Goal: Task Accomplishment & Management: Manage account settings

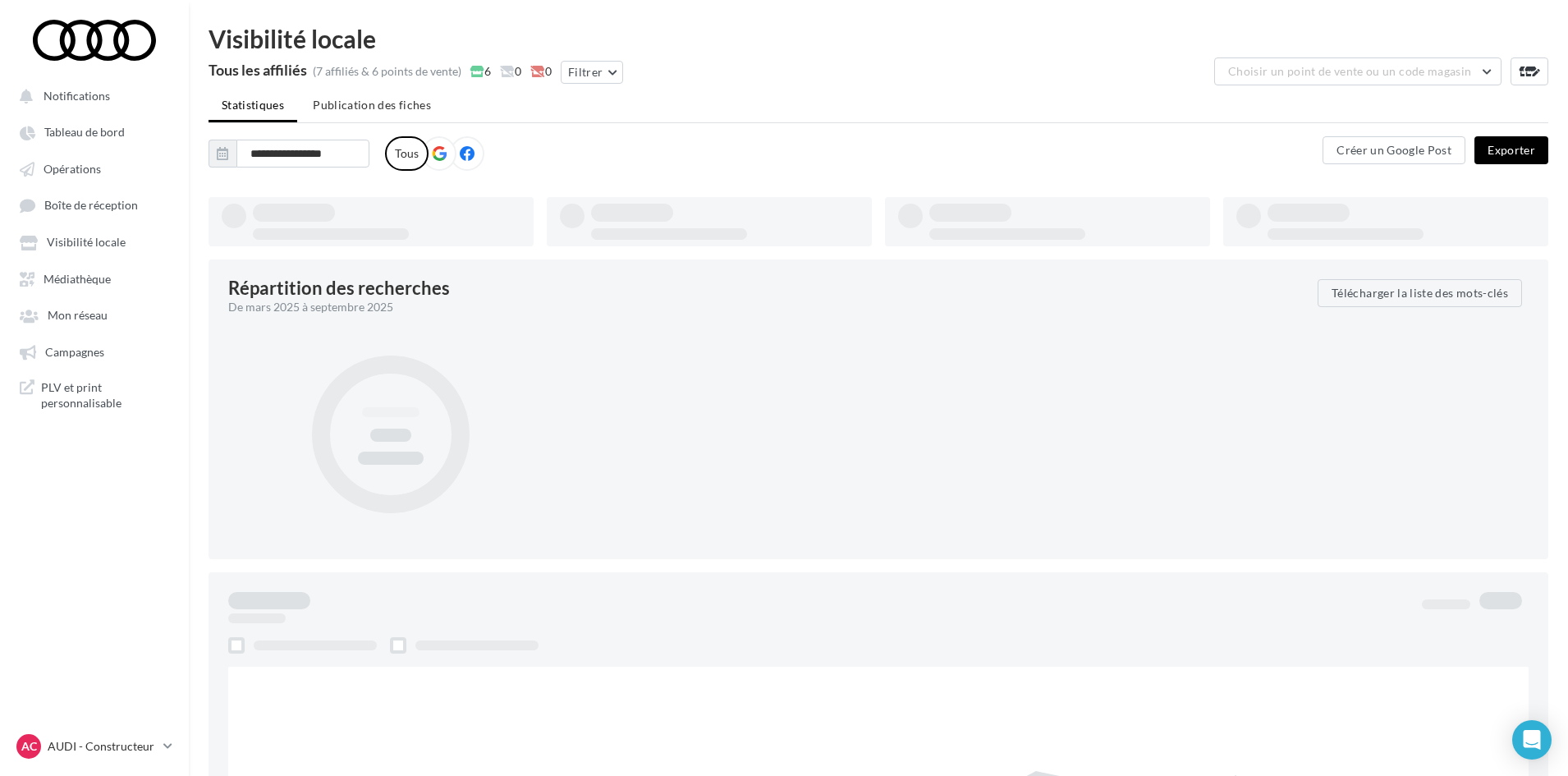
type input "**********"
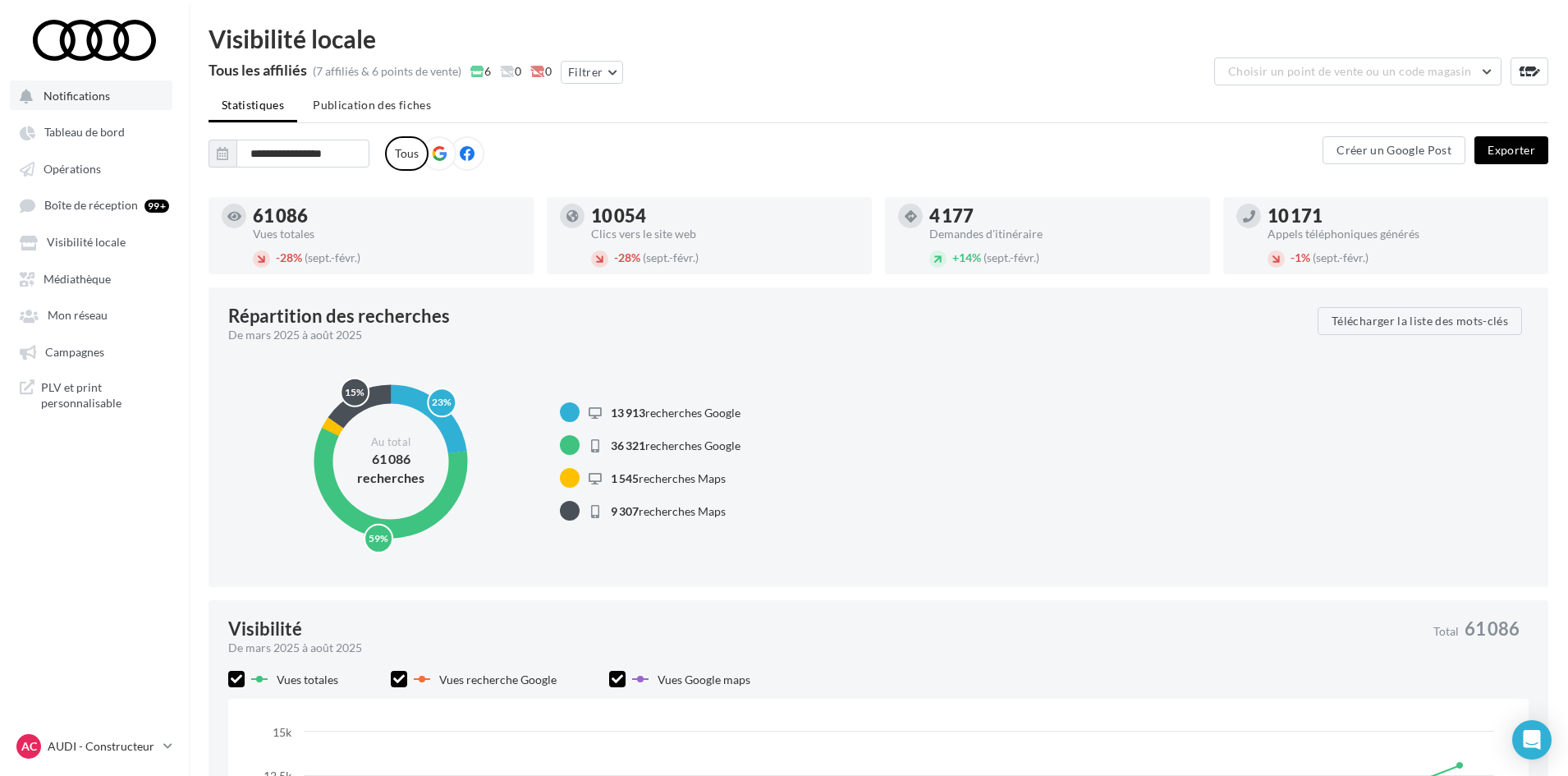
click at [75, 104] on button "Notifications" at bounding box center [91, 95] width 162 height 30
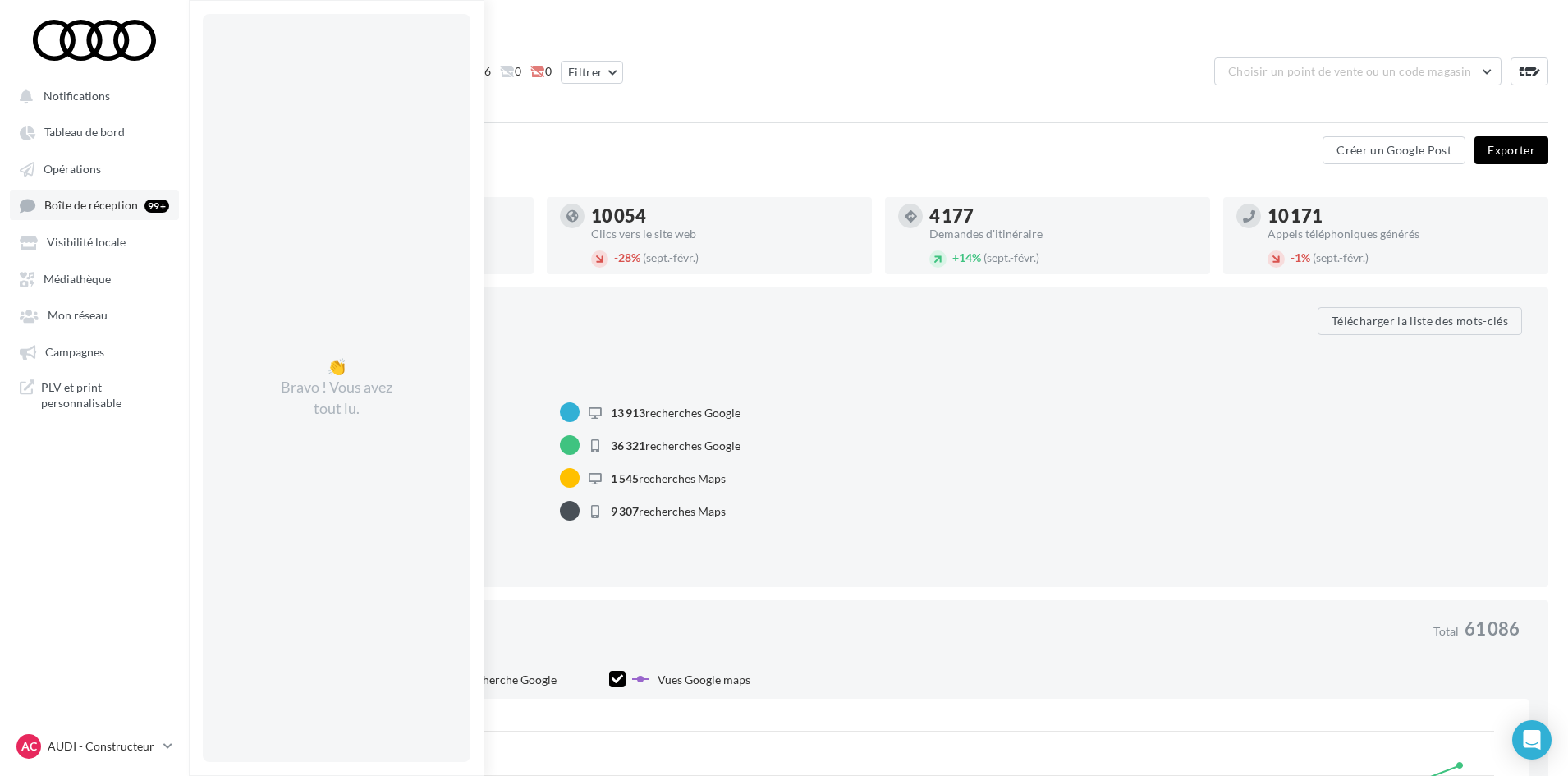
click at [136, 217] on link "Boîte de réception 99+" at bounding box center [95, 205] width 169 height 31
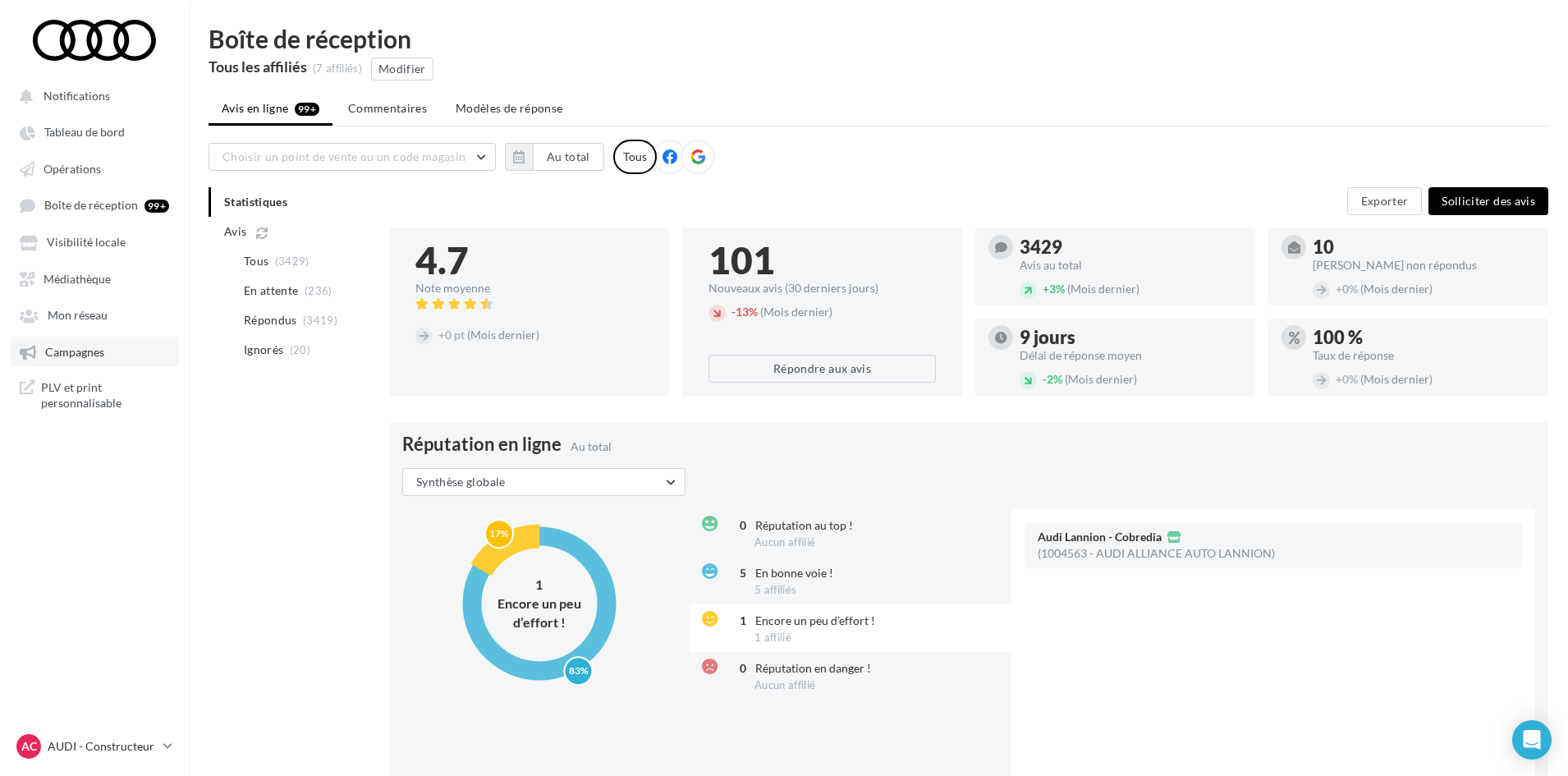
click at [137, 360] on link "Campagnes" at bounding box center [95, 351] width 169 height 30
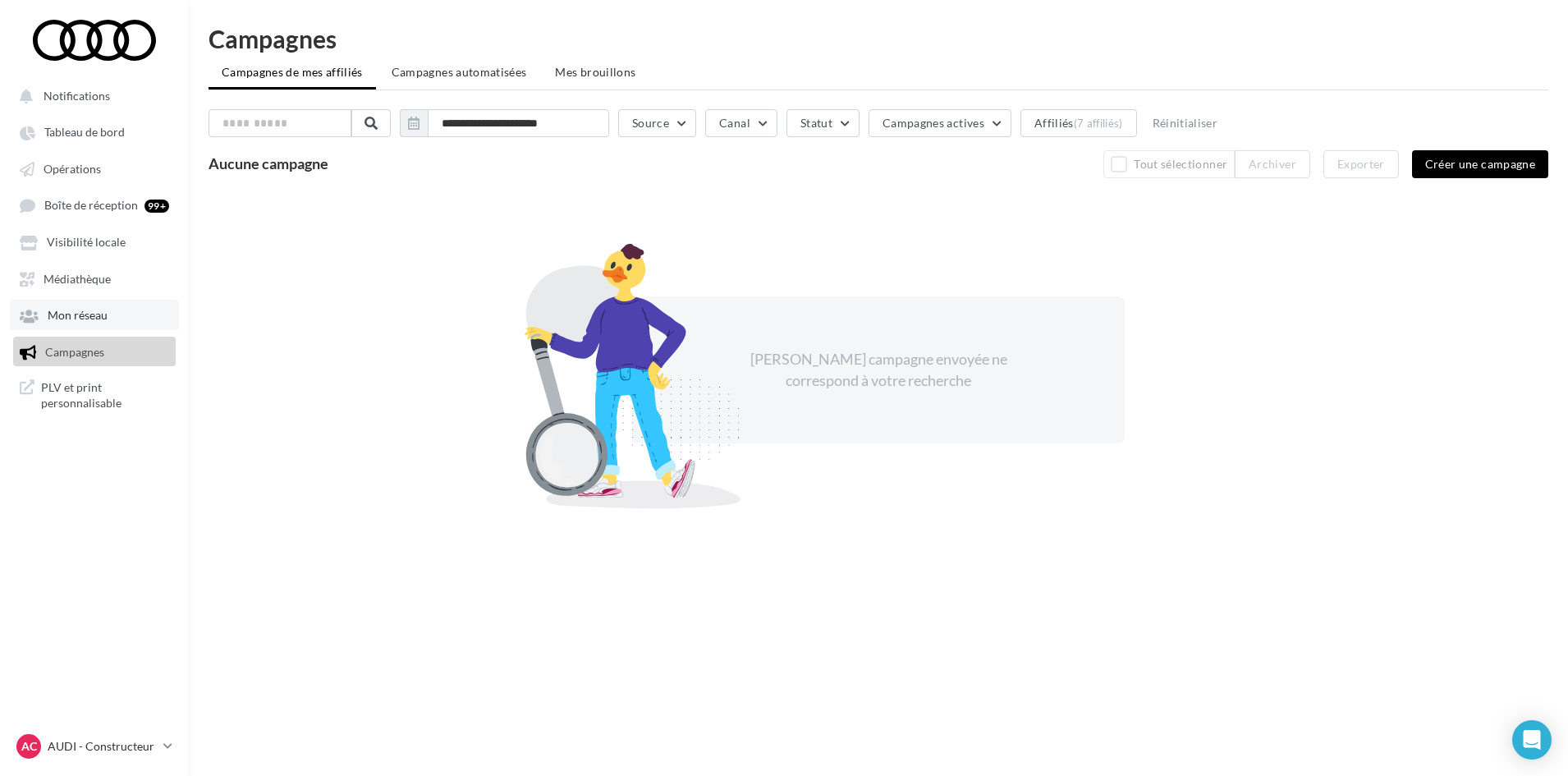
click at [125, 330] on link "Mon réseau" at bounding box center [95, 314] width 169 height 30
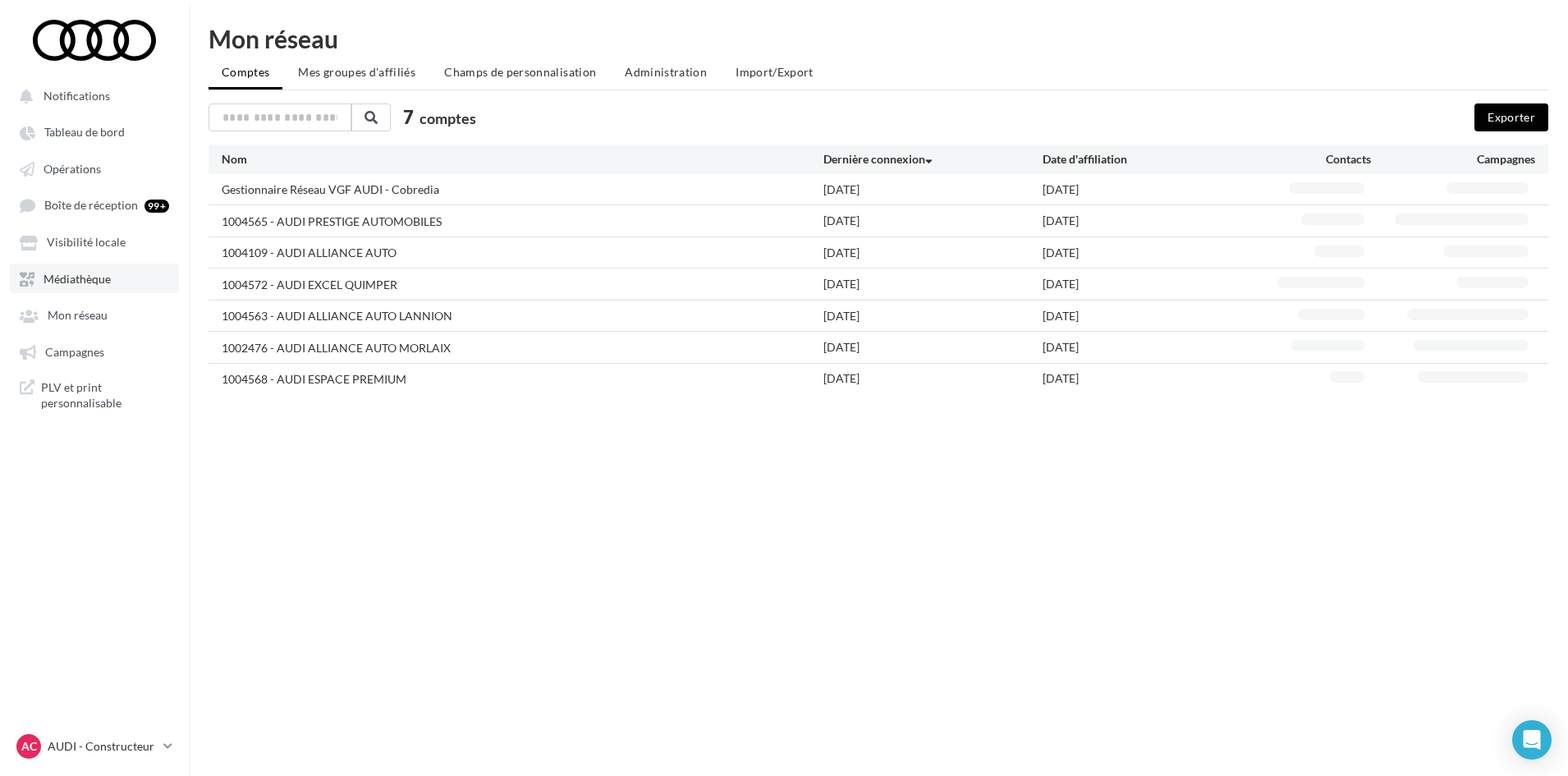
click at [102, 283] on span "Médiathèque" at bounding box center [77, 278] width 67 height 14
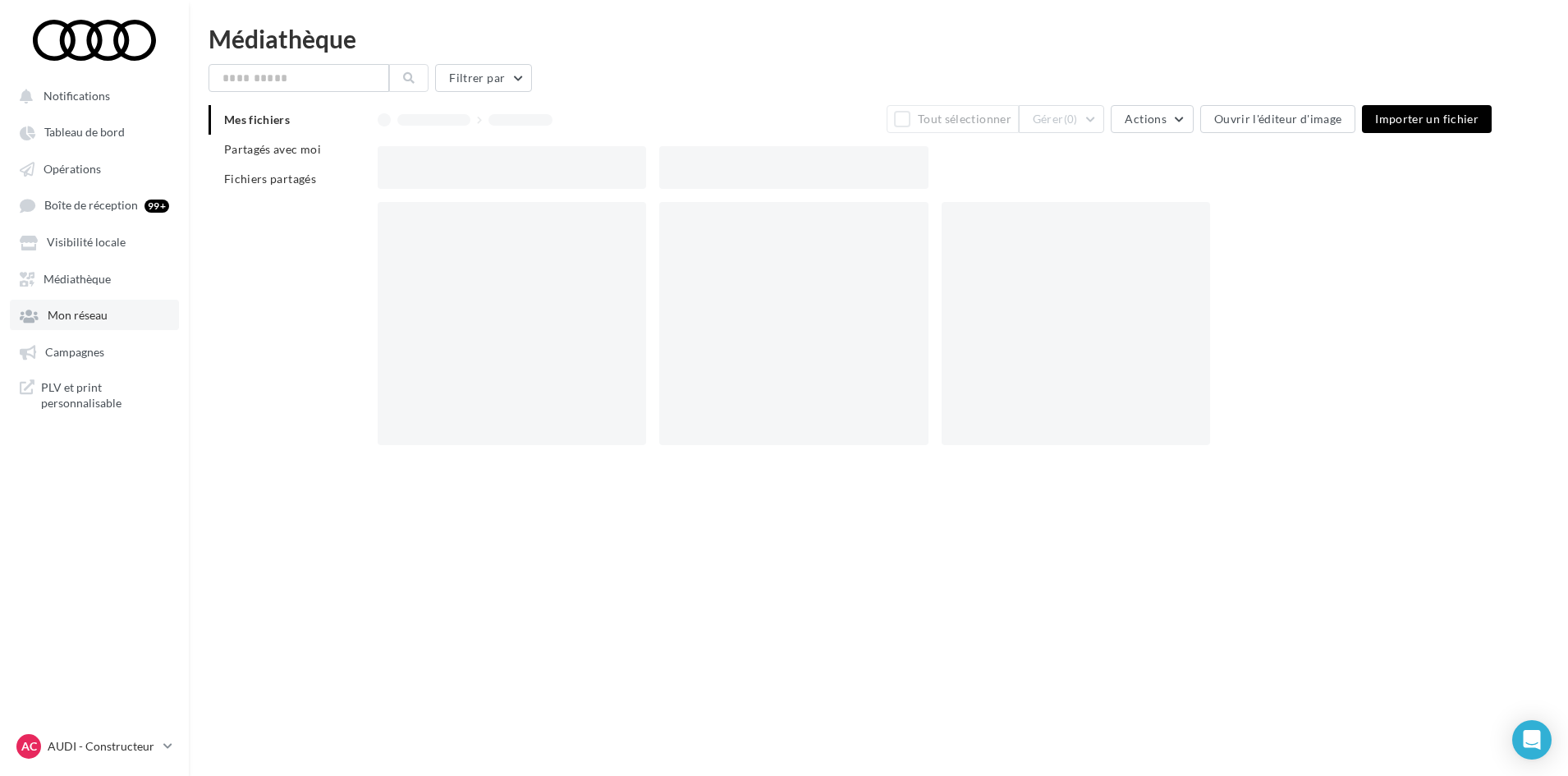
click at [105, 305] on link "Mon réseau" at bounding box center [95, 314] width 169 height 30
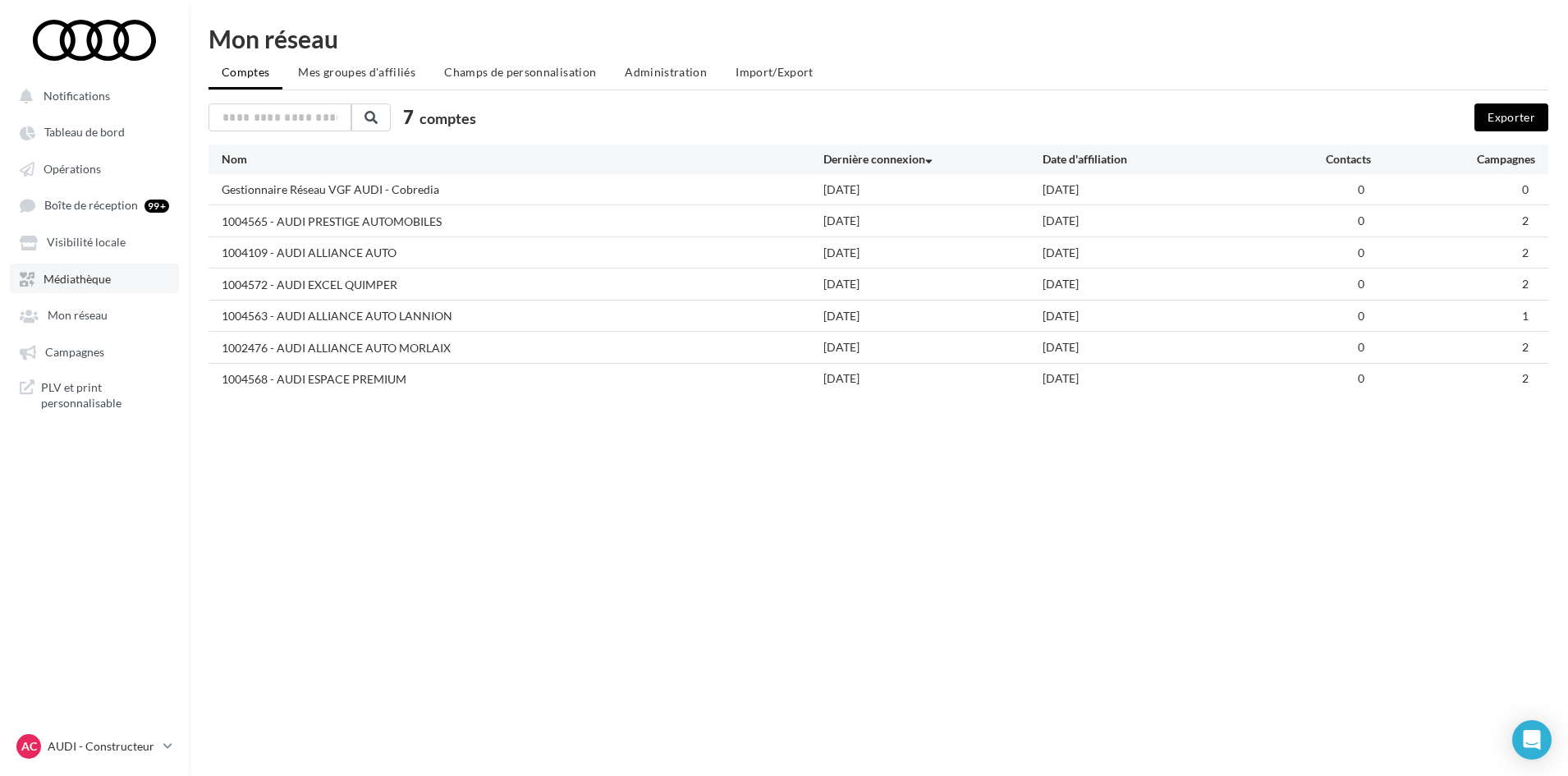
click at [107, 289] on link "Médiathèque" at bounding box center [95, 278] width 169 height 30
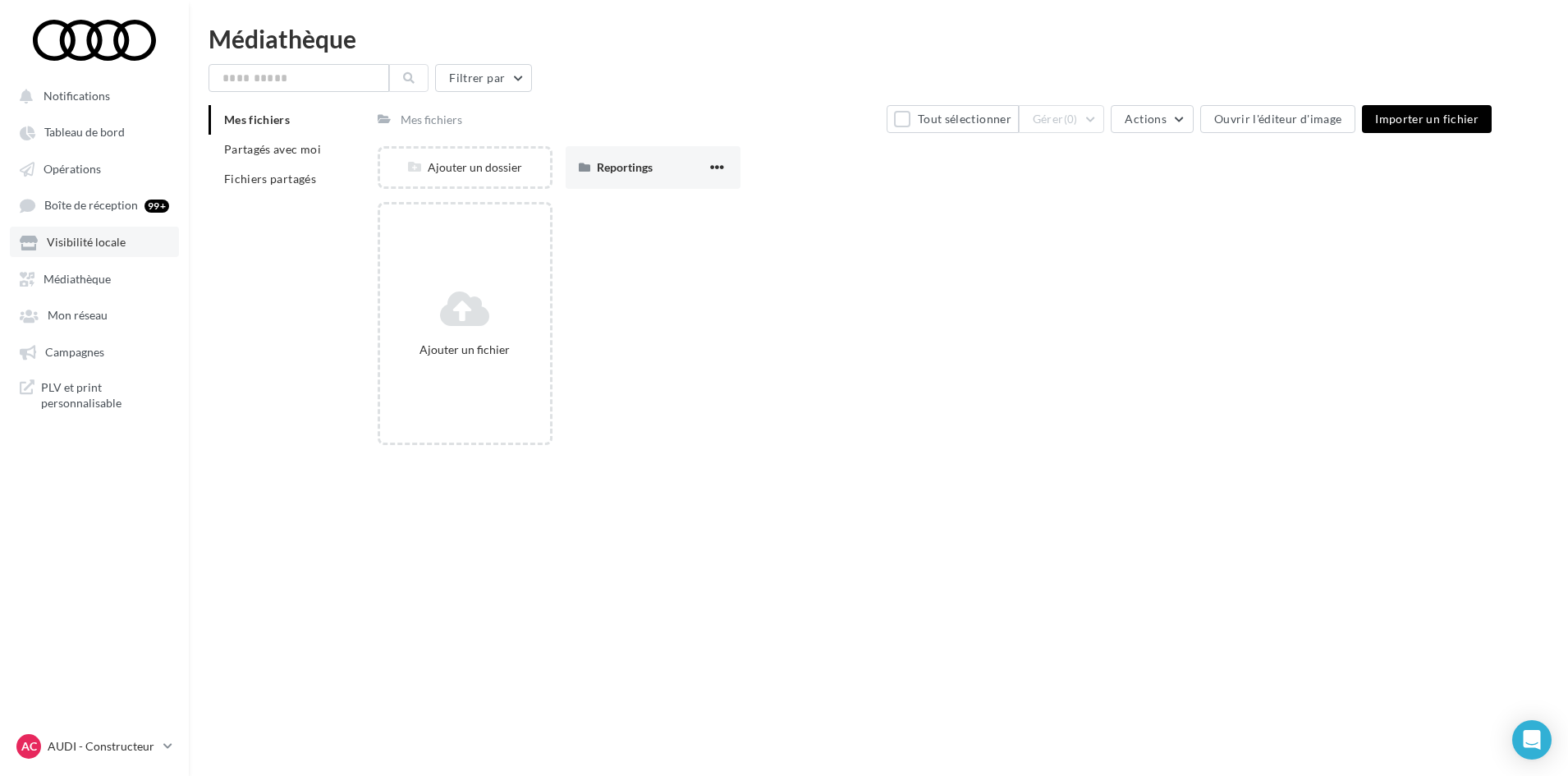
click at [97, 237] on span "Visibilité locale" at bounding box center [86, 242] width 79 height 14
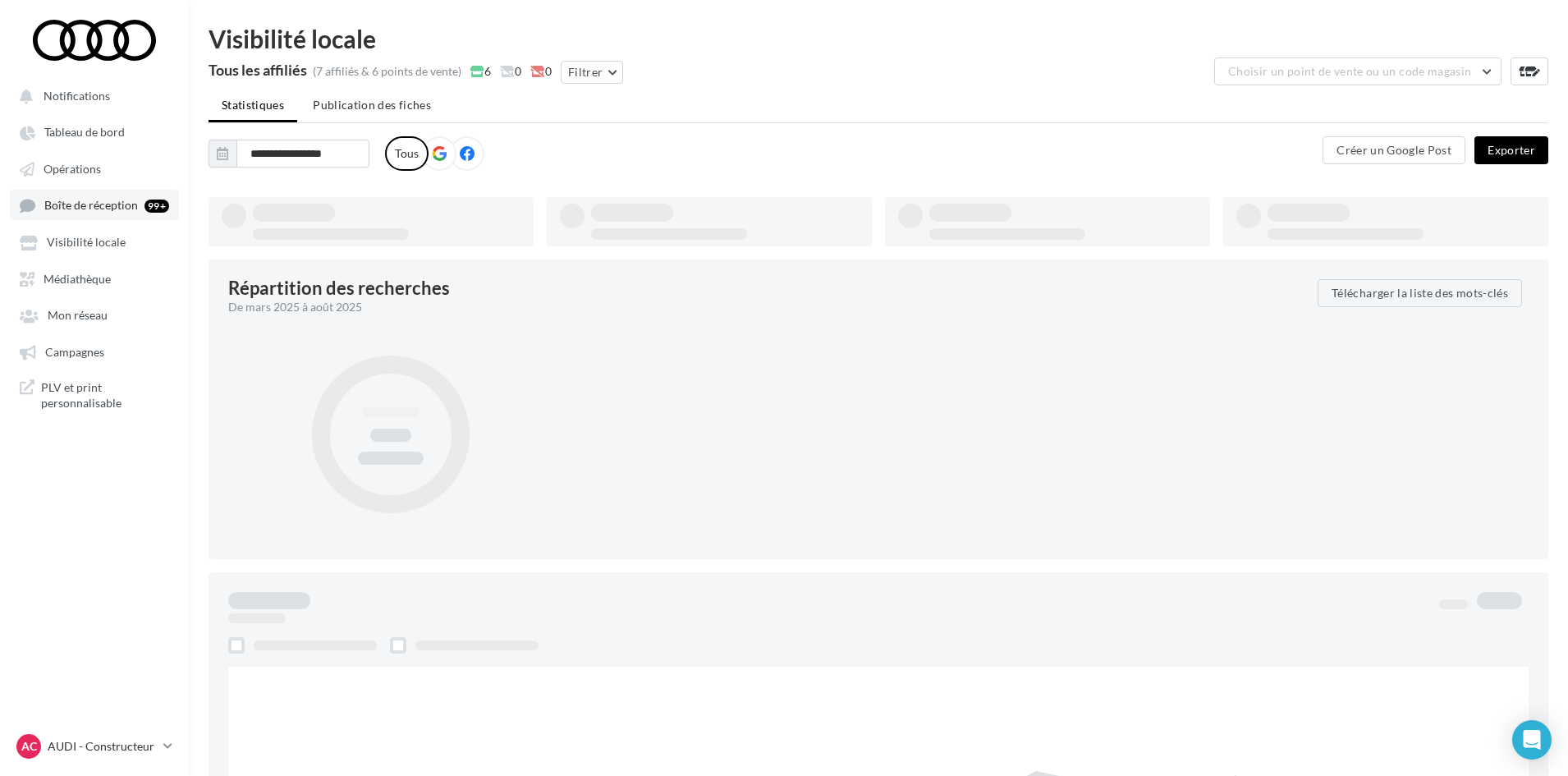
click at [112, 206] on span "Boîte de réception" at bounding box center [91, 206] width 94 height 14
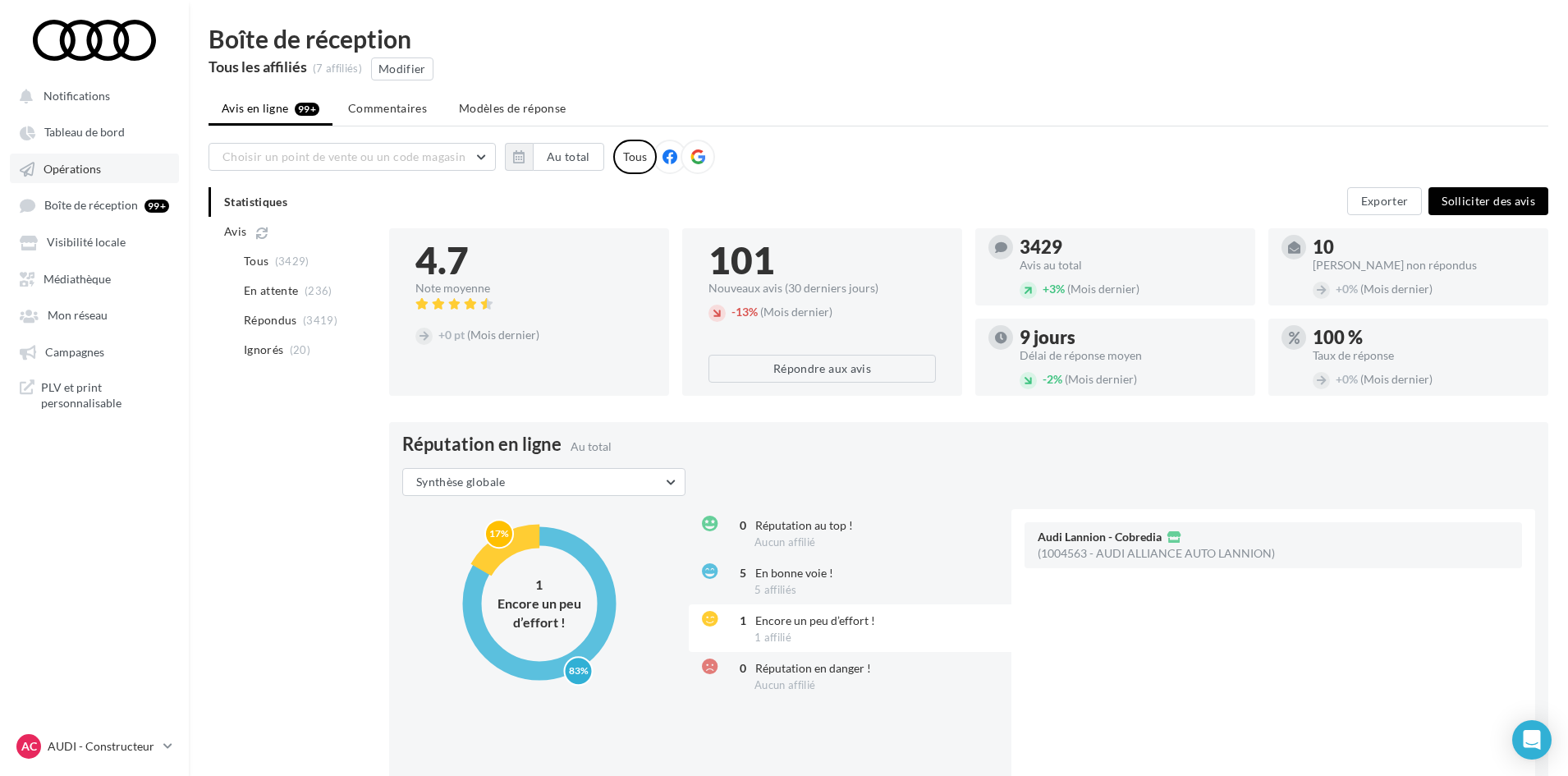
click at [110, 161] on link "Opérations" at bounding box center [95, 168] width 169 height 30
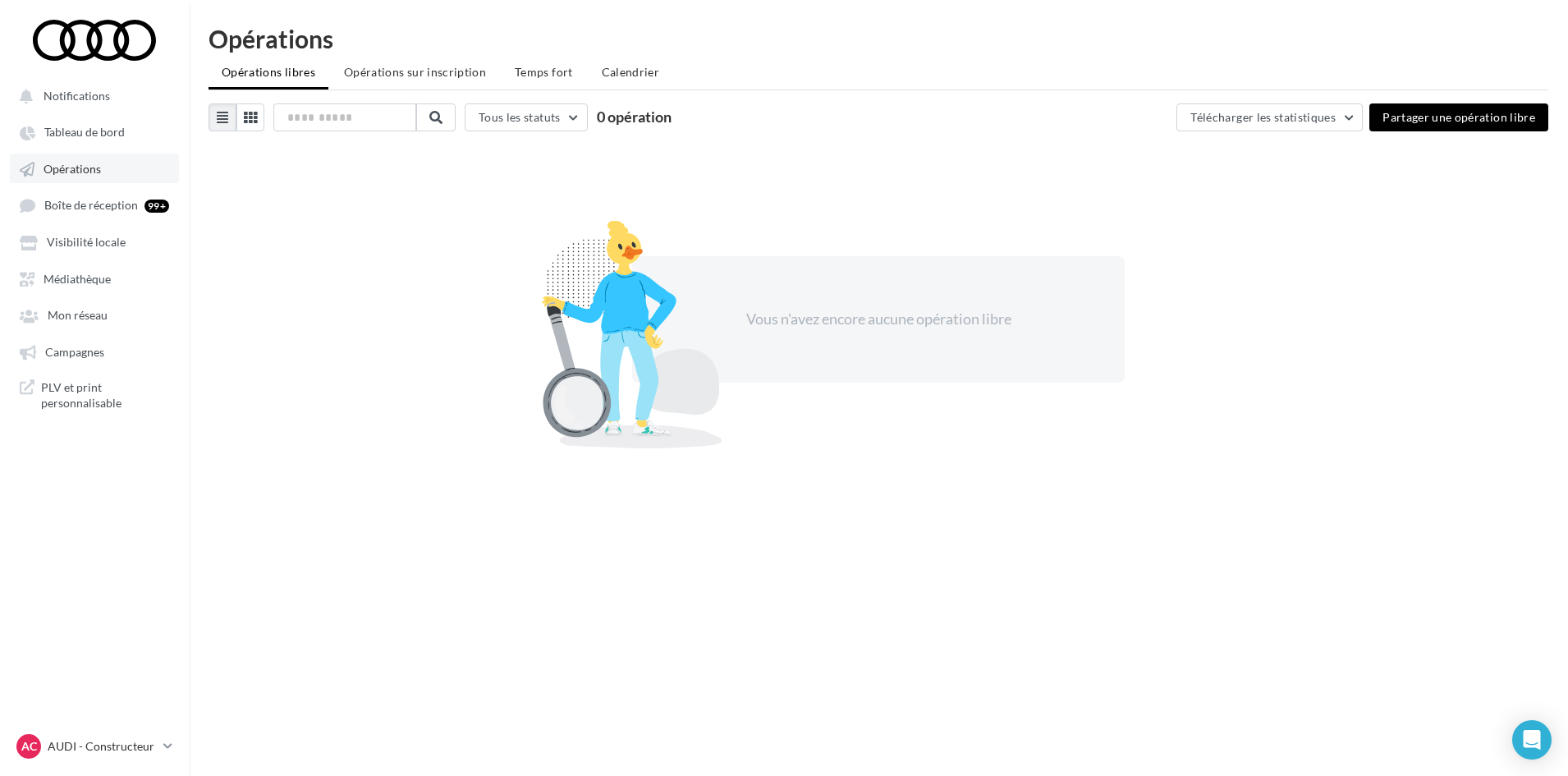
click at [118, 172] on link "Opérations" at bounding box center [95, 168] width 169 height 30
click at [124, 137] on link "Tableau de bord" at bounding box center [95, 131] width 169 height 30
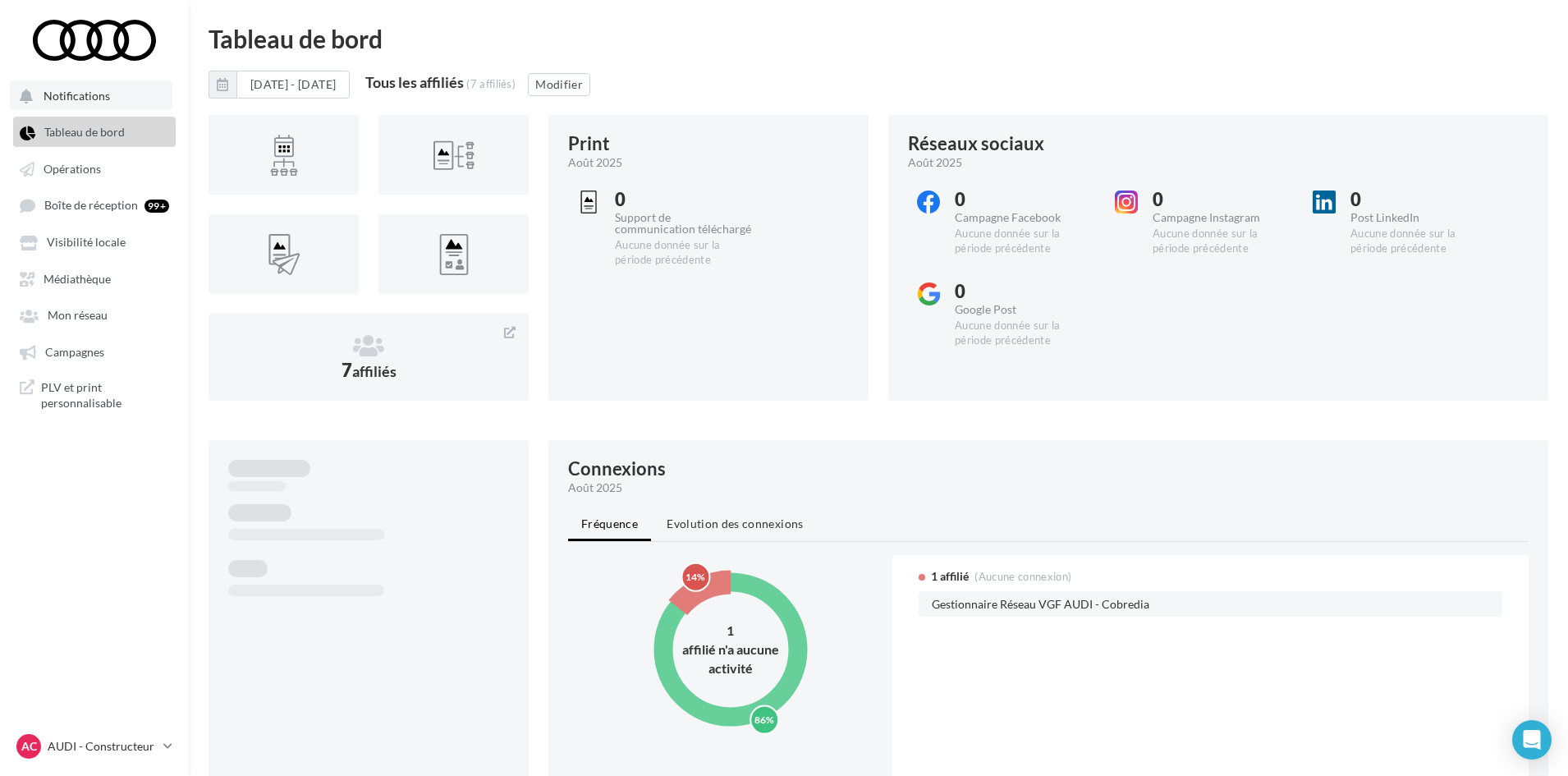
click at [114, 104] on button "Notifications" at bounding box center [91, 95] width 162 height 30
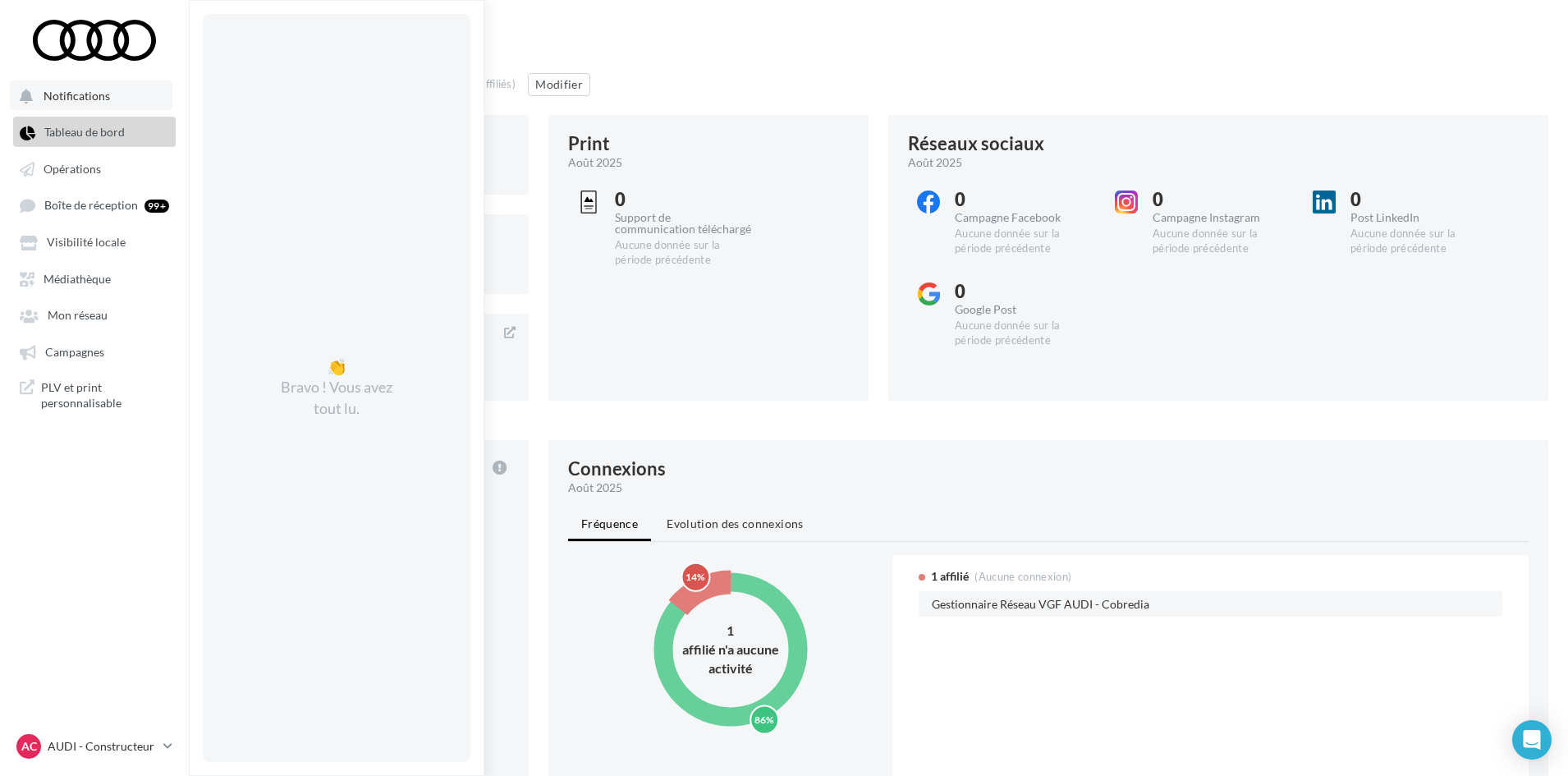
drag, startPoint x: 114, startPoint y: 94, endPoint x: 106, endPoint y: 90, distance: 8.9
click at [107, 89] on button "Notifications 👏 Bravo ! Vous avez tout lu." at bounding box center [91, 95] width 162 height 30
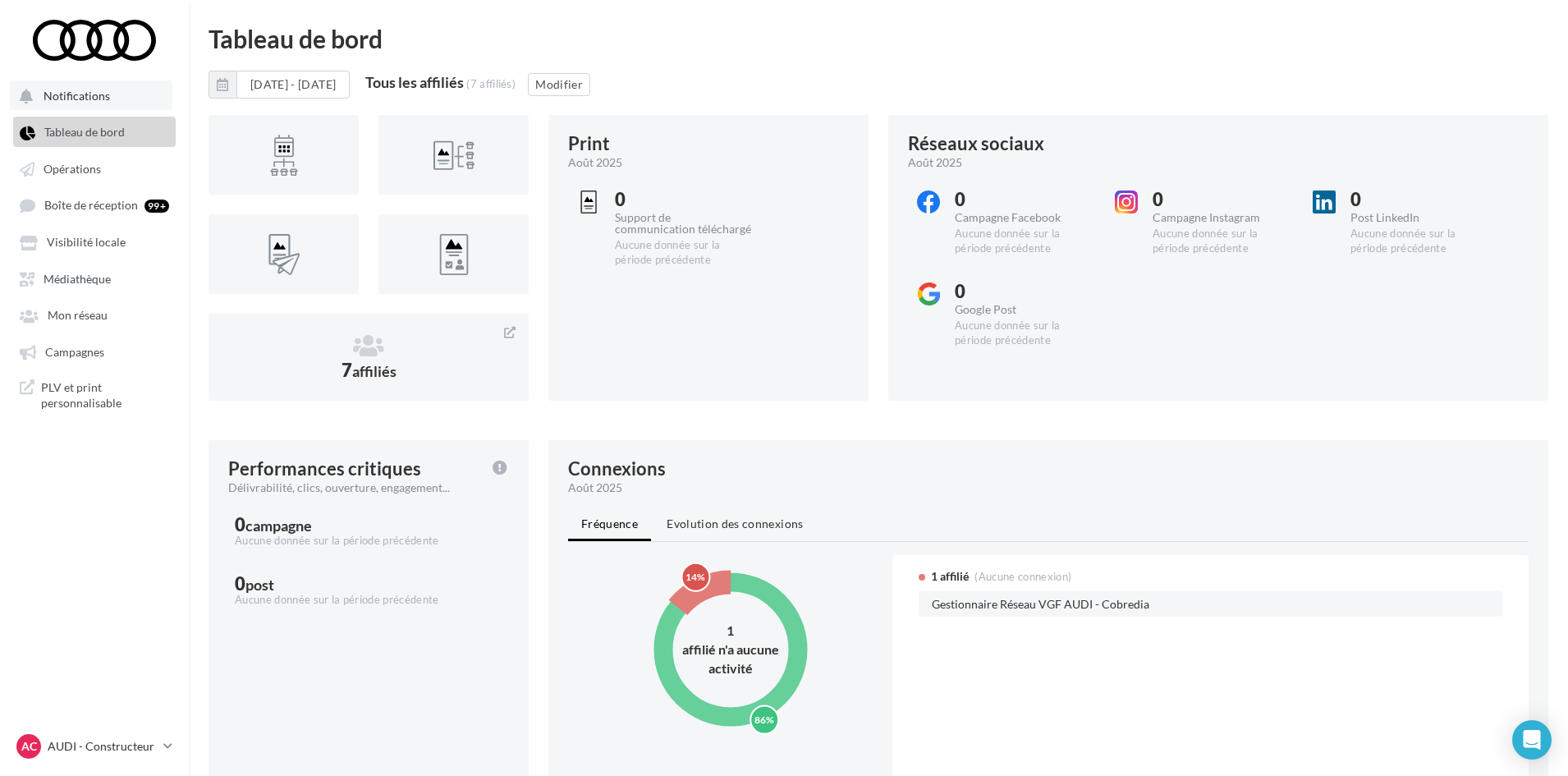
click at [116, 102] on button "Notifications" at bounding box center [91, 95] width 162 height 30
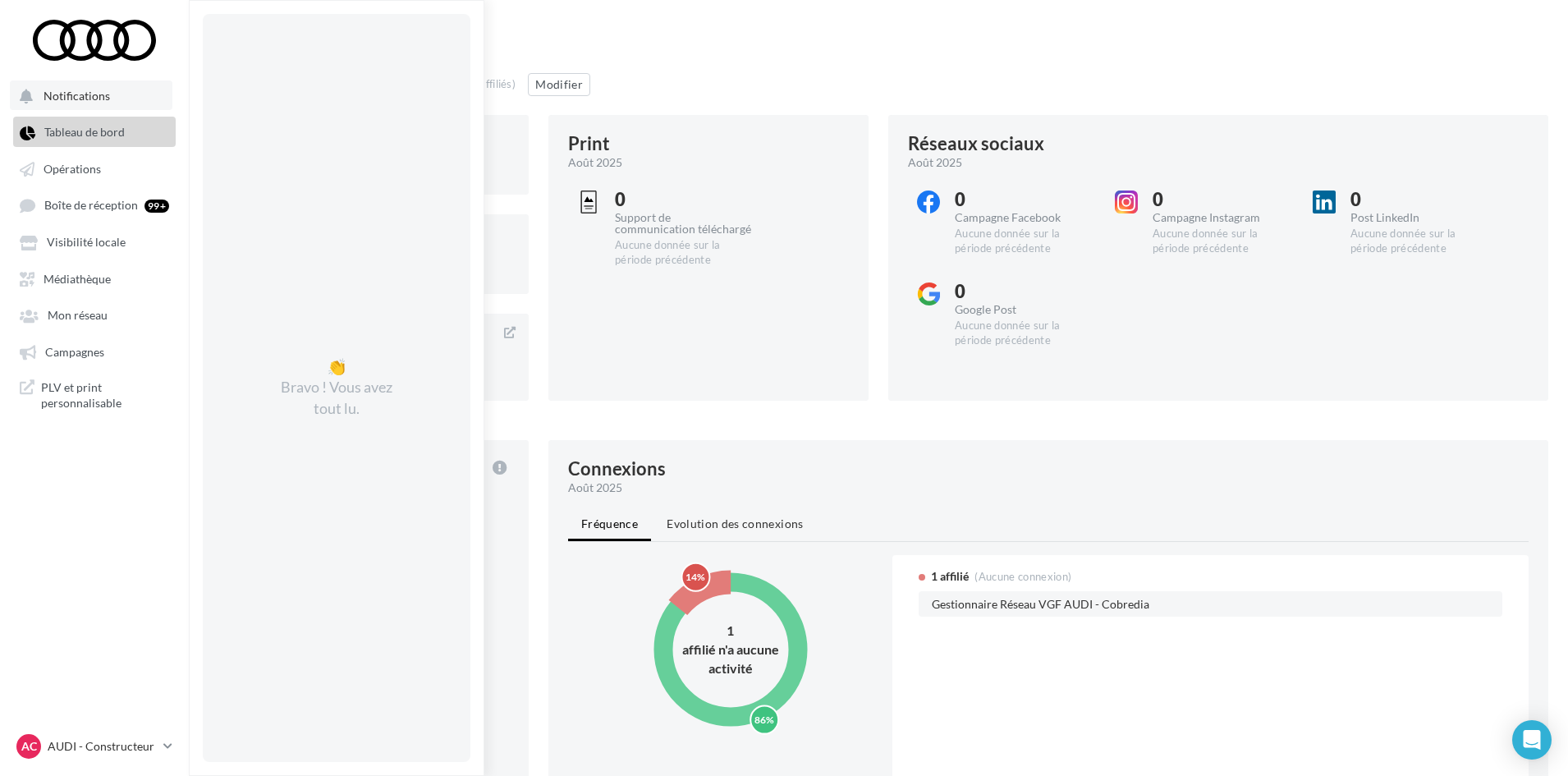
click at [88, 91] on span "Notifications" at bounding box center [77, 96] width 67 height 14
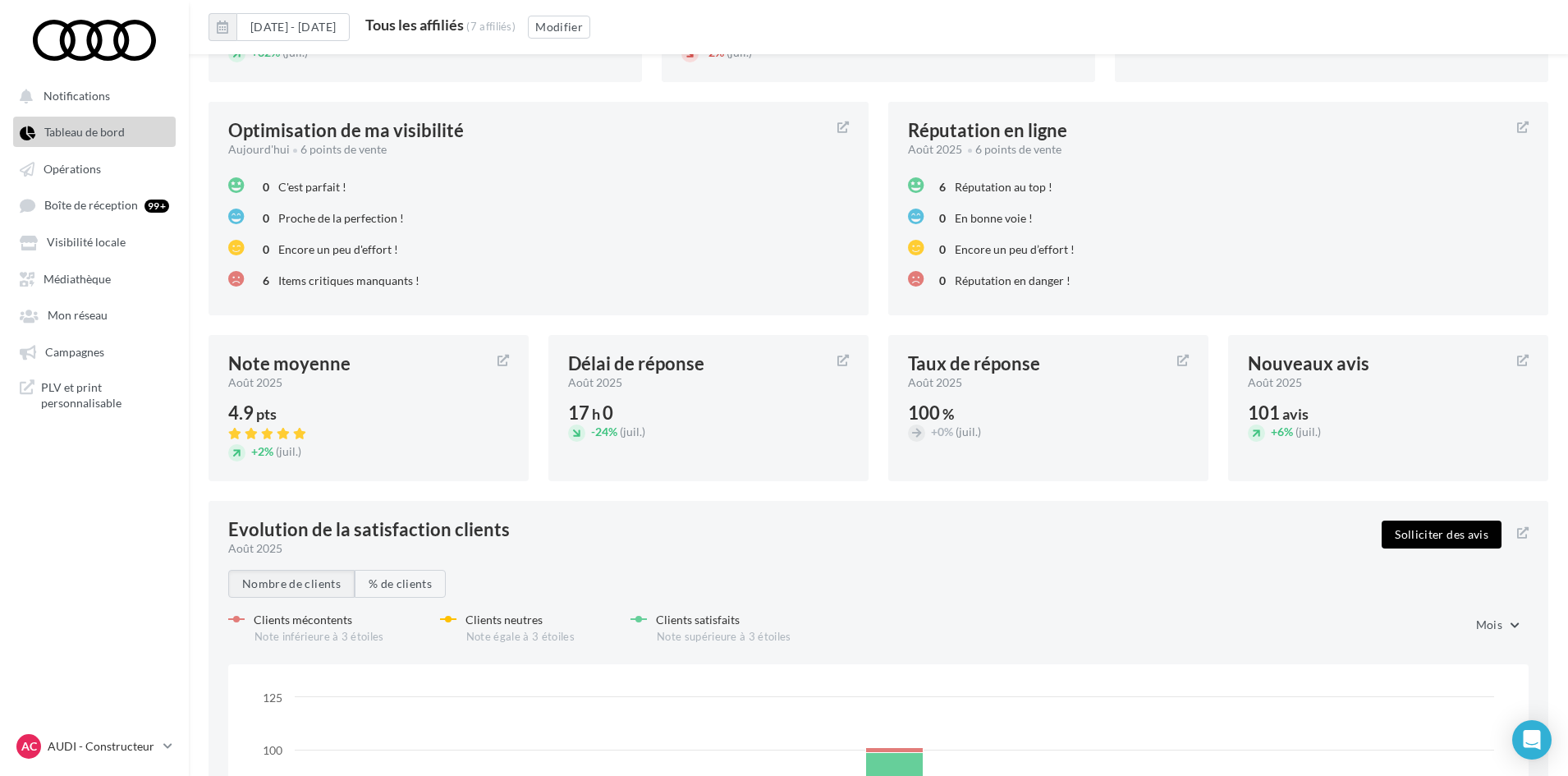
scroll to position [1490, 0]
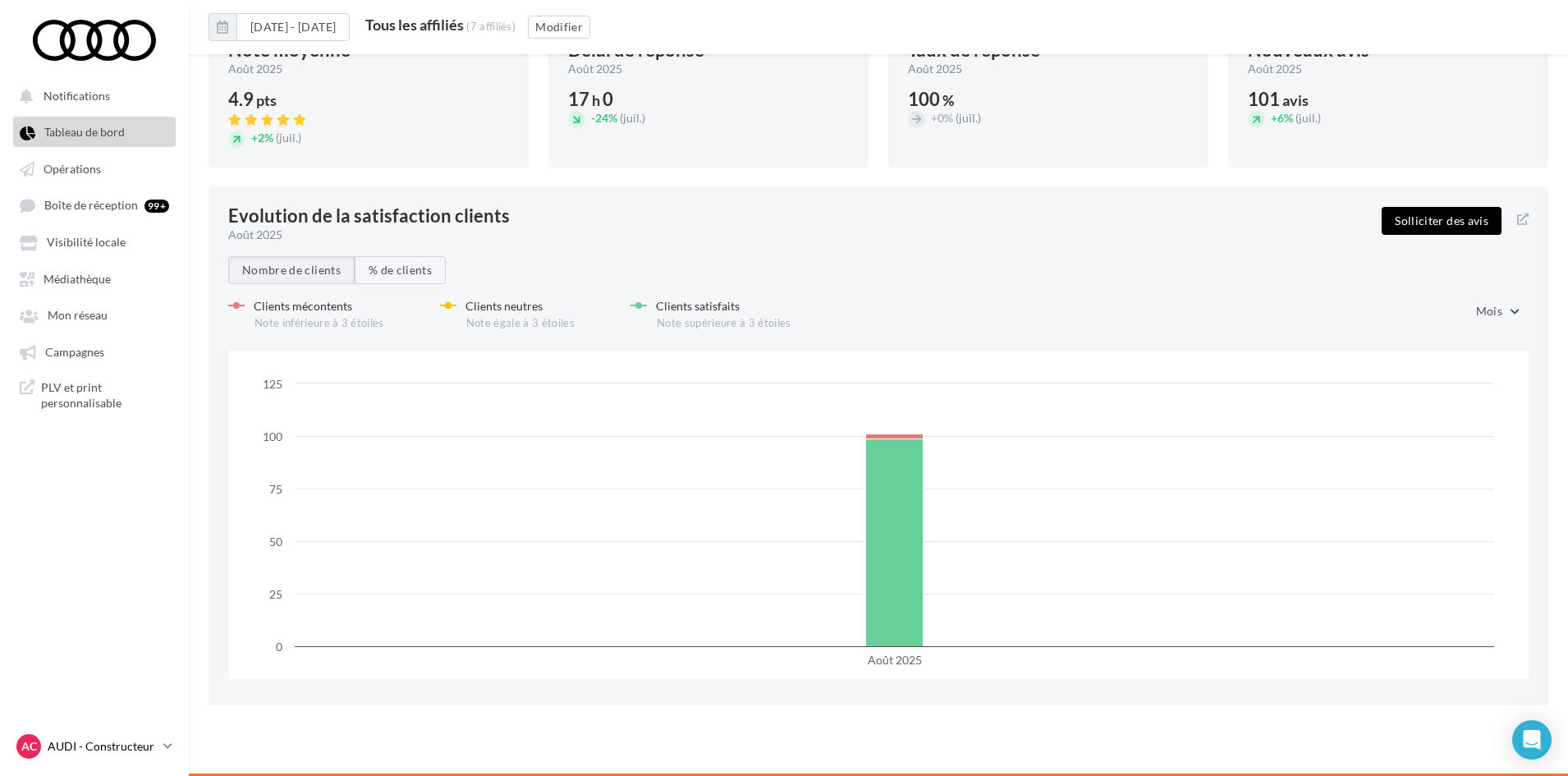
click at [160, 747] on link "AC AUDI - Constructeur gestaudicobredia" at bounding box center [94, 746] width 162 height 32
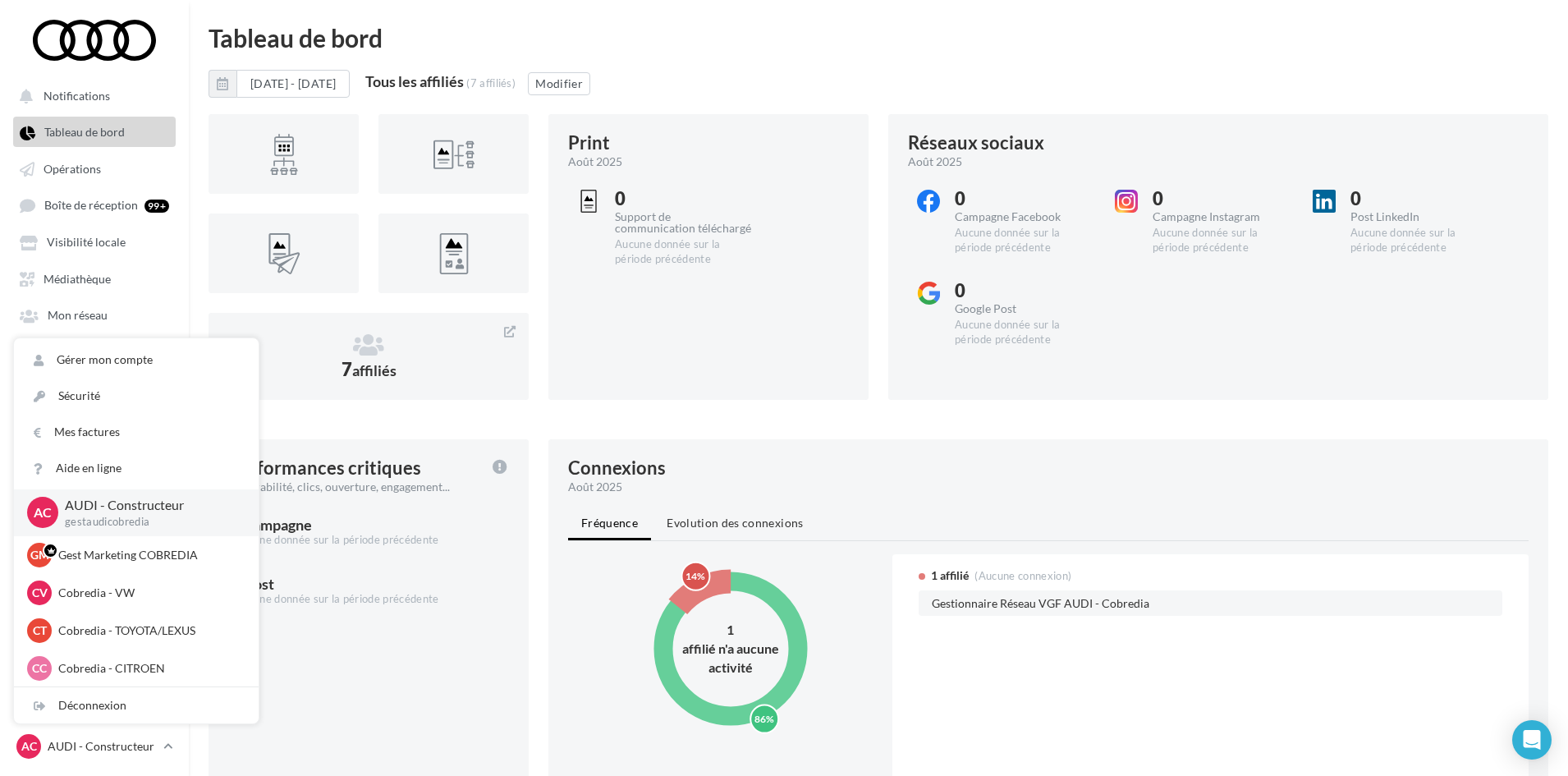
scroll to position [0, 0]
click at [161, 82] on button "Notifications" at bounding box center [91, 95] width 162 height 30
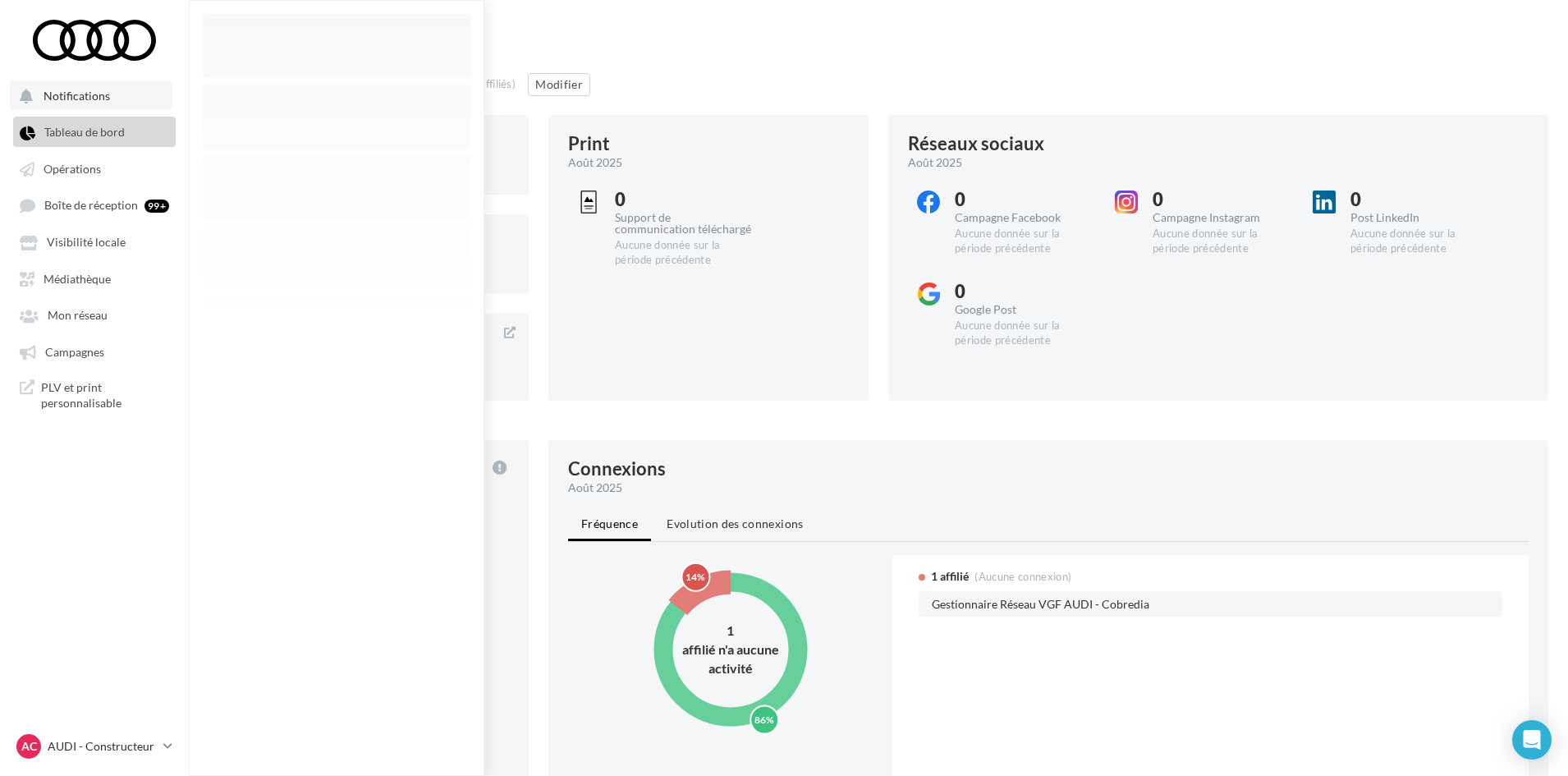
click at [155, 96] on button "Notifications" at bounding box center [91, 95] width 162 height 30
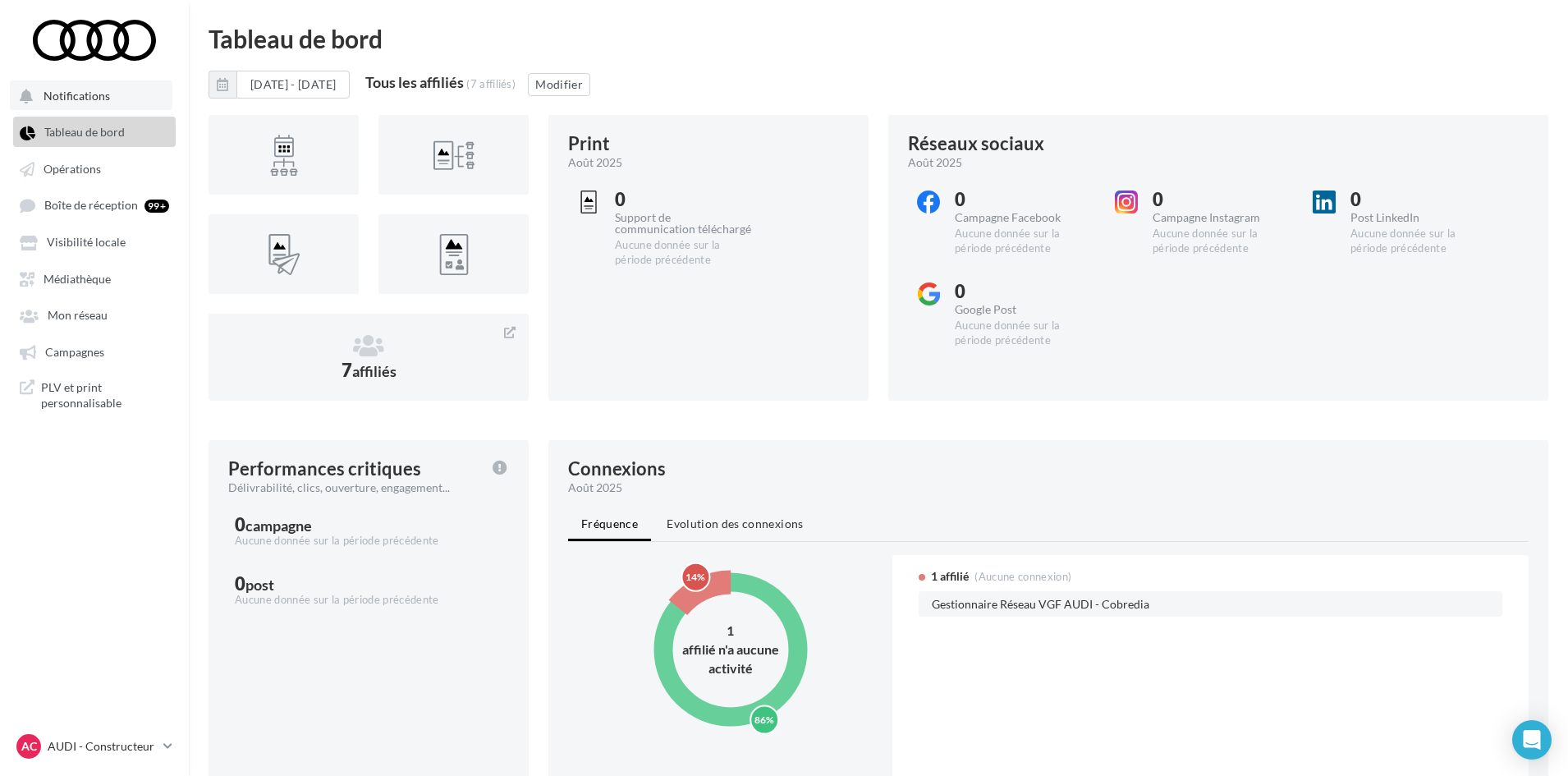
click at [145, 108] on button "Notifications" at bounding box center [91, 95] width 162 height 30
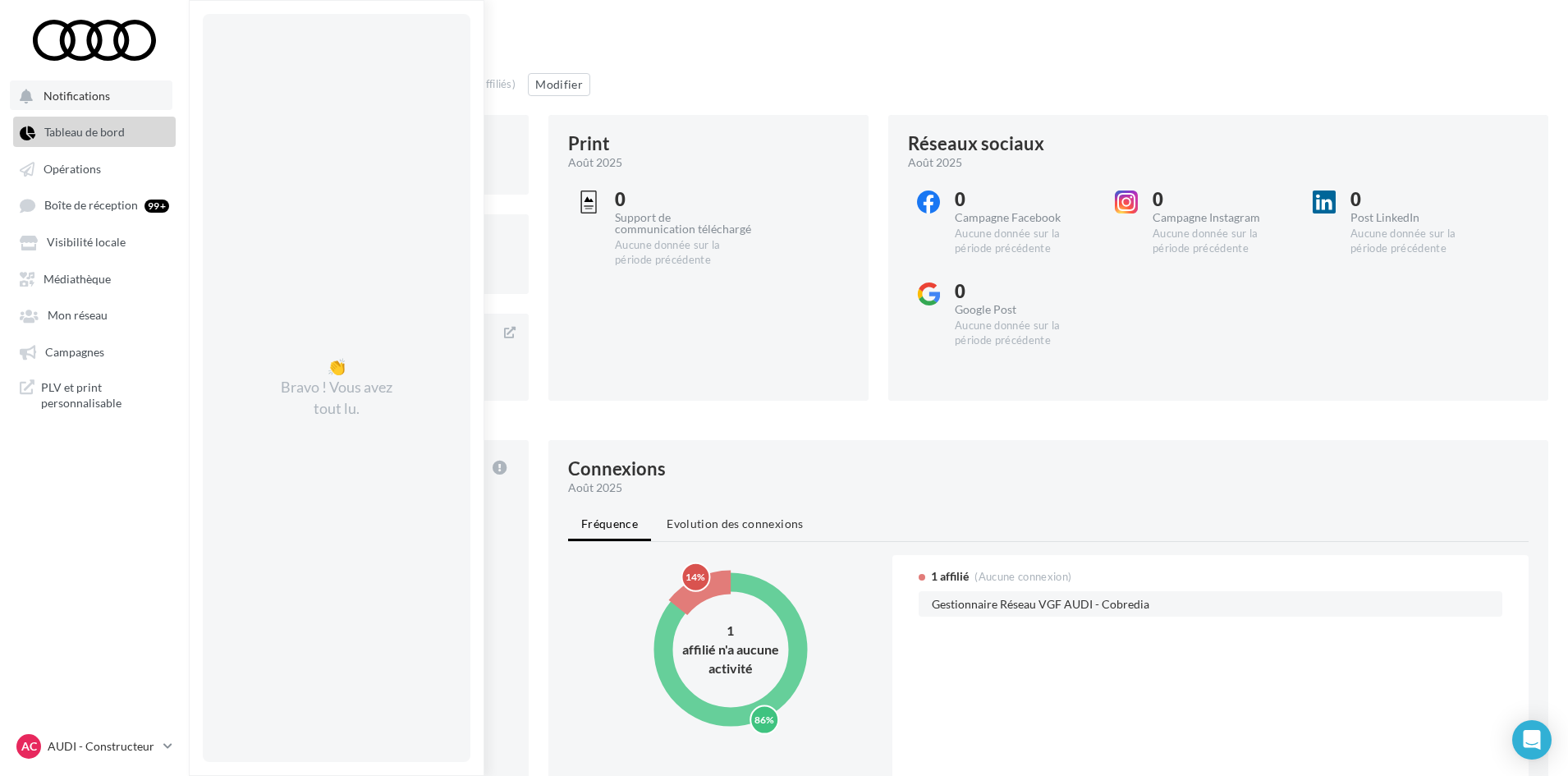
click at [145, 102] on button "Notifications 👏 Bravo ! Vous avez tout lu." at bounding box center [91, 95] width 162 height 30
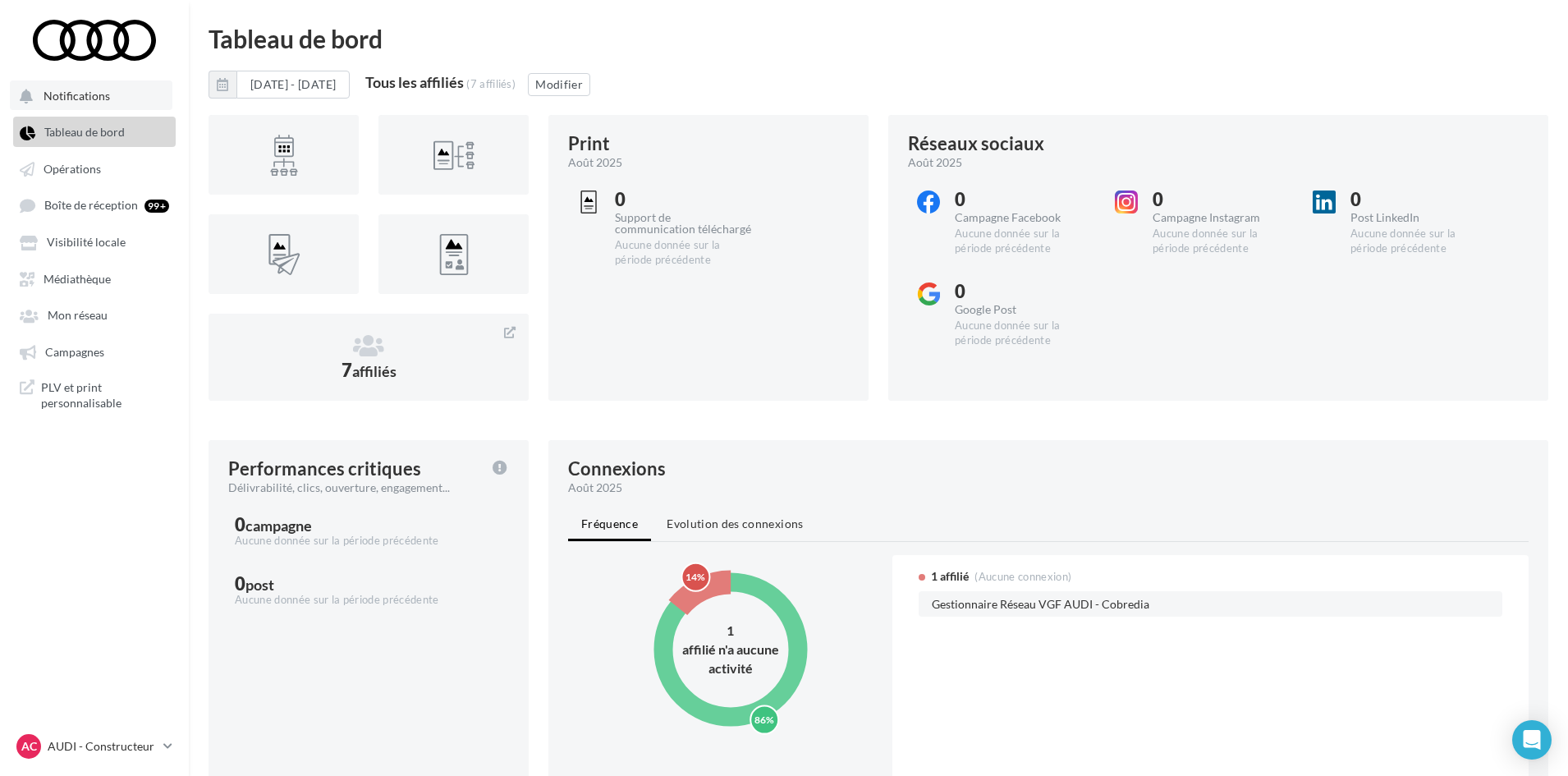
click at [141, 110] on button "Notifications" at bounding box center [91, 95] width 162 height 30
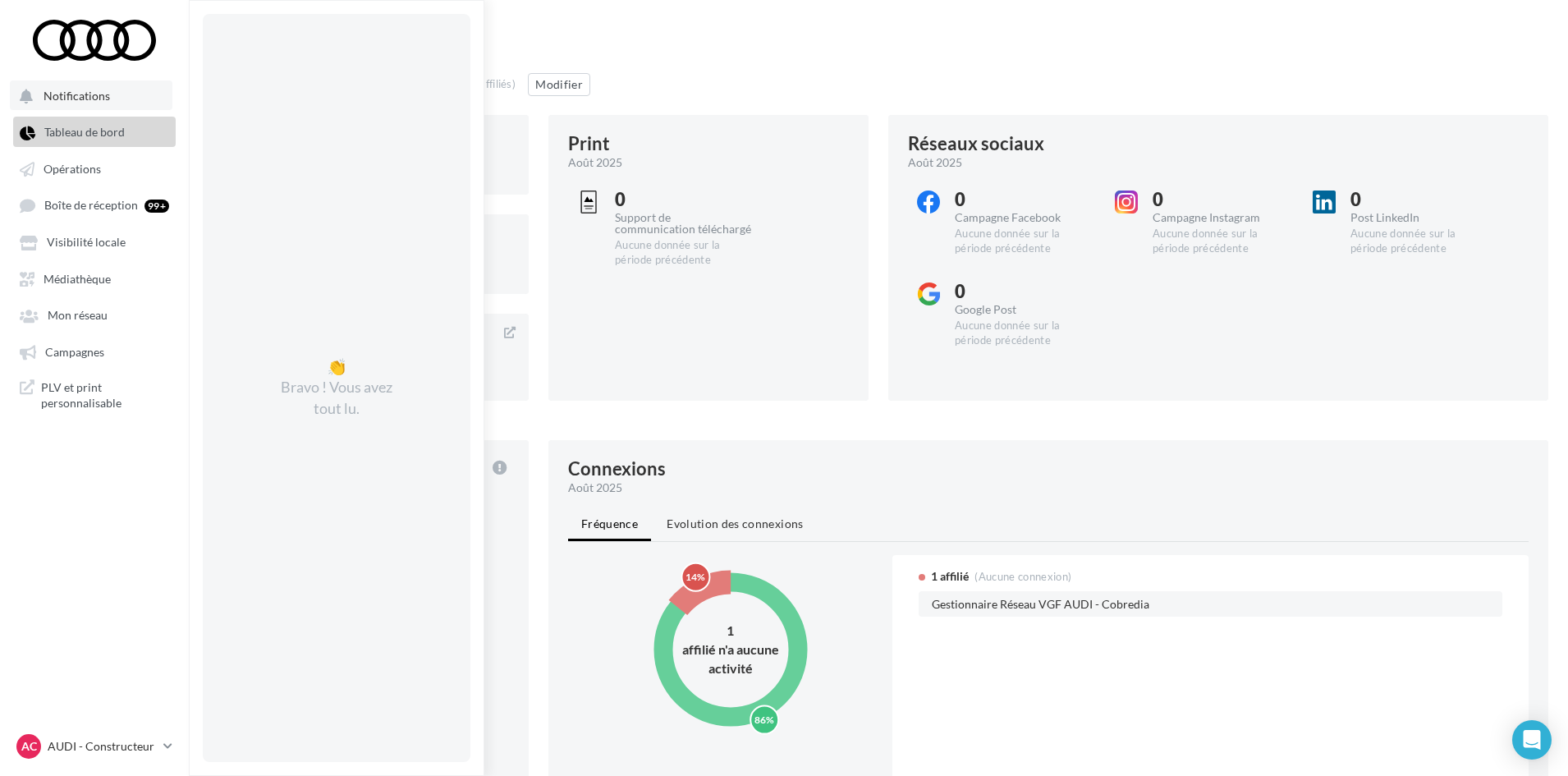
click at [336, 355] on div "👏 Bravo ! Vous avez tout lu." at bounding box center [337, 388] width 268 height 748
click at [46, 166] on span "Opérations" at bounding box center [72, 168] width 57 height 14
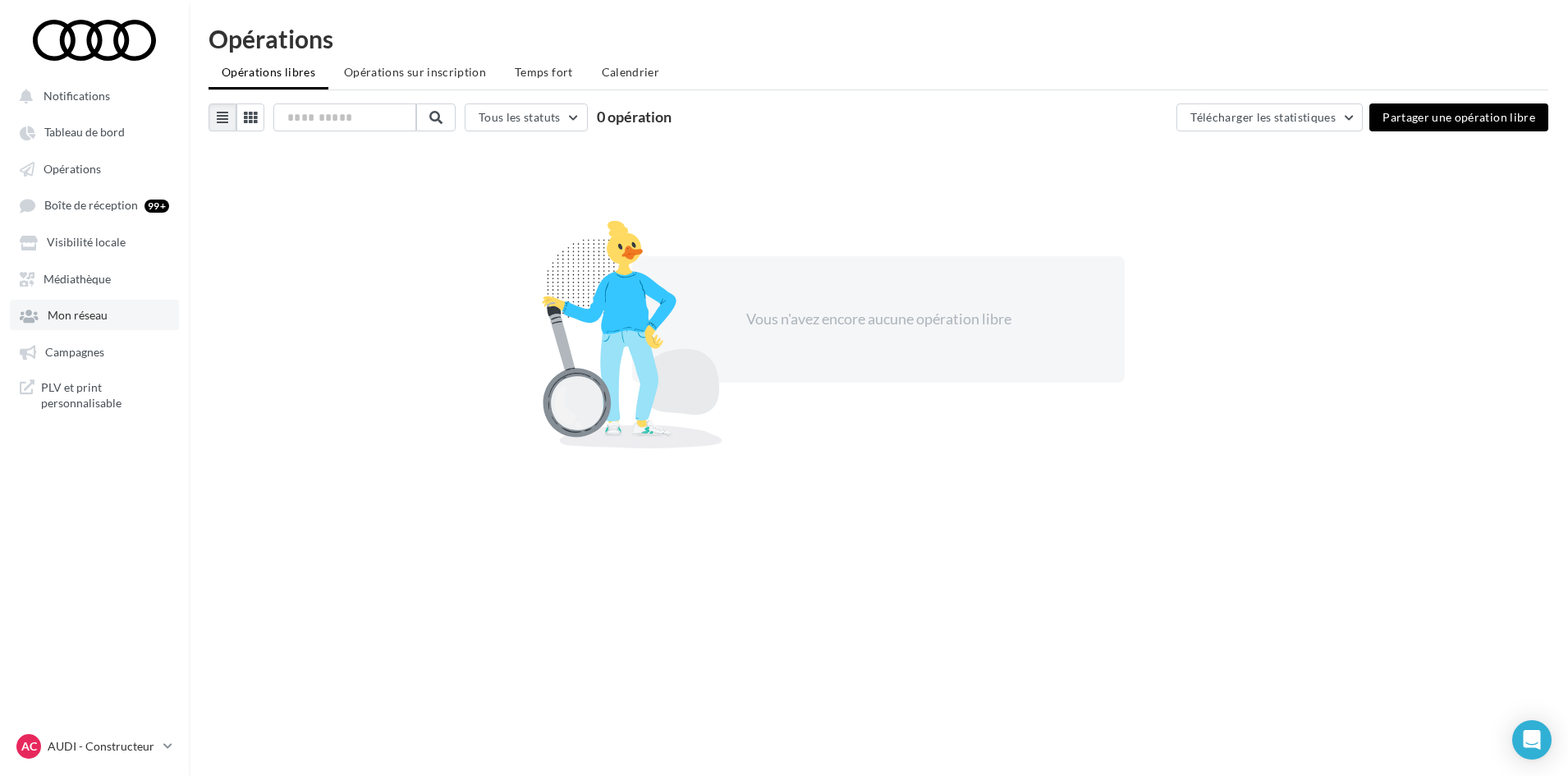
click at [124, 300] on link "Mon réseau" at bounding box center [95, 314] width 169 height 30
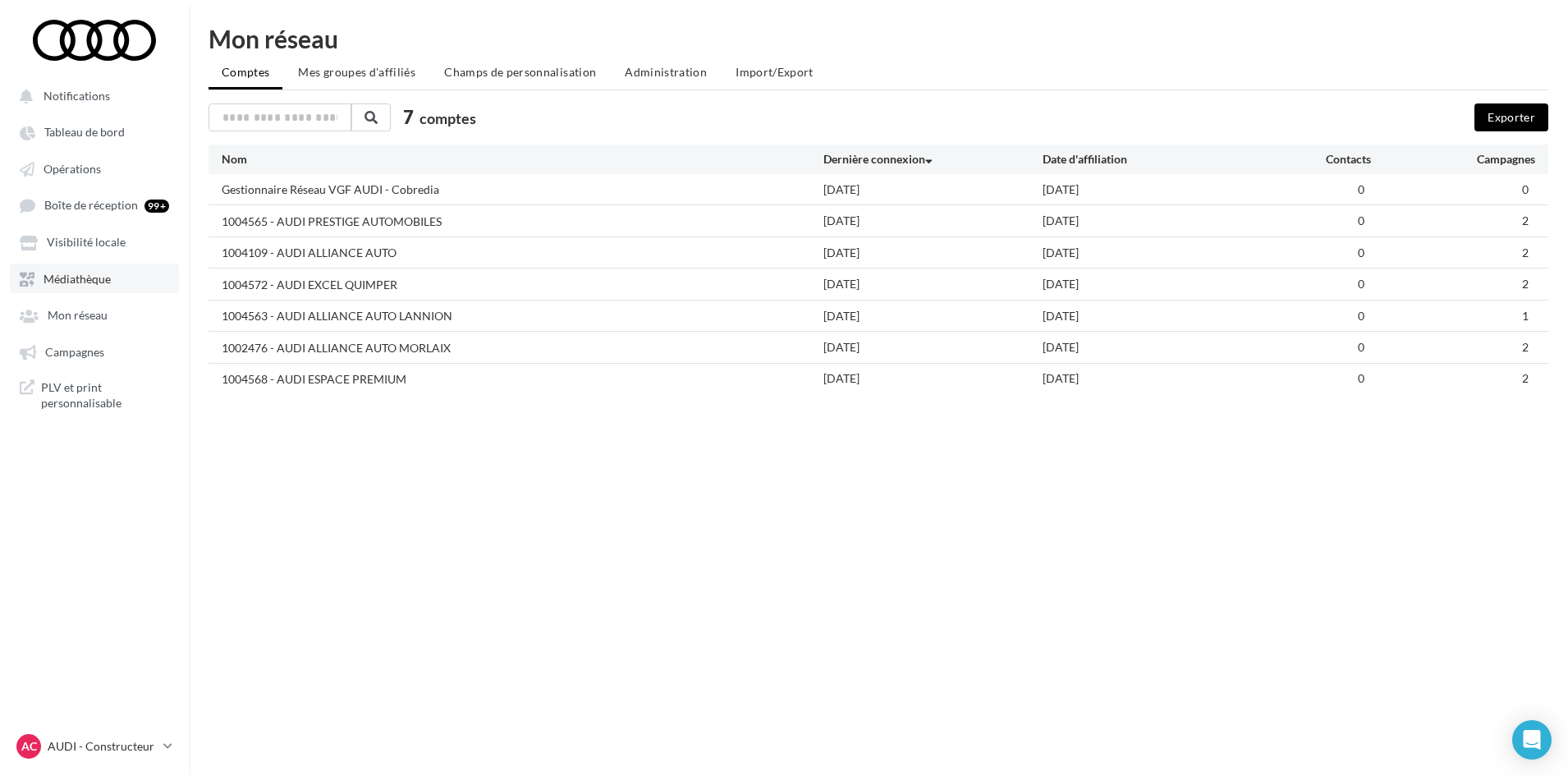
click at [113, 282] on link "Médiathèque" at bounding box center [95, 278] width 169 height 30
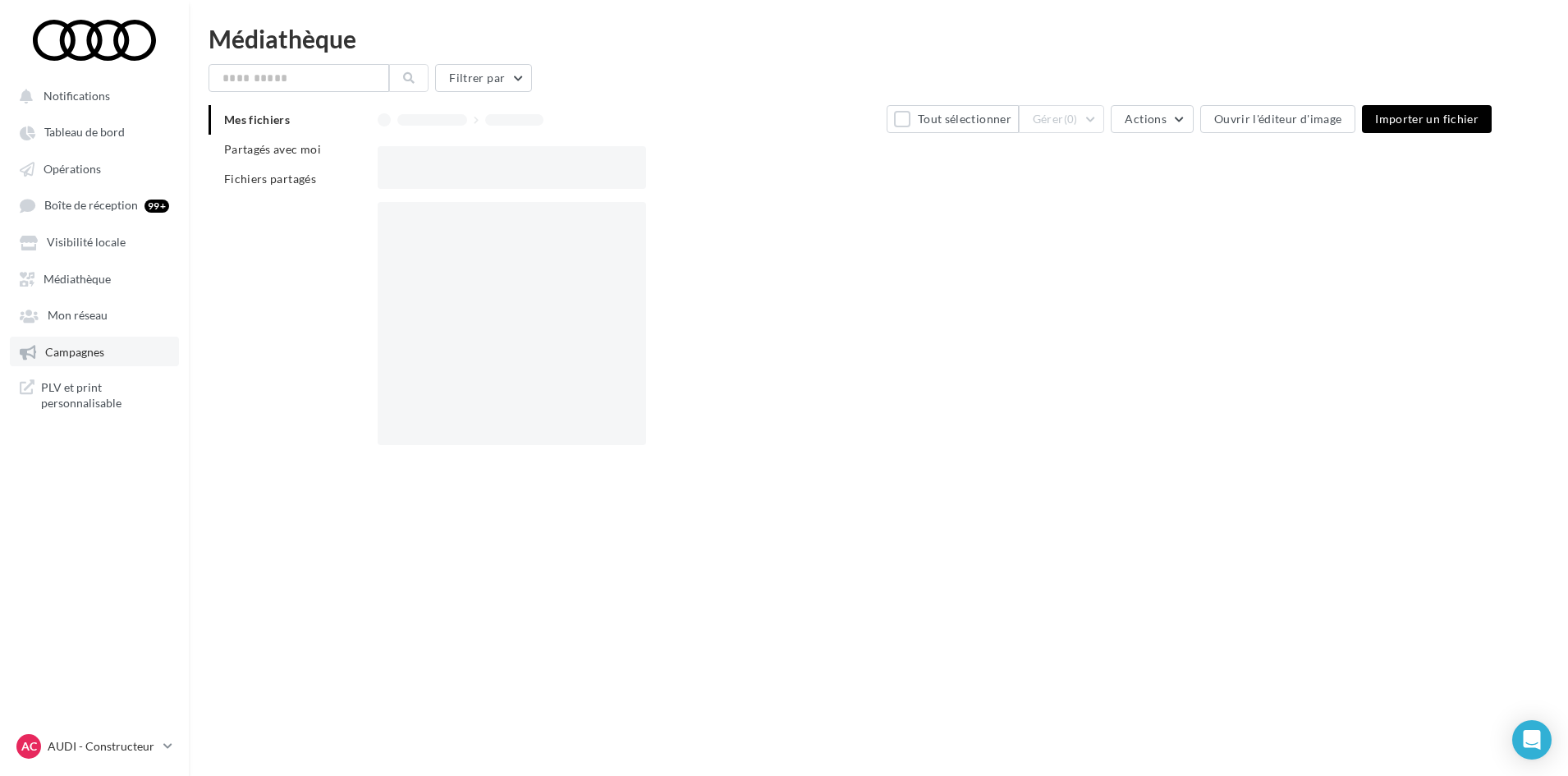
click at [120, 352] on link "Campagnes" at bounding box center [95, 351] width 169 height 30
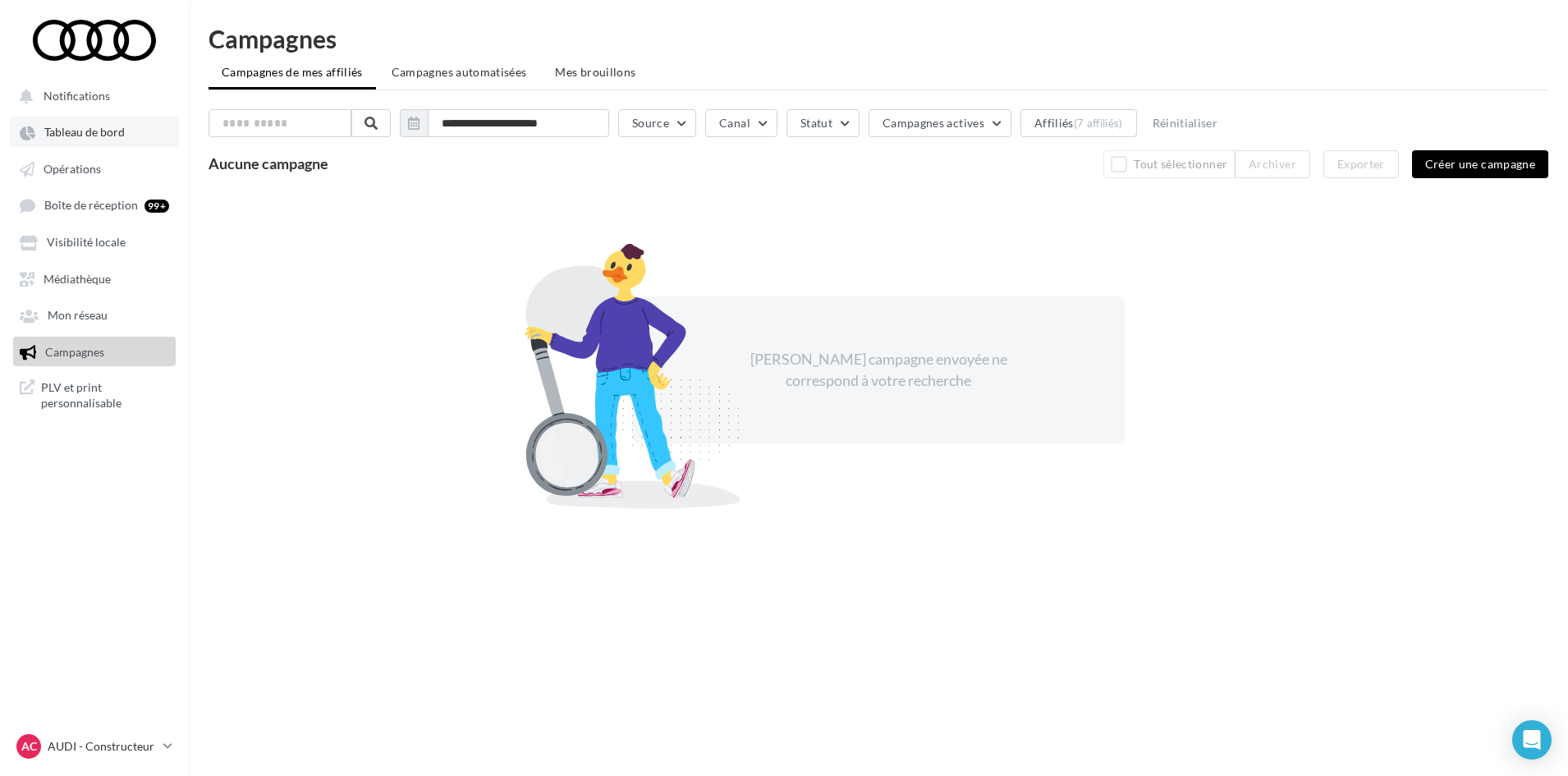
click at [98, 127] on span "Tableau de bord" at bounding box center [85, 132] width 80 height 14
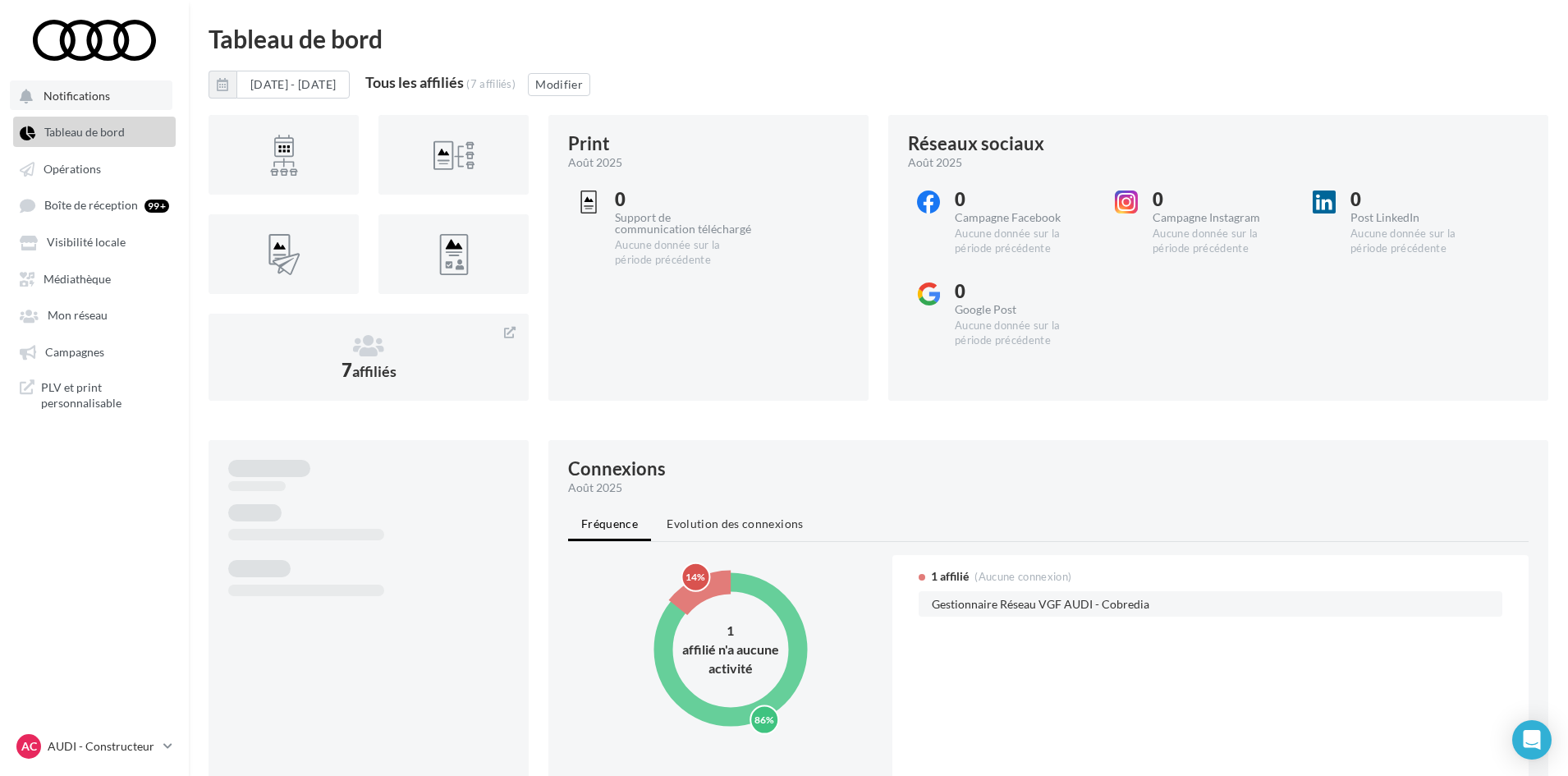
click at [96, 106] on button "Notifications" at bounding box center [91, 95] width 162 height 30
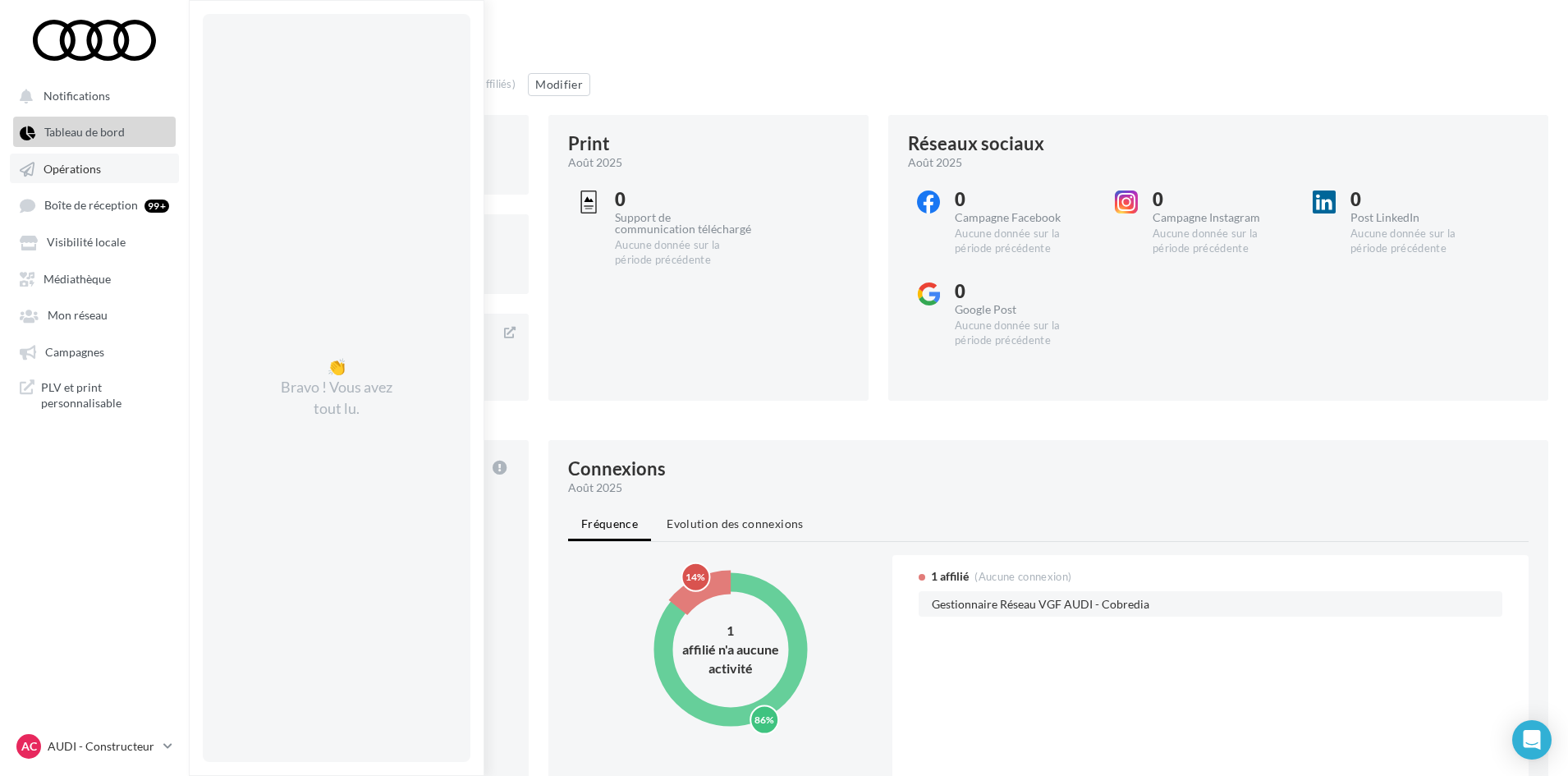
click at [78, 165] on span "Opérations" at bounding box center [72, 168] width 57 height 14
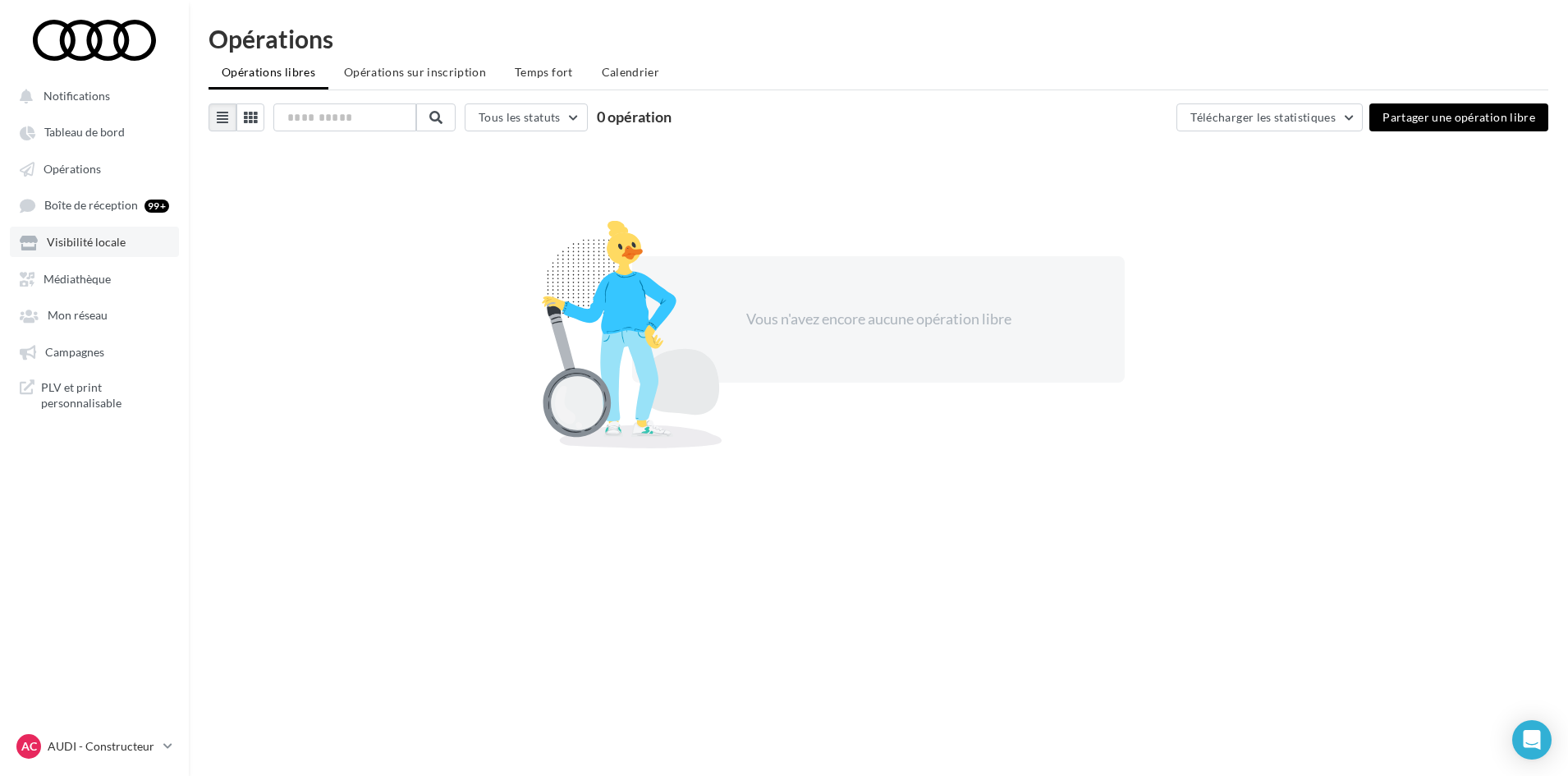
click at [118, 231] on link "Visibilité locale" at bounding box center [95, 241] width 169 height 30
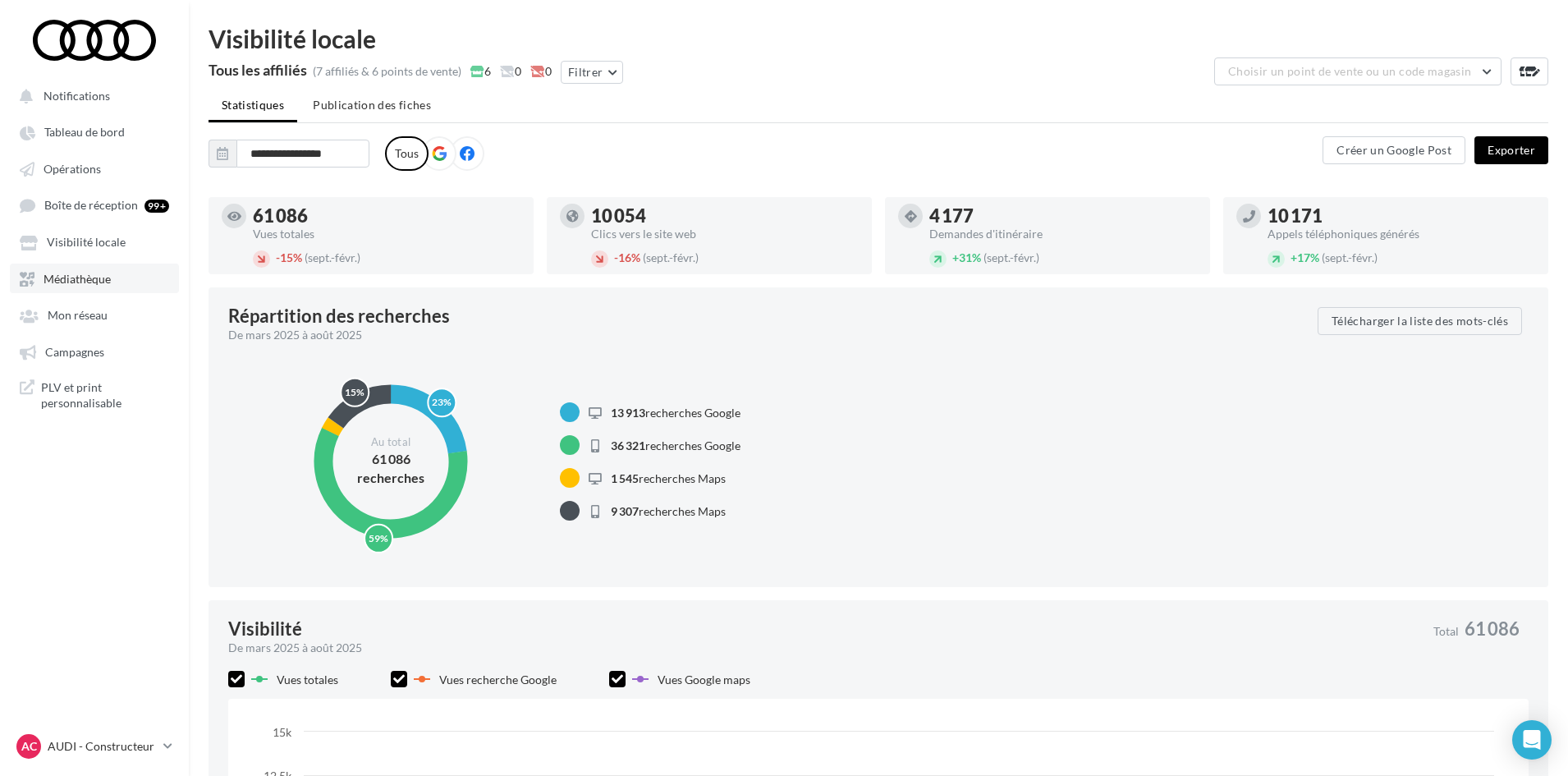
click at [142, 276] on link "Médiathèque" at bounding box center [95, 278] width 169 height 30
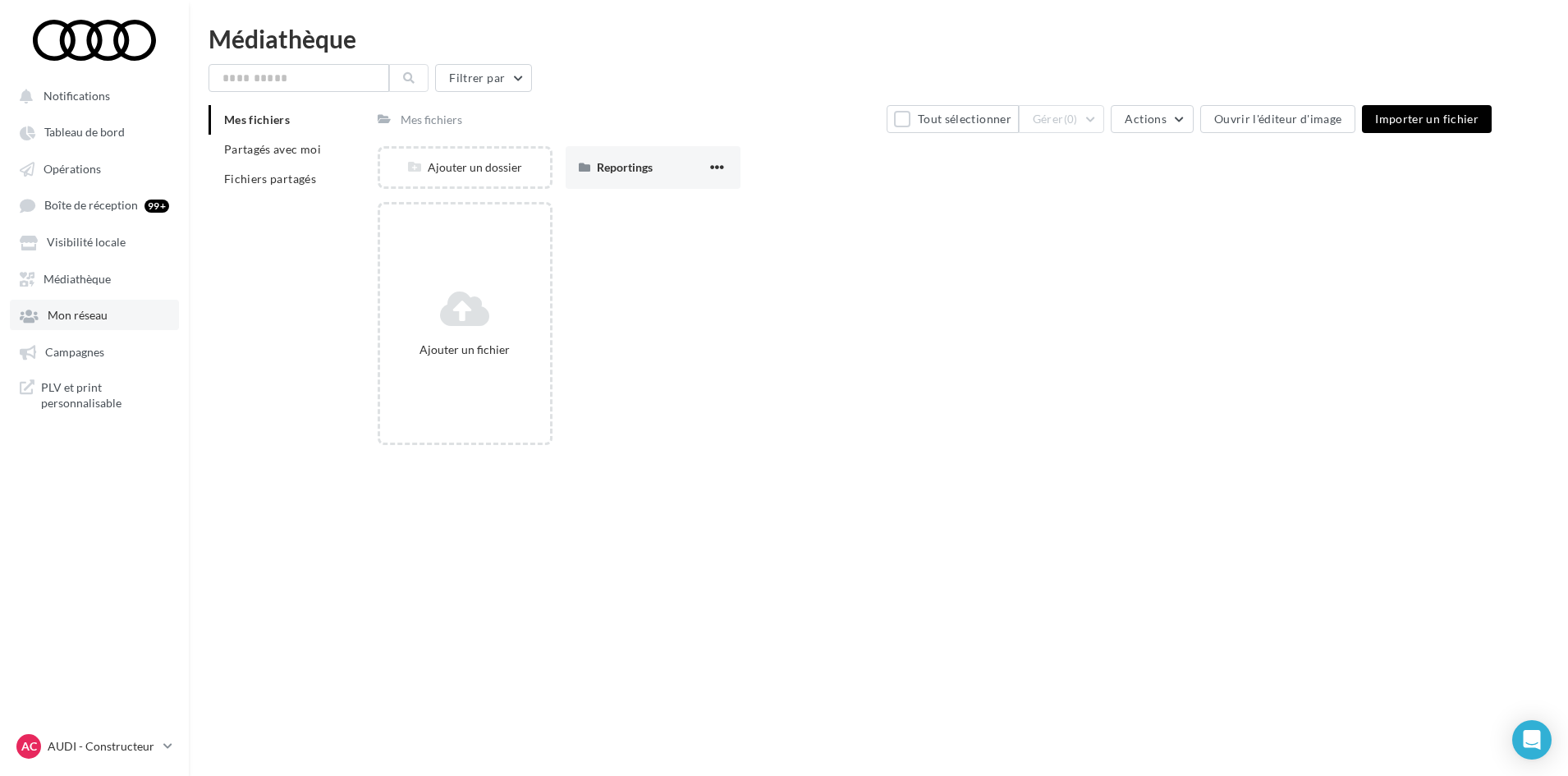
click at [133, 312] on link "Mon réseau" at bounding box center [95, 314] width 169 height 30
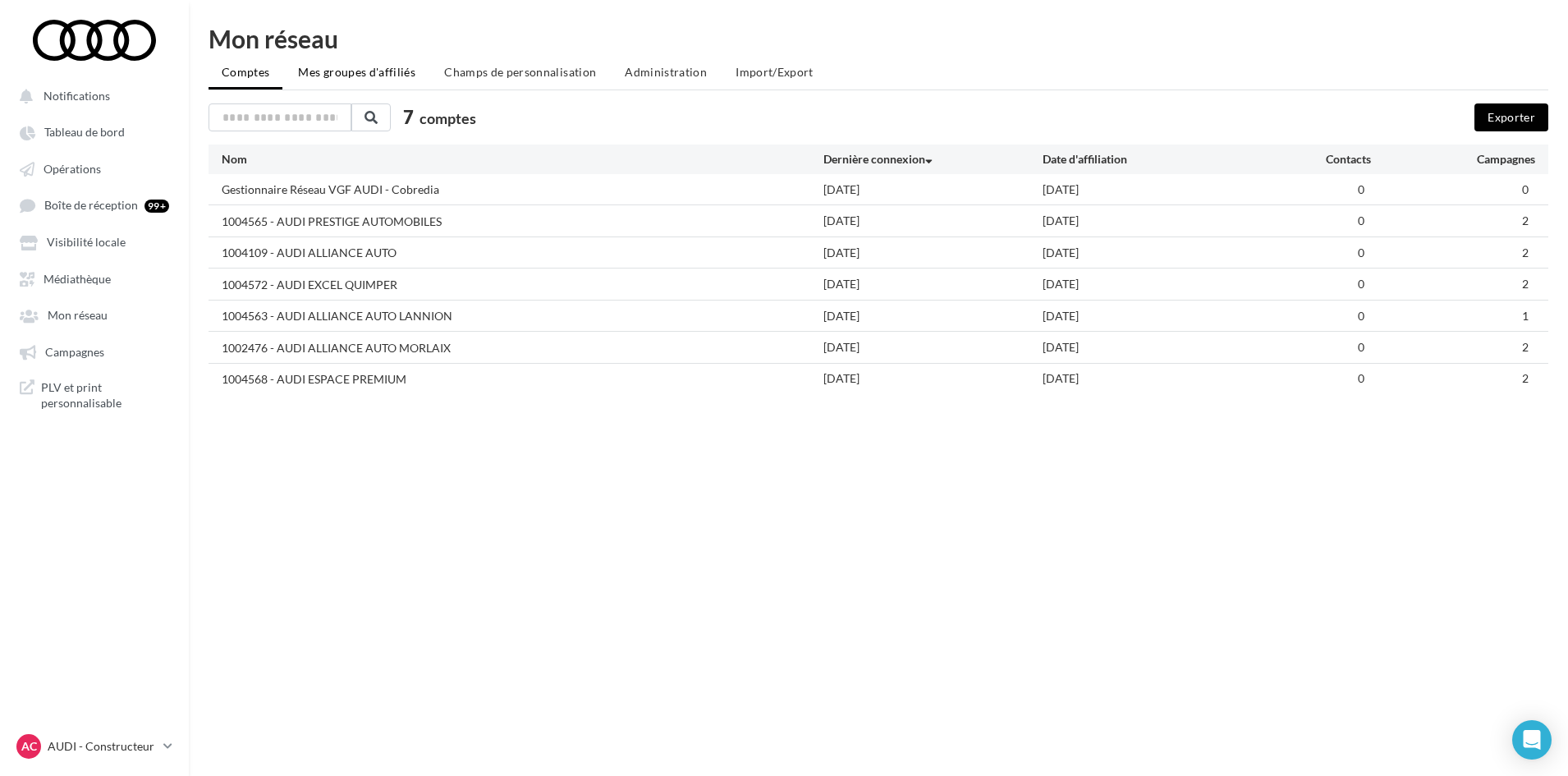
click at [399, 70] on span "Mes groupes d'affiliés" at bounding box center [357, 72] width 118 height 14
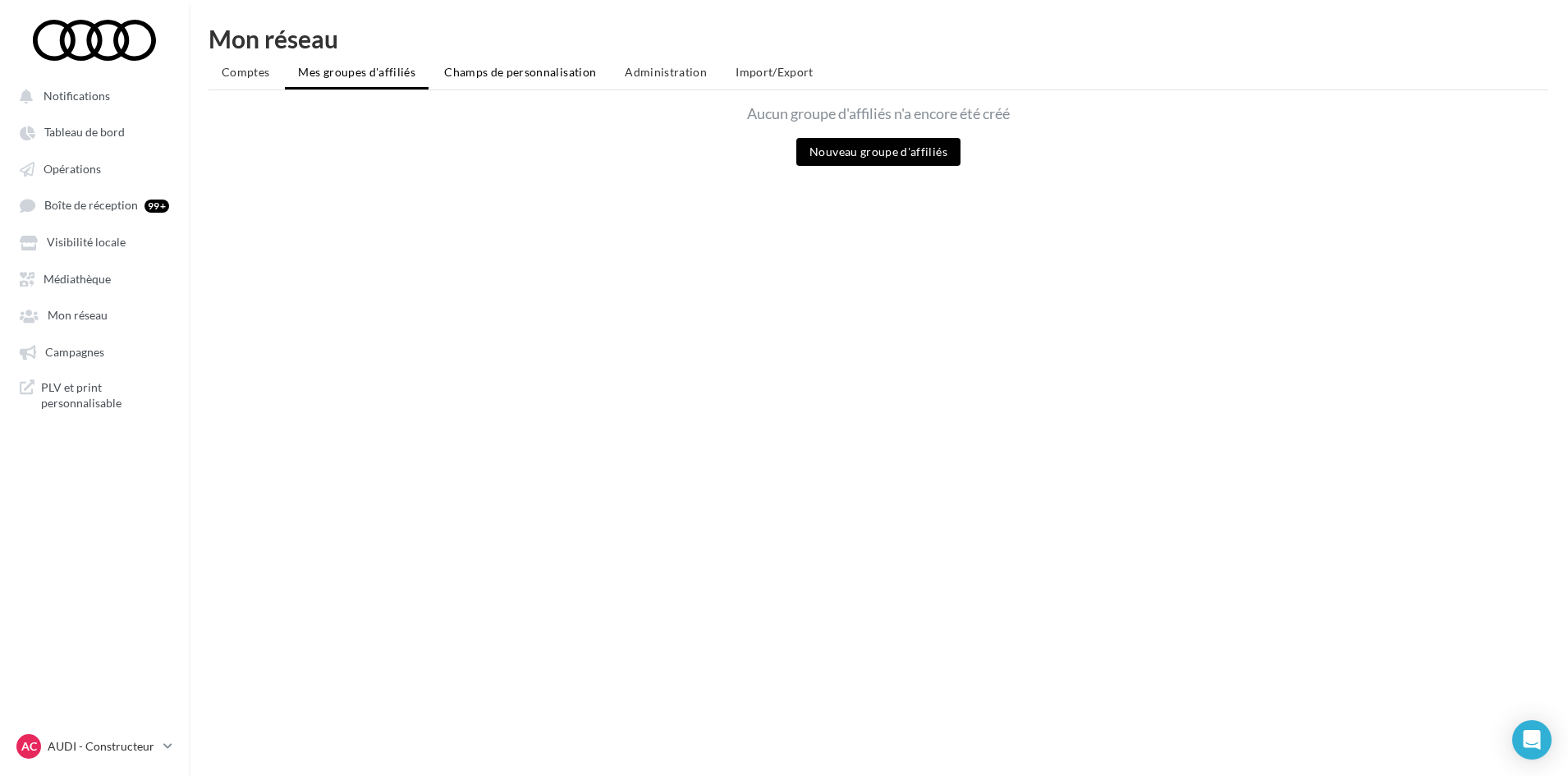
click at [491, 69] on span "Champs de personnalisation" at bounding box center [520, 72] width 152 height 14
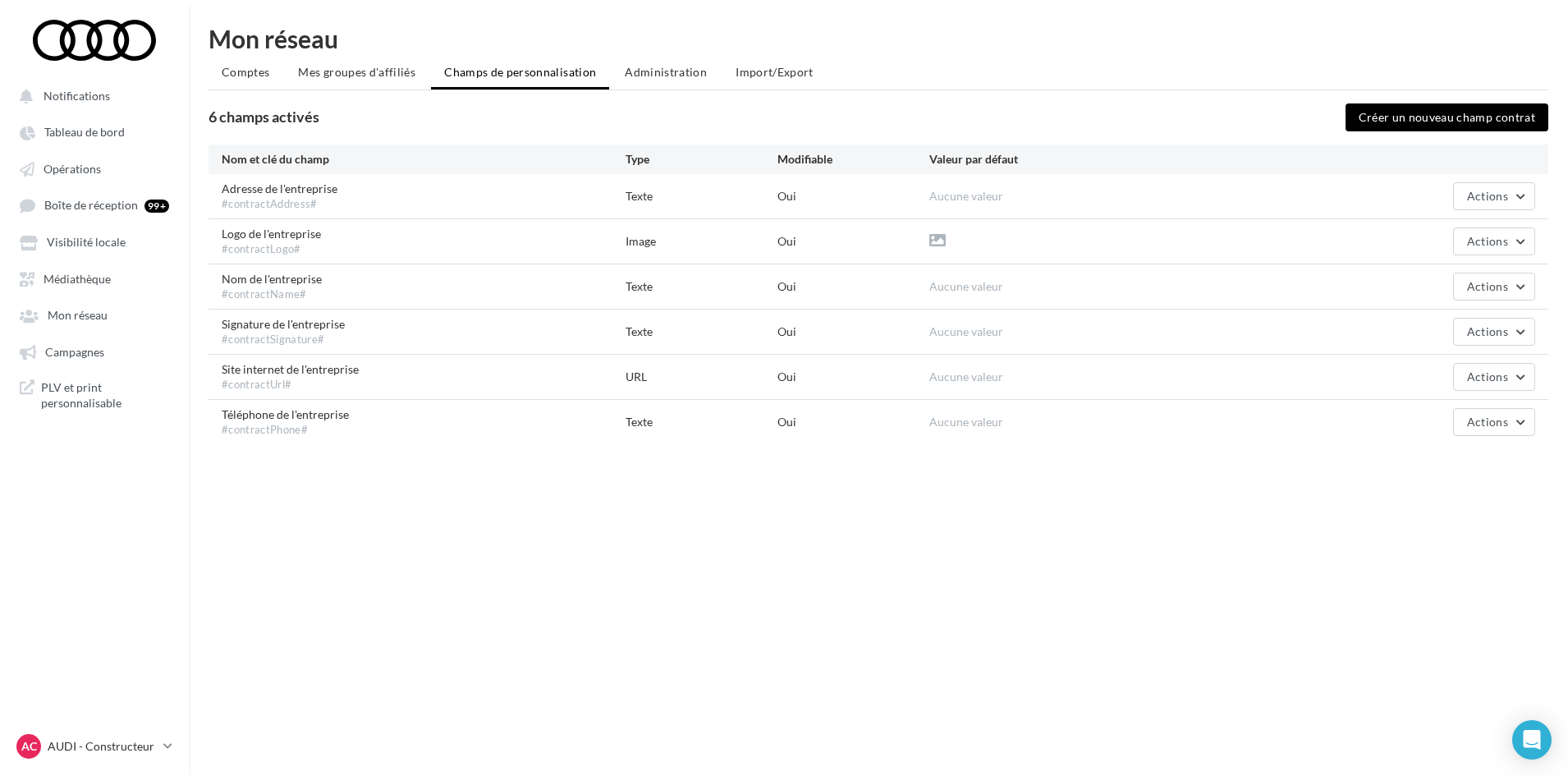
click at [650, 90] on ul "Comptes Mes groupes d'affiliés Champs de personnalisation Administration Import…" at bounding box center [878, 73] width 1340 height 32
click at [672, 79] on li "Administration" at bounding box center [666, 72] width 108 height 30
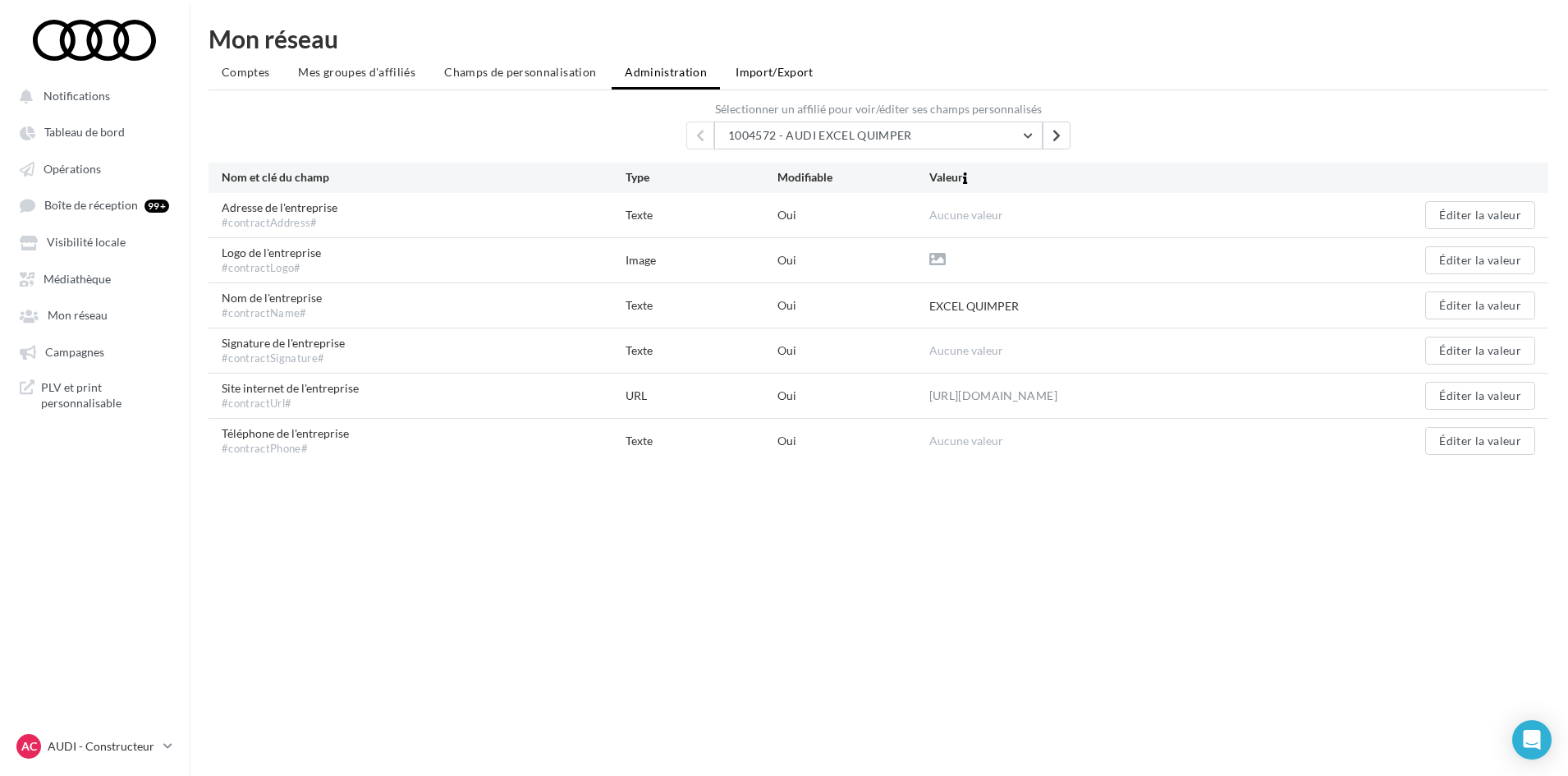
click at [780, 67] on span "Import/Export" at bounding box center [774, 72] width 78 height 14
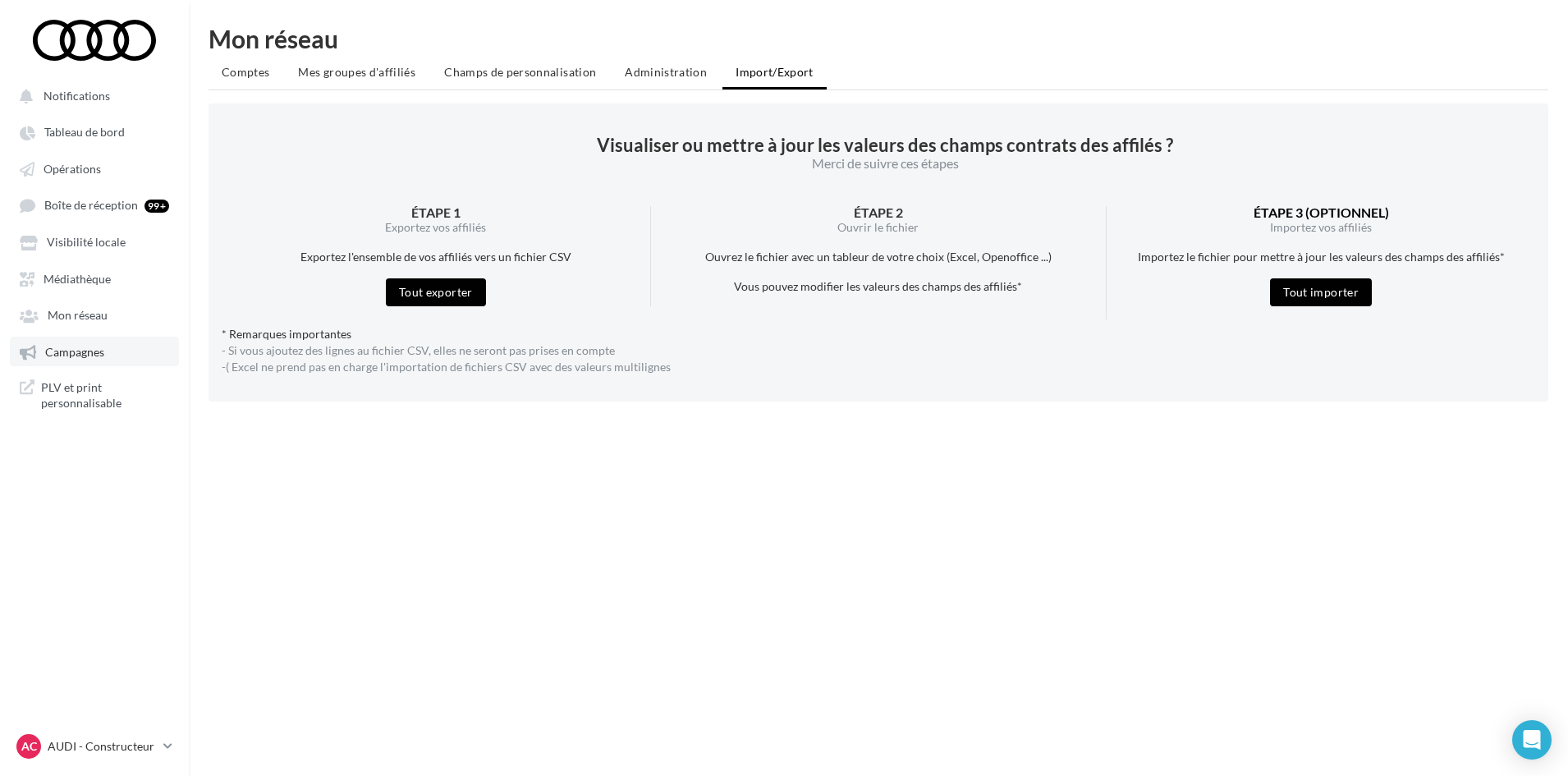
click at [76, 360] on link "Campagnes" at bounding box center [95, 351] width 169 height 30
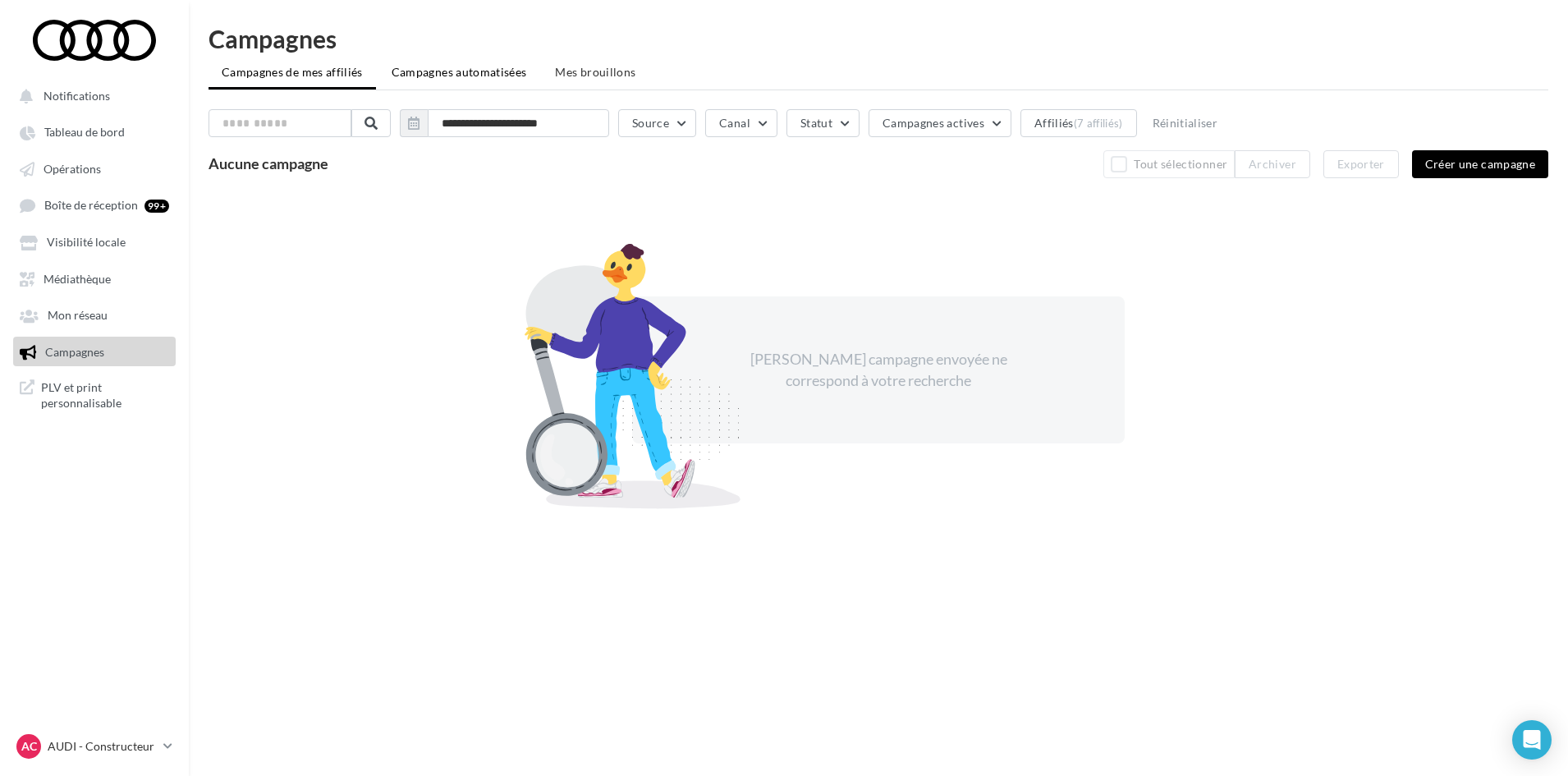
click at [444, 63] on li "Campagnes automatisées" at bounding box center [458, 72] width 161 height 30
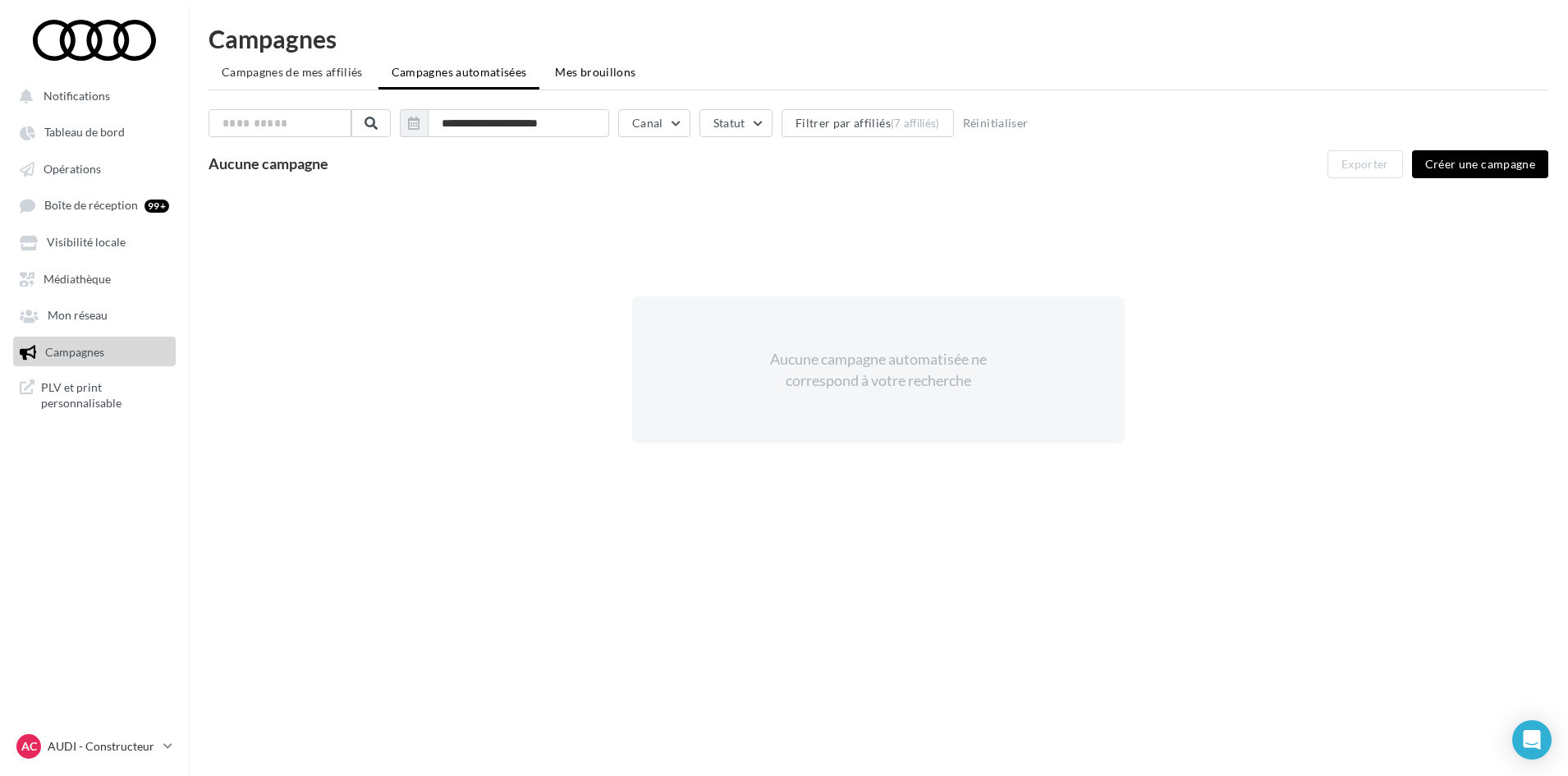
click at [612, 78] on span "Mes brouillons" at bounding box center [595, 72] width 80 height 14
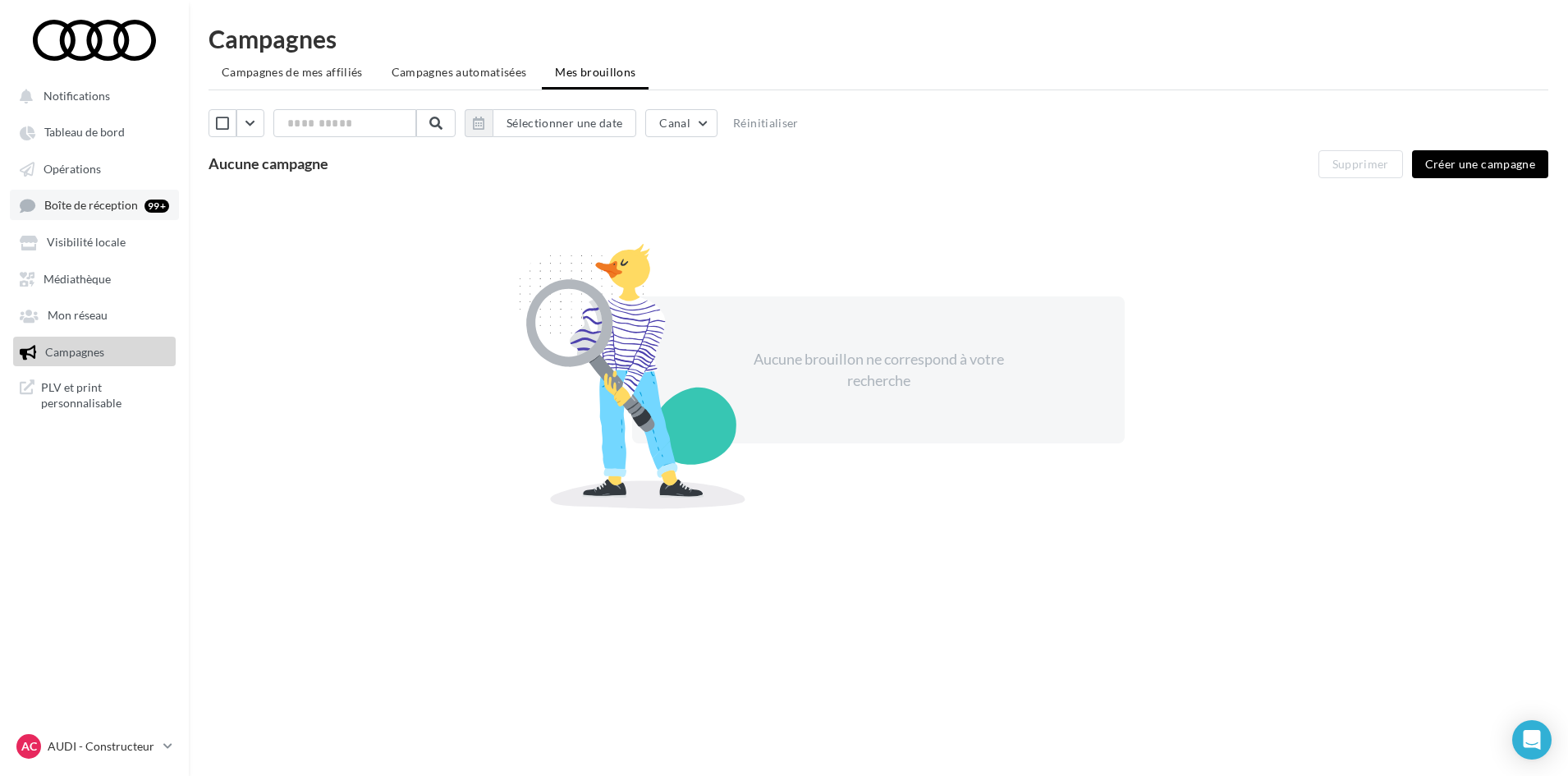
click at [90, 212] on span "Boîte de réception" at bounding box center [91, 206] width 94 height 14
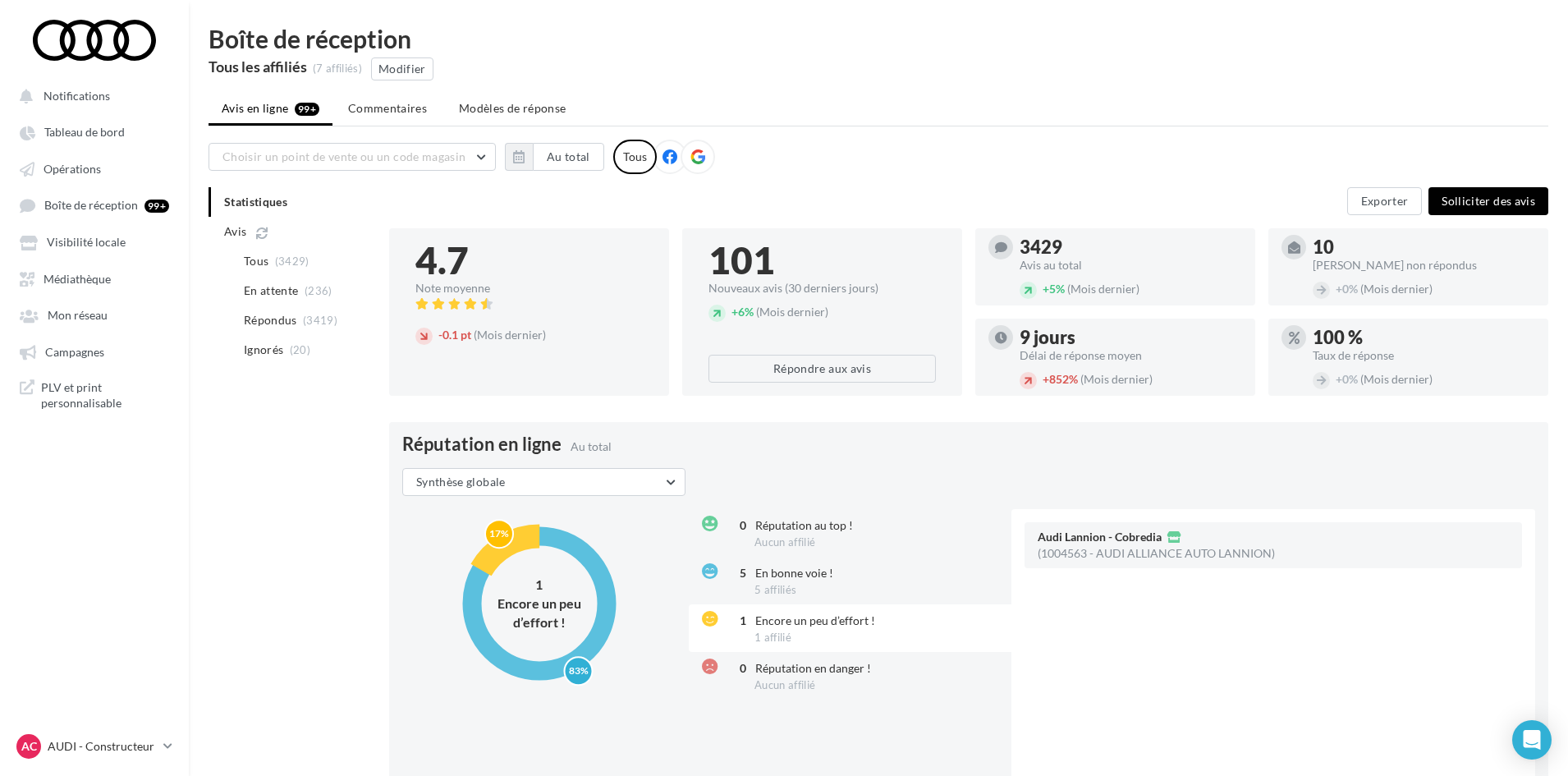
click at [75, 184] on ul "Notifications Tableau de bord Opérations Boîte de réception 99+ Médiathèque" at bounding box center [94, 249] width 187 height 351
click at [79, 172] on span "Opérations" at bounding box center [72, 168] width 57 height 14
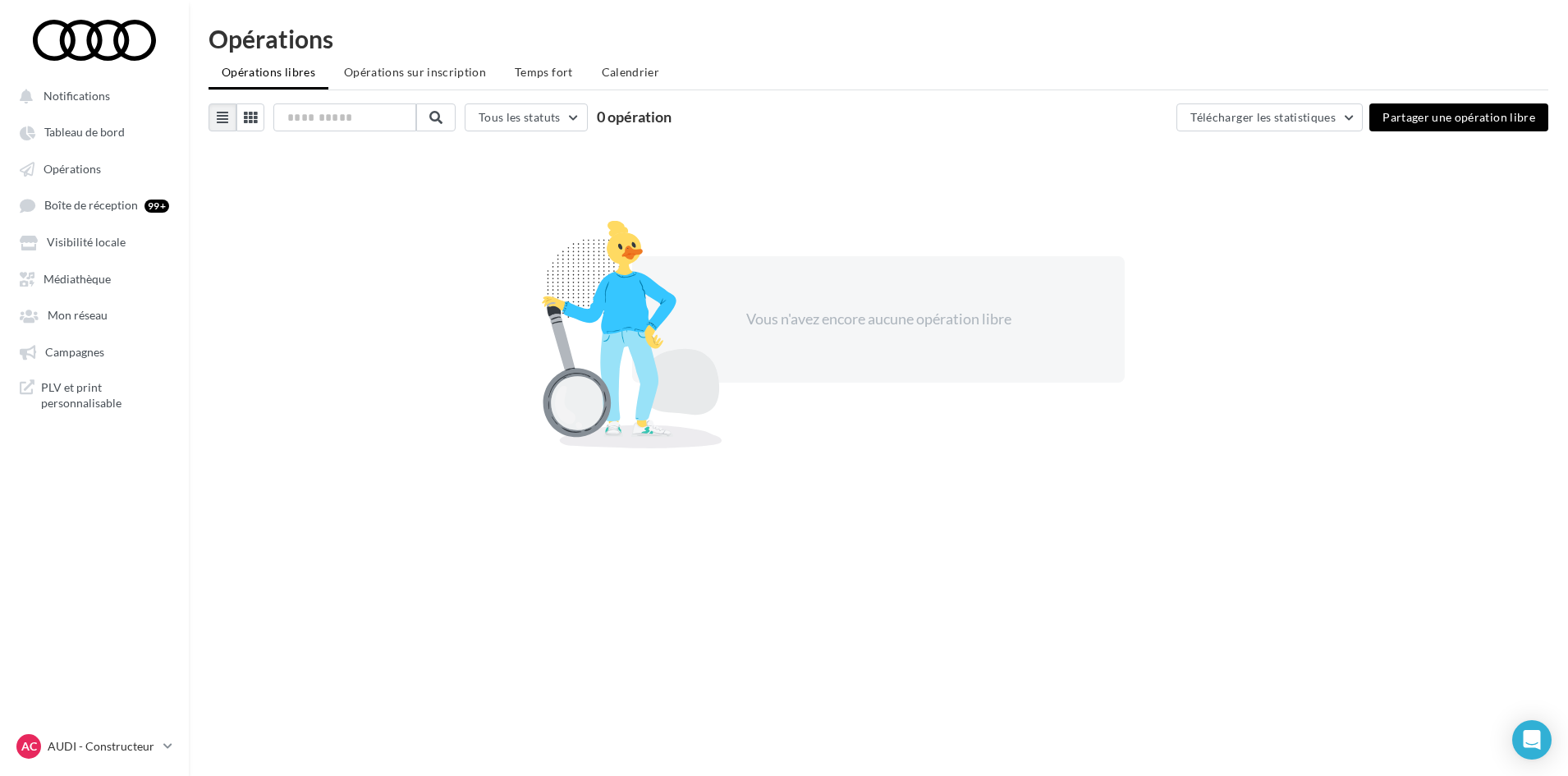
click at [420, 67] on span "Opérations sur inscription" at bounding box center [415, 72] width 142 height 14
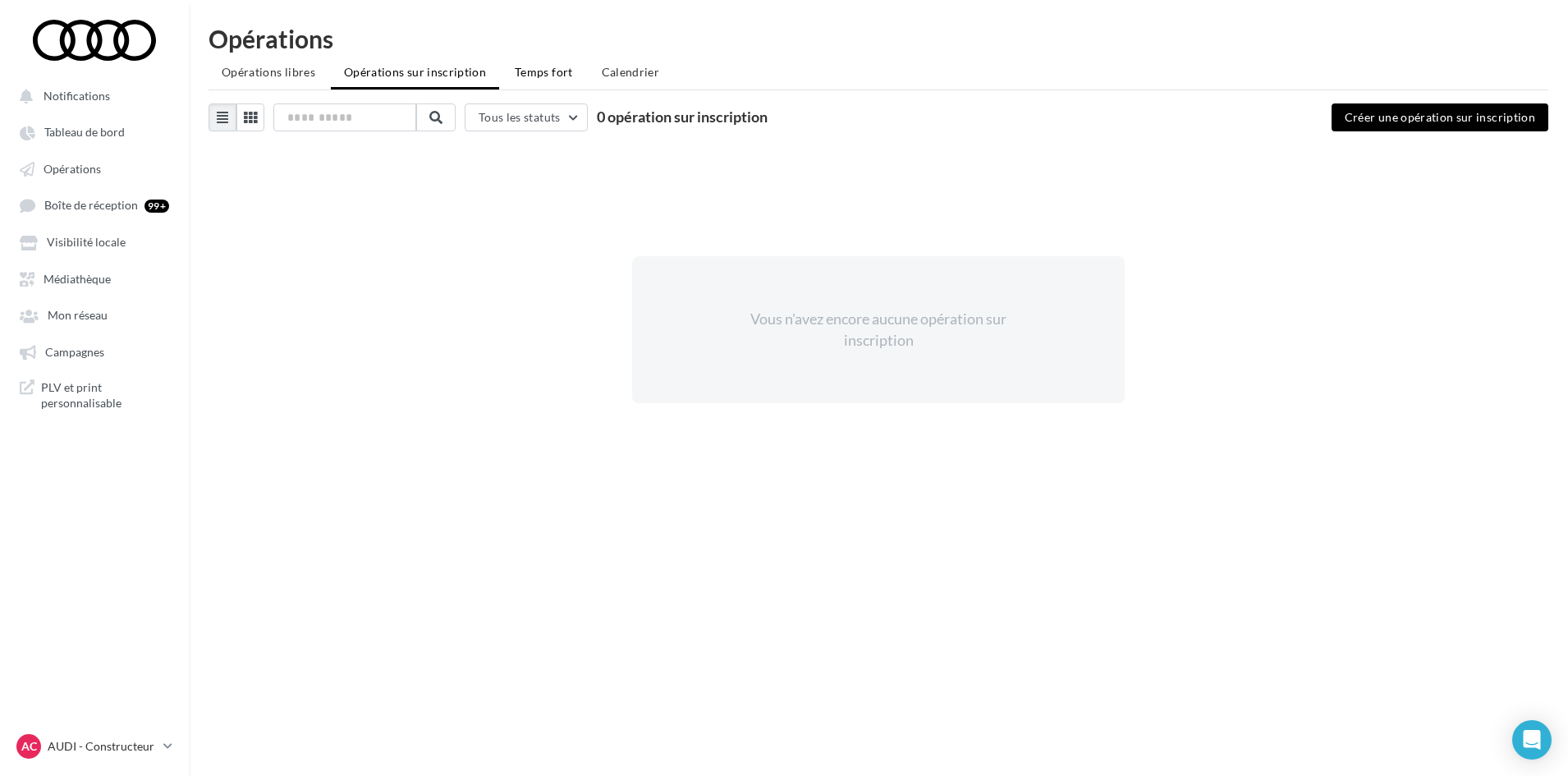
click at [545, 75] on span "Temps fort" at bounding box center [544, 72] width 58 height 14
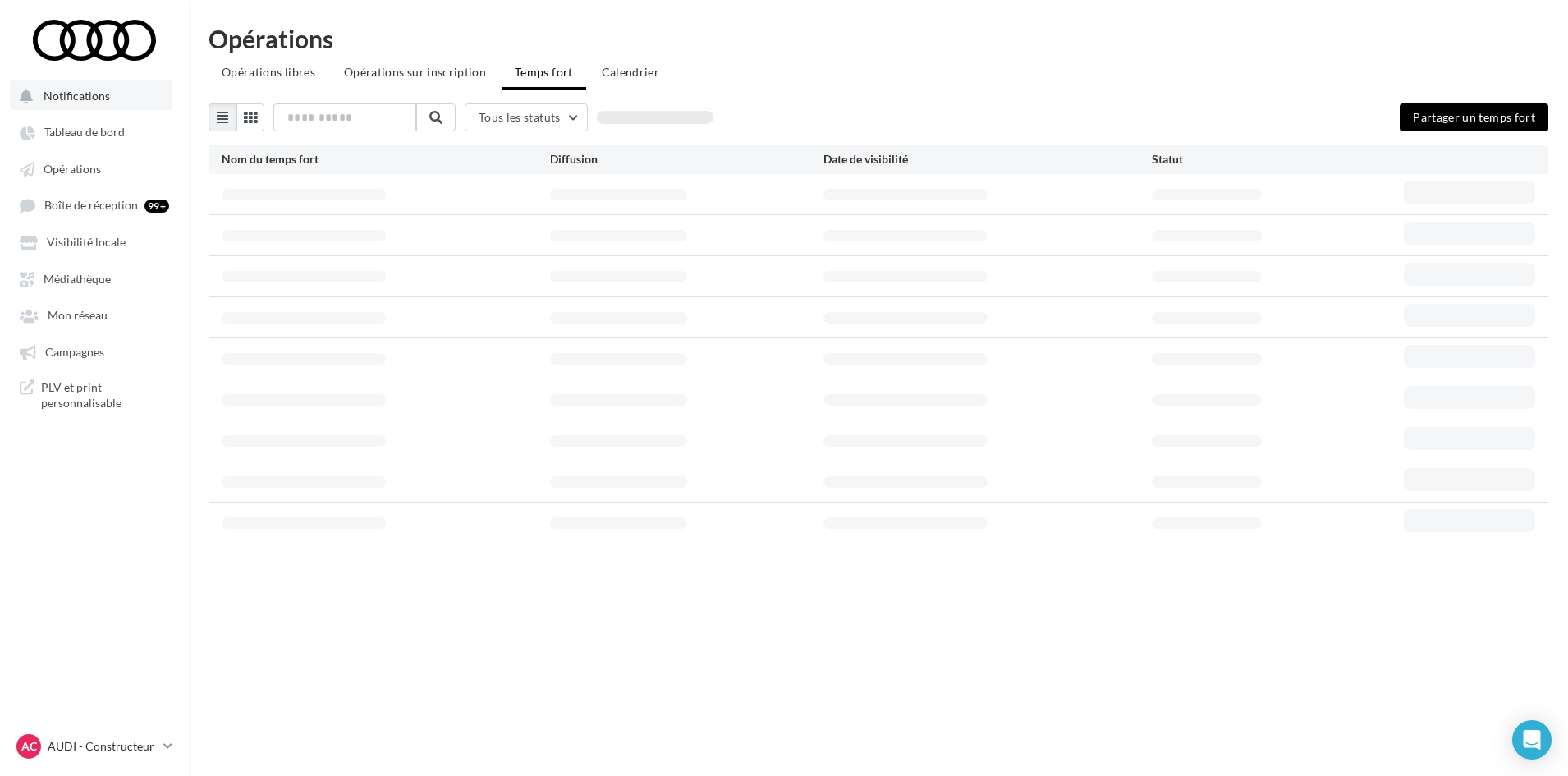
click at [61, 103] on button "Notifications" at bounding box center [91, 95] width 162 height 30
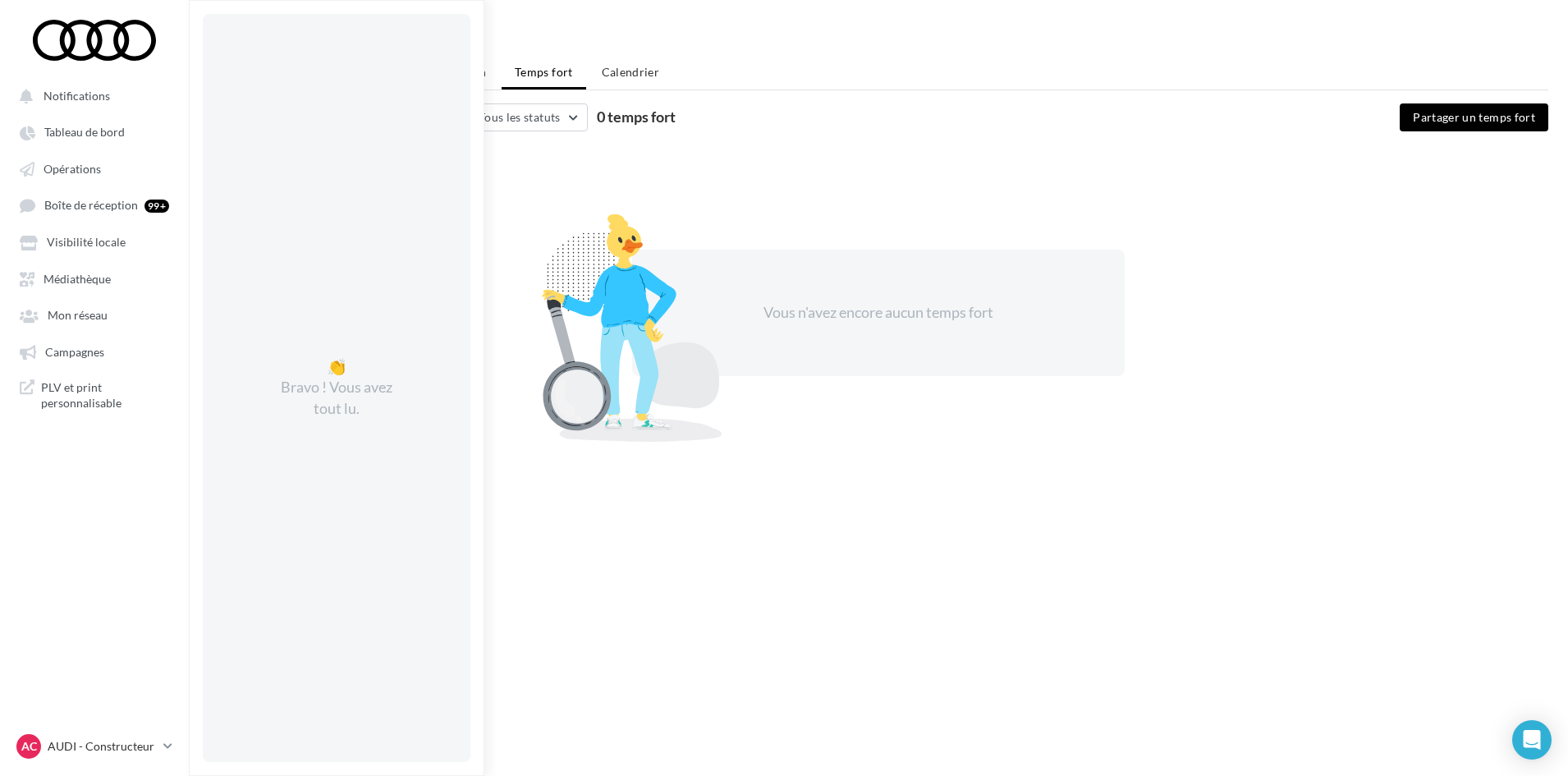
click at [125, 711] on nav "Notifications 👏 Bravo ! Vous avez tout lu. Tableau de bord Opérations Boîte de …" at bounding box center [94, 388] width 189 height 776
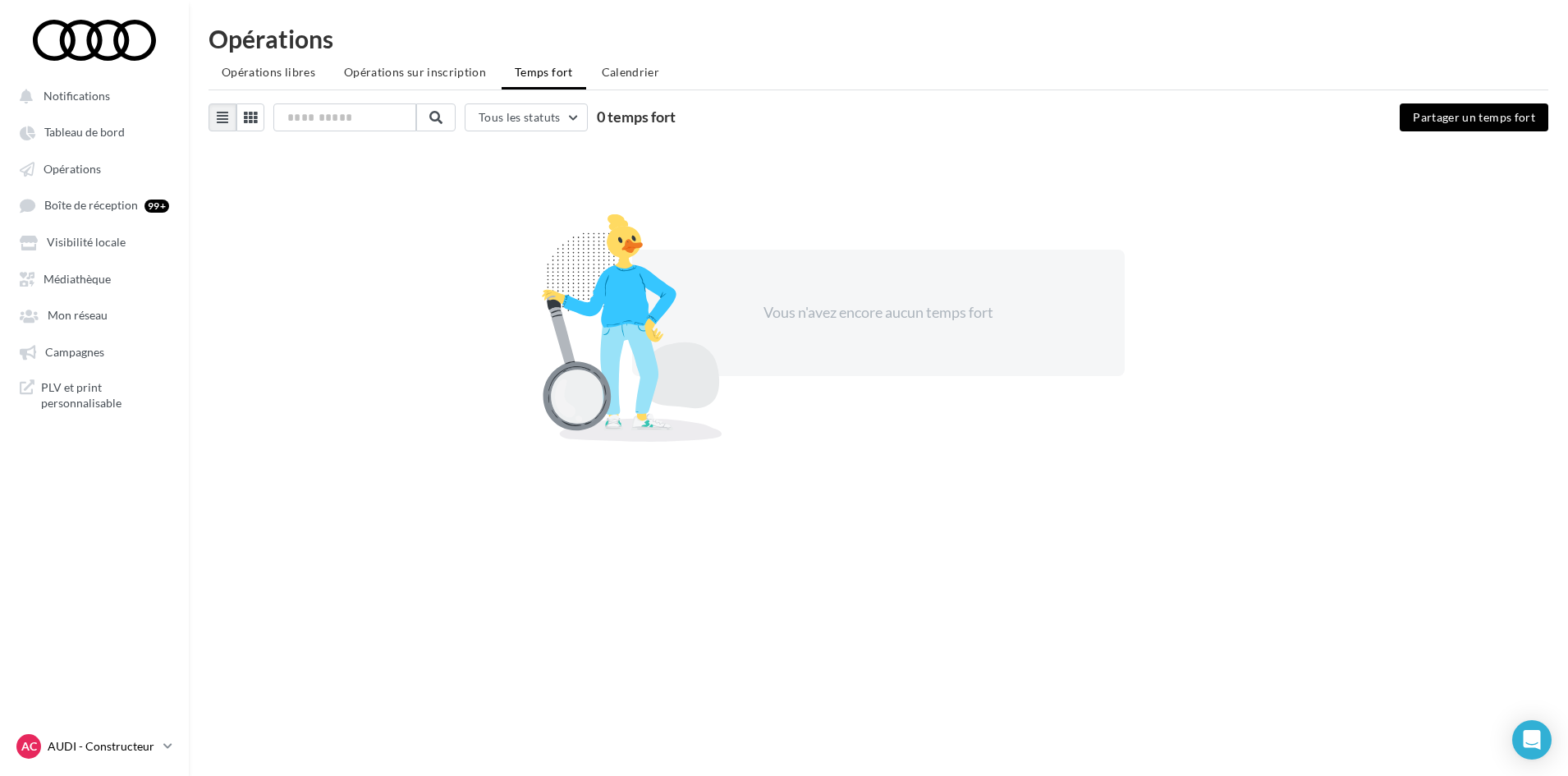
click at [152, 752] on p "AUDI - Constructeur" at bounding box center [102, 746] width 109 height 16
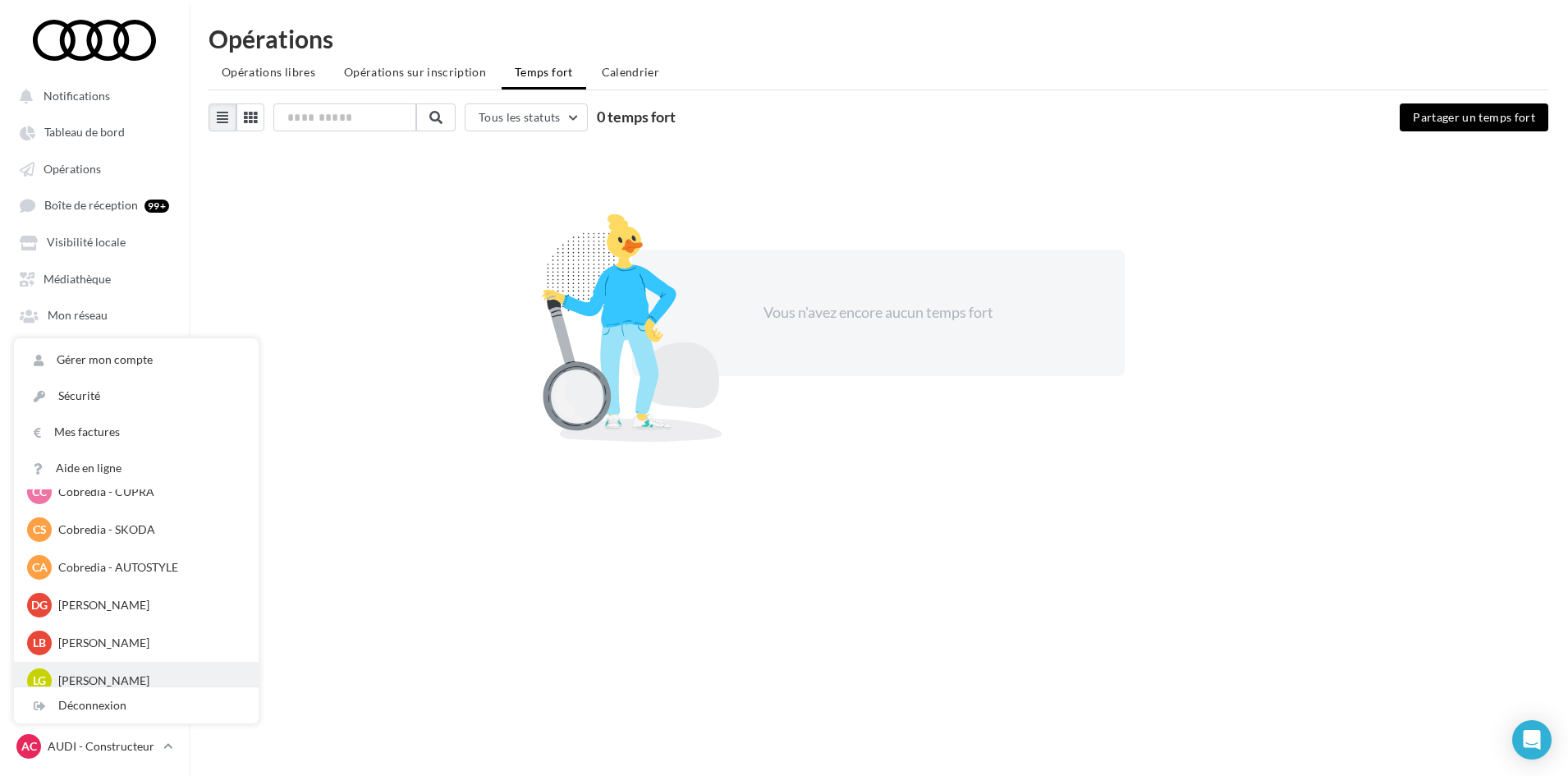
scroll to position [680, 0]
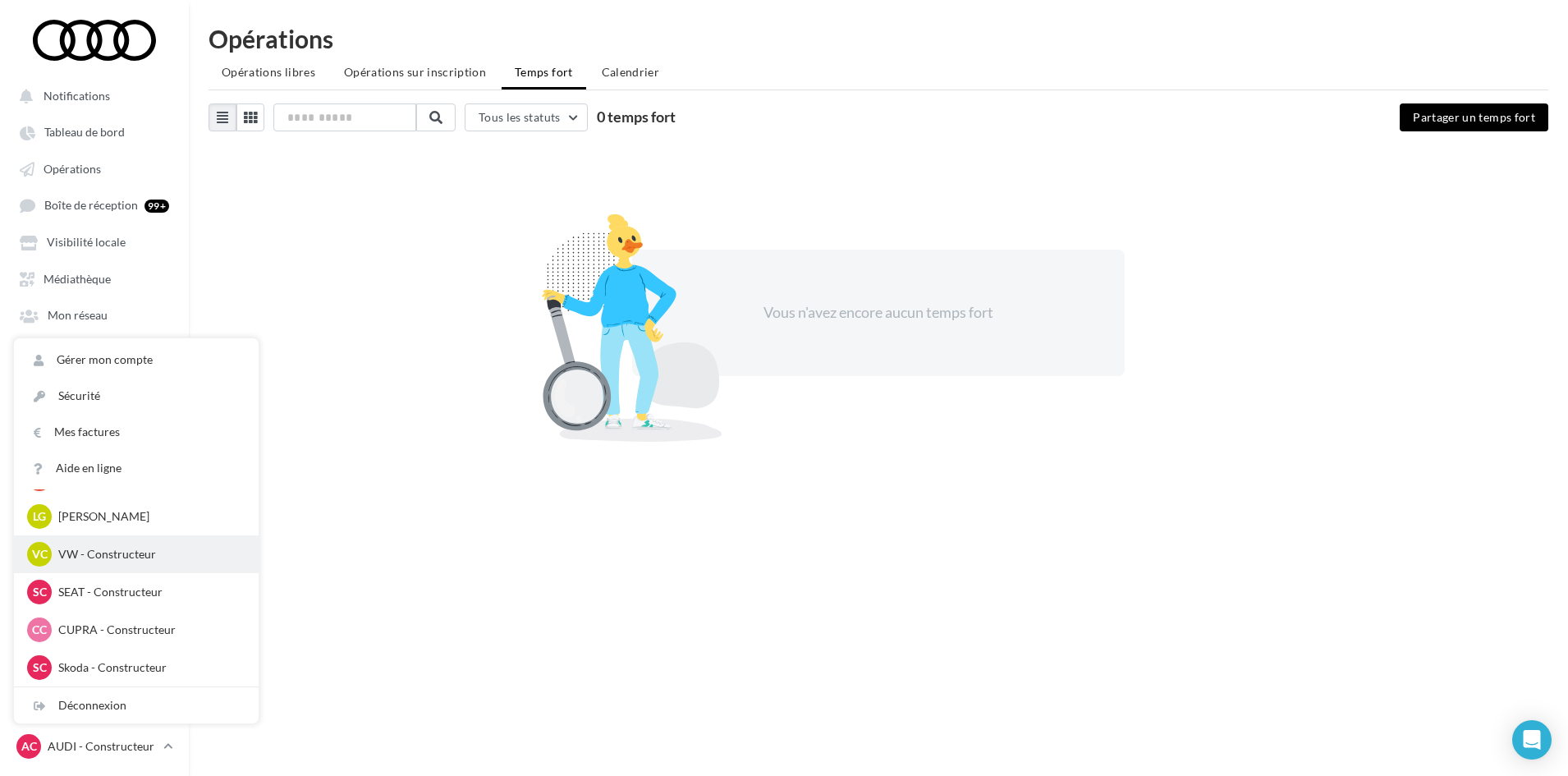
click at [126, 568] on div "VC VW - Constructeur gestvwcobredia" at bounding box center [136, 554] width 245 height 38
click at [80, 555] on p "VW - Constructeur" at bounding box center [149, 554] width 181 height 16
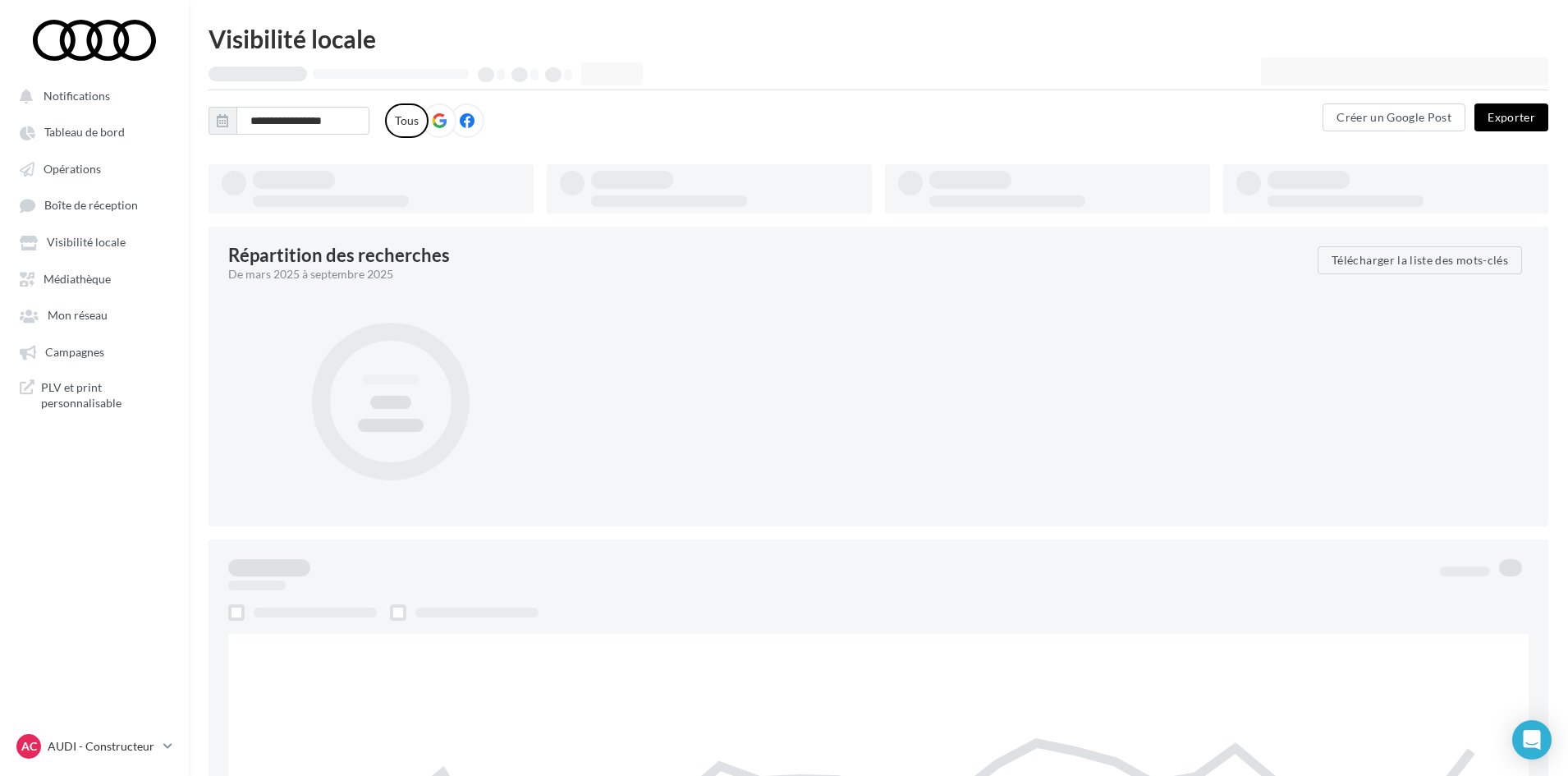
click at [54, 222] on ul "Notifications Tableau de bord Opérations Boîte de réception" at bounding box center [94, 249] width 187 height 351
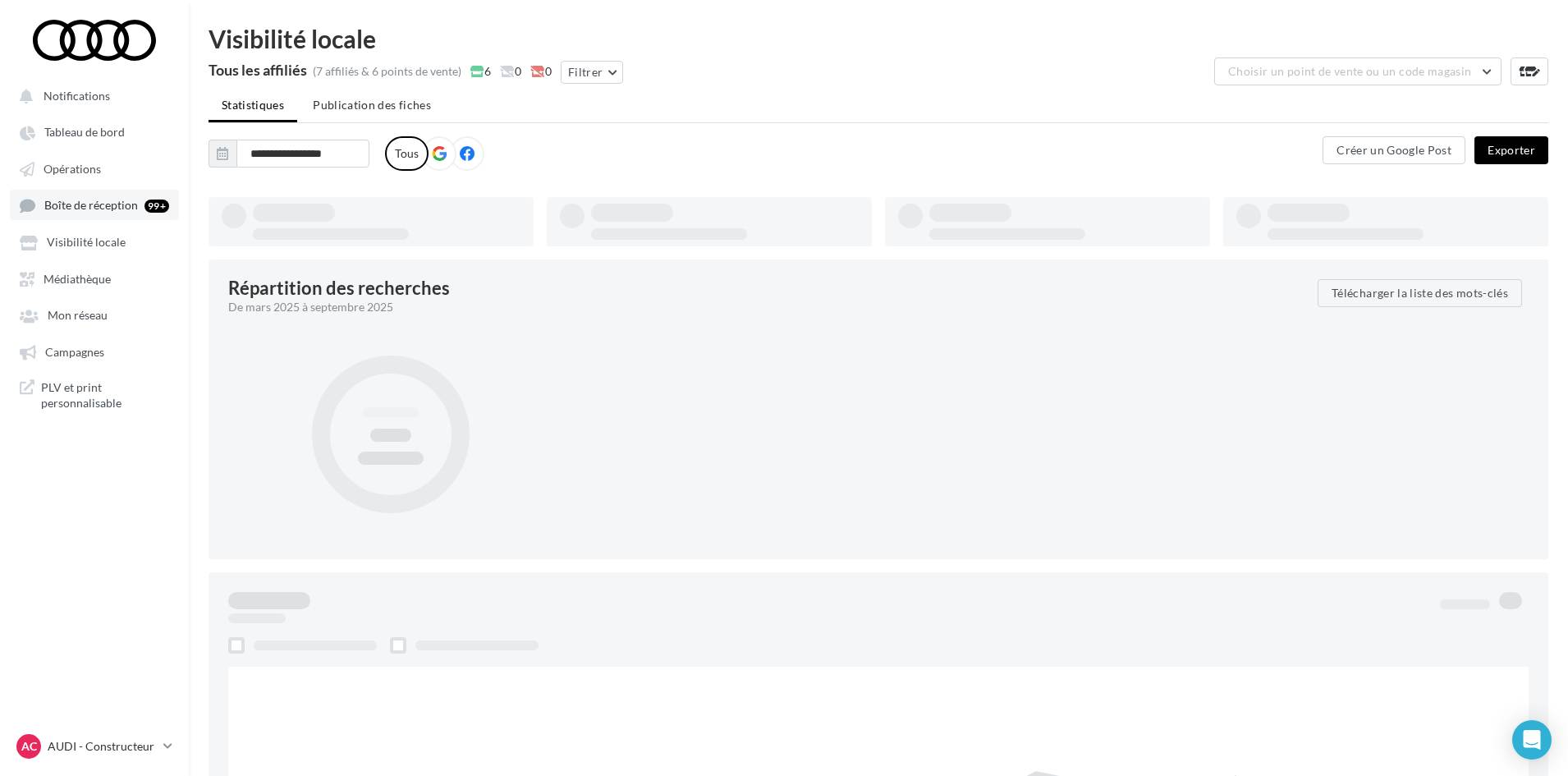
type input "**********"
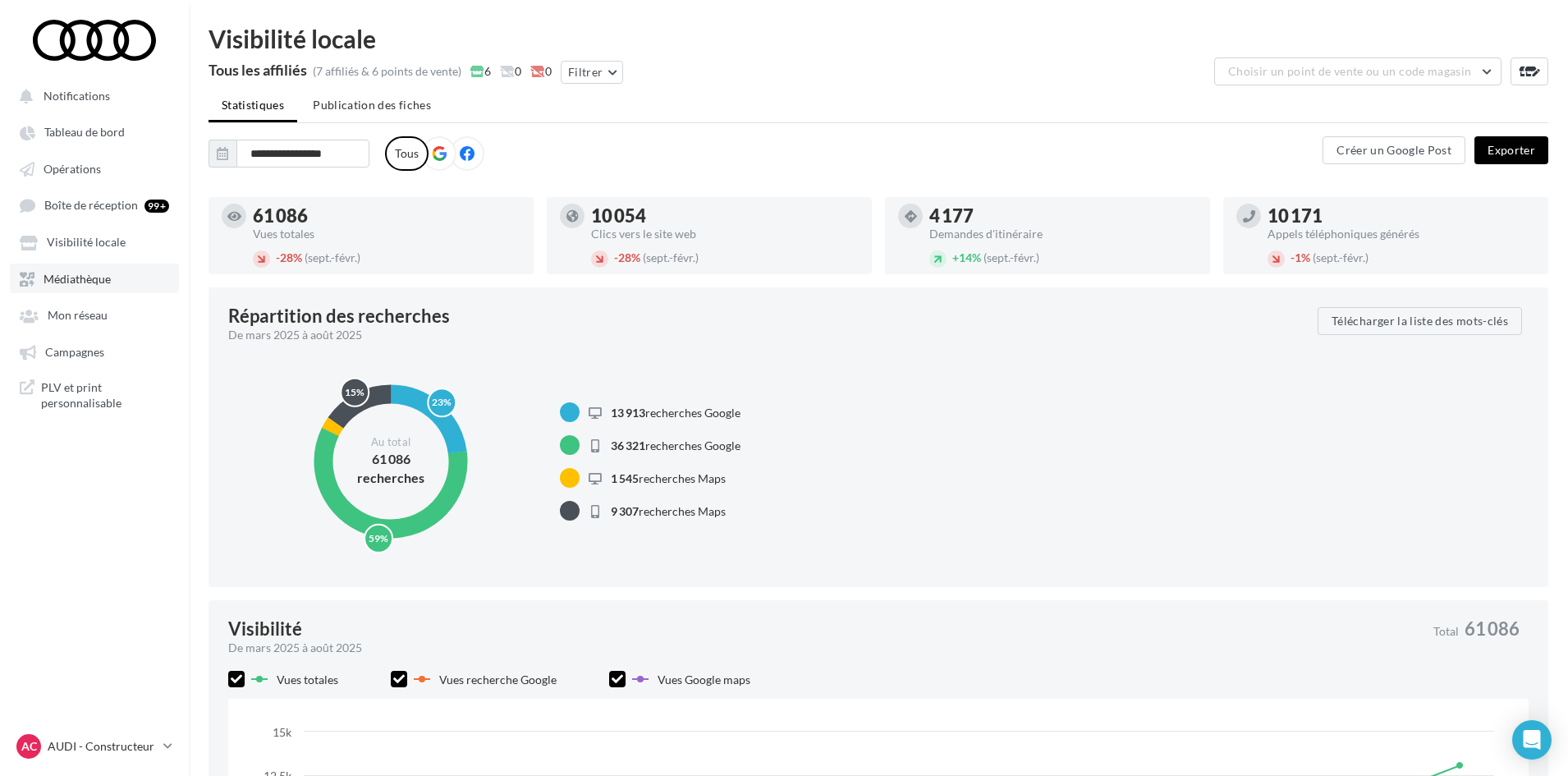
click at [102, 271] on span "Médiathèque" at bounding box center [77, 278] width 67 height 14
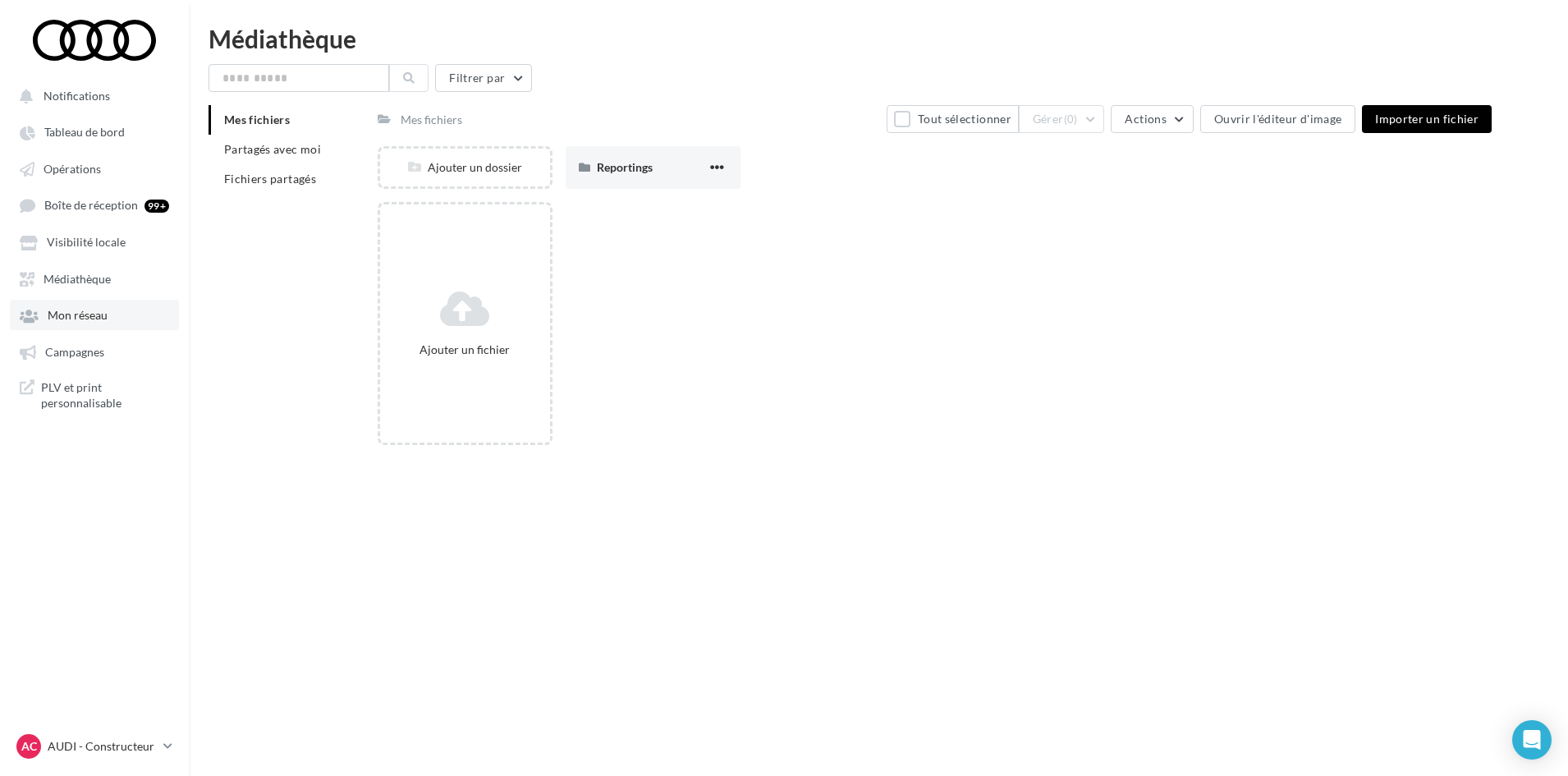
click at [105, 304] on link "Mon réseau" at bounding box center [95, 314] width 169 height 30
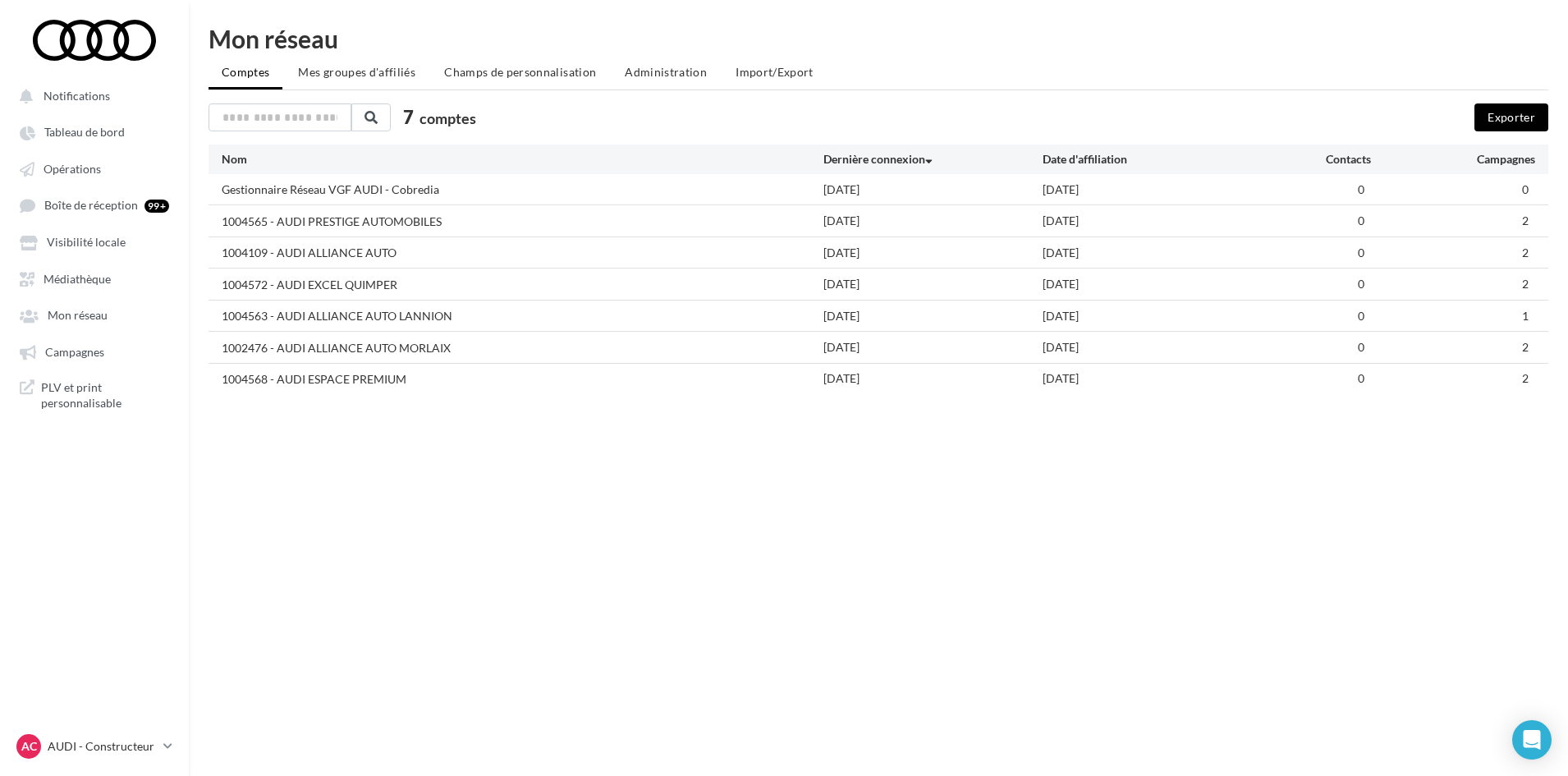
click at [1399, 230] on div "1004565 - AUDI PRESTIGE AUTOMOBILES 15/09/2025 20/06/2025 0 2" at bounding box center [878, 220] width 1340 height 31
click at [1502, 129] on button "Exporter" at bounding box center [1512, 117] width 74 height 28
click at [126, 200] on span "Boîte de réception" at bounding box center [91, 206] width 94 height 14
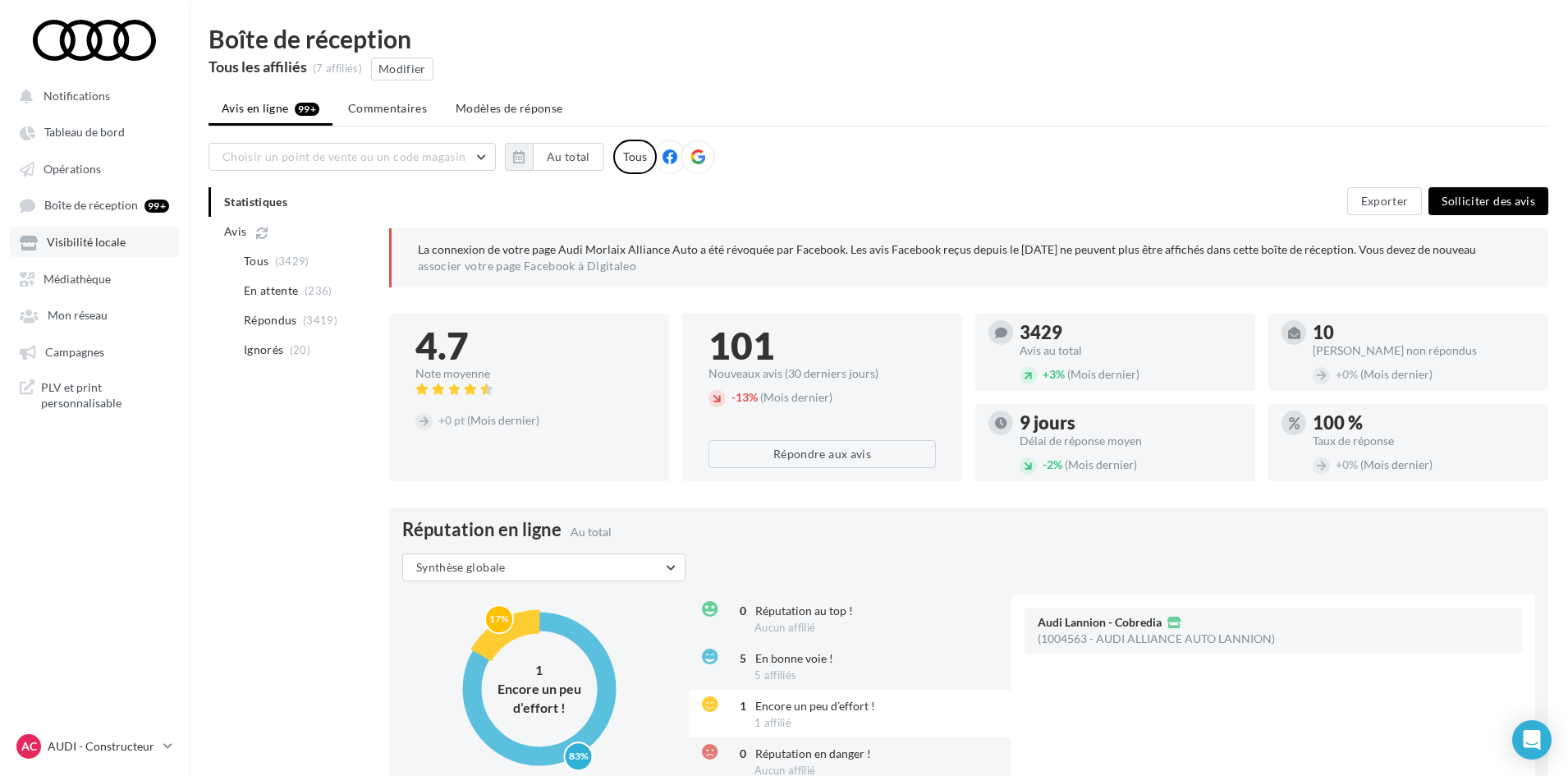
click at [122, 254] on link "Visibilité locale" at bounding box center [95, 241] width 169 height 30
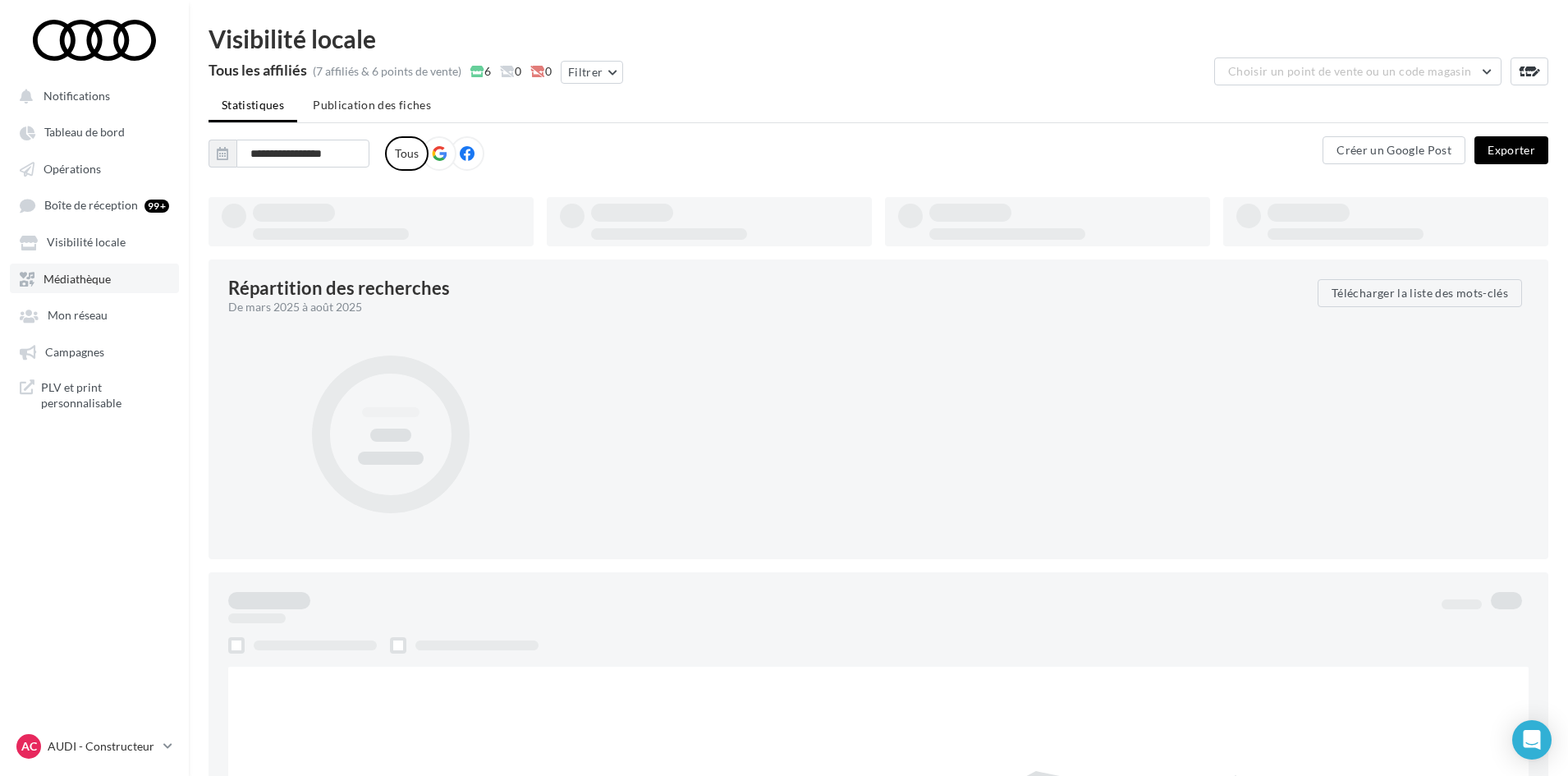
click at [118, 283] on link "Médiathèque" at bounding box center [95, 278] width 169 height 30
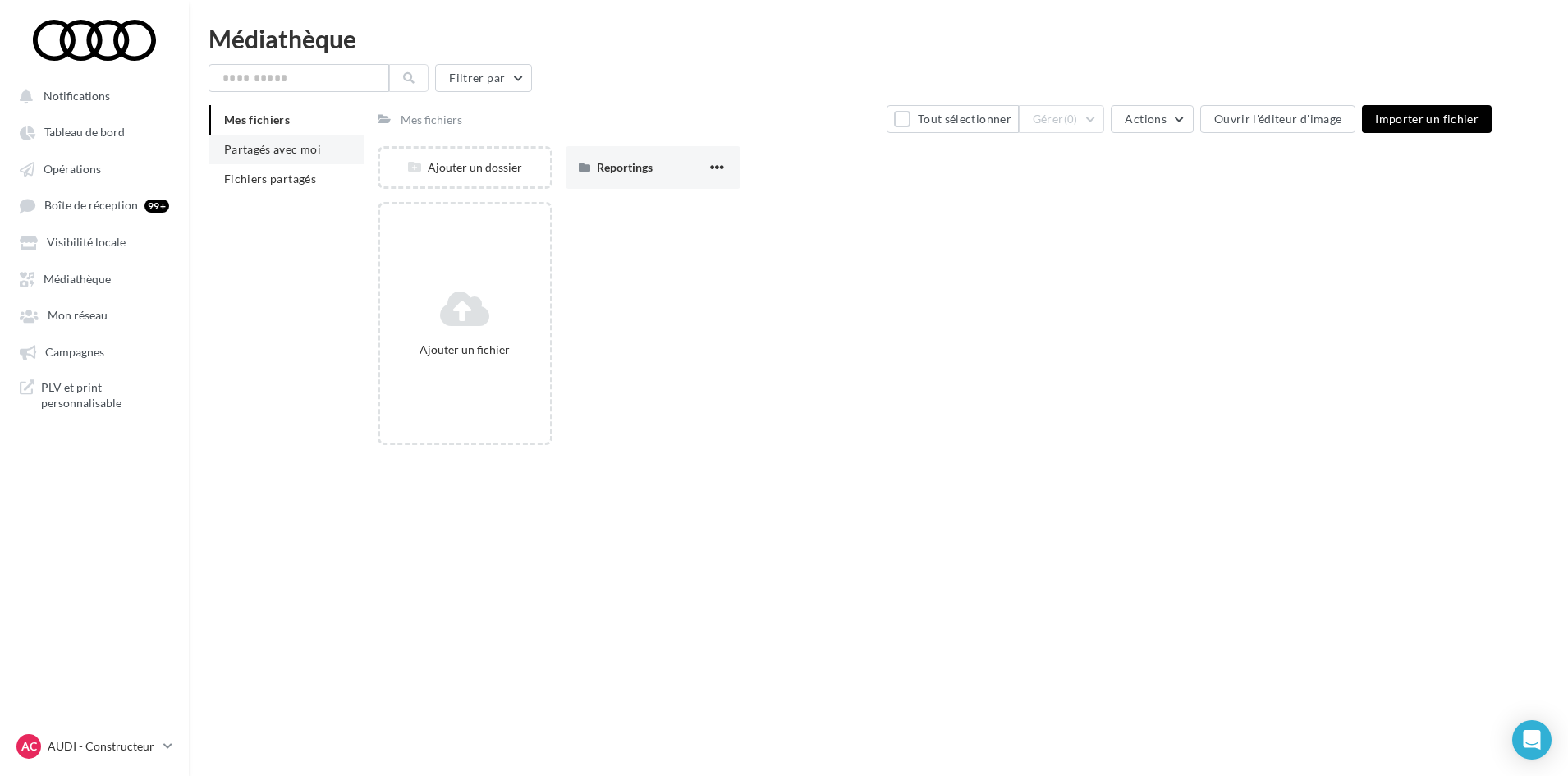
click at [325, 150] on li "Partagés avec moi" at bounding box center [286, 149] width 156 height 30
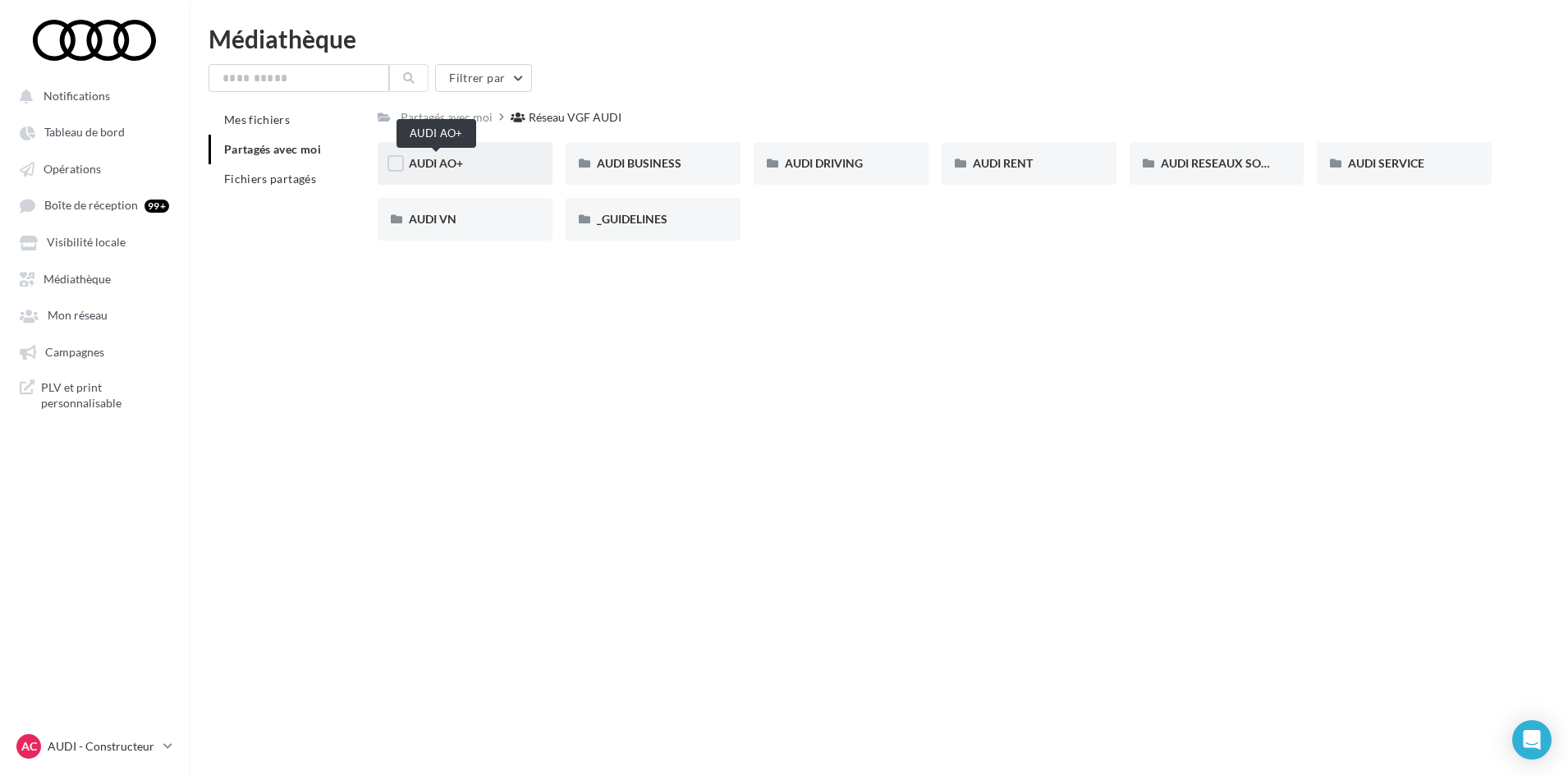
click at [441, 170] on span "AUDI AO+" at bounding box center [435, 163] width 54 height 14
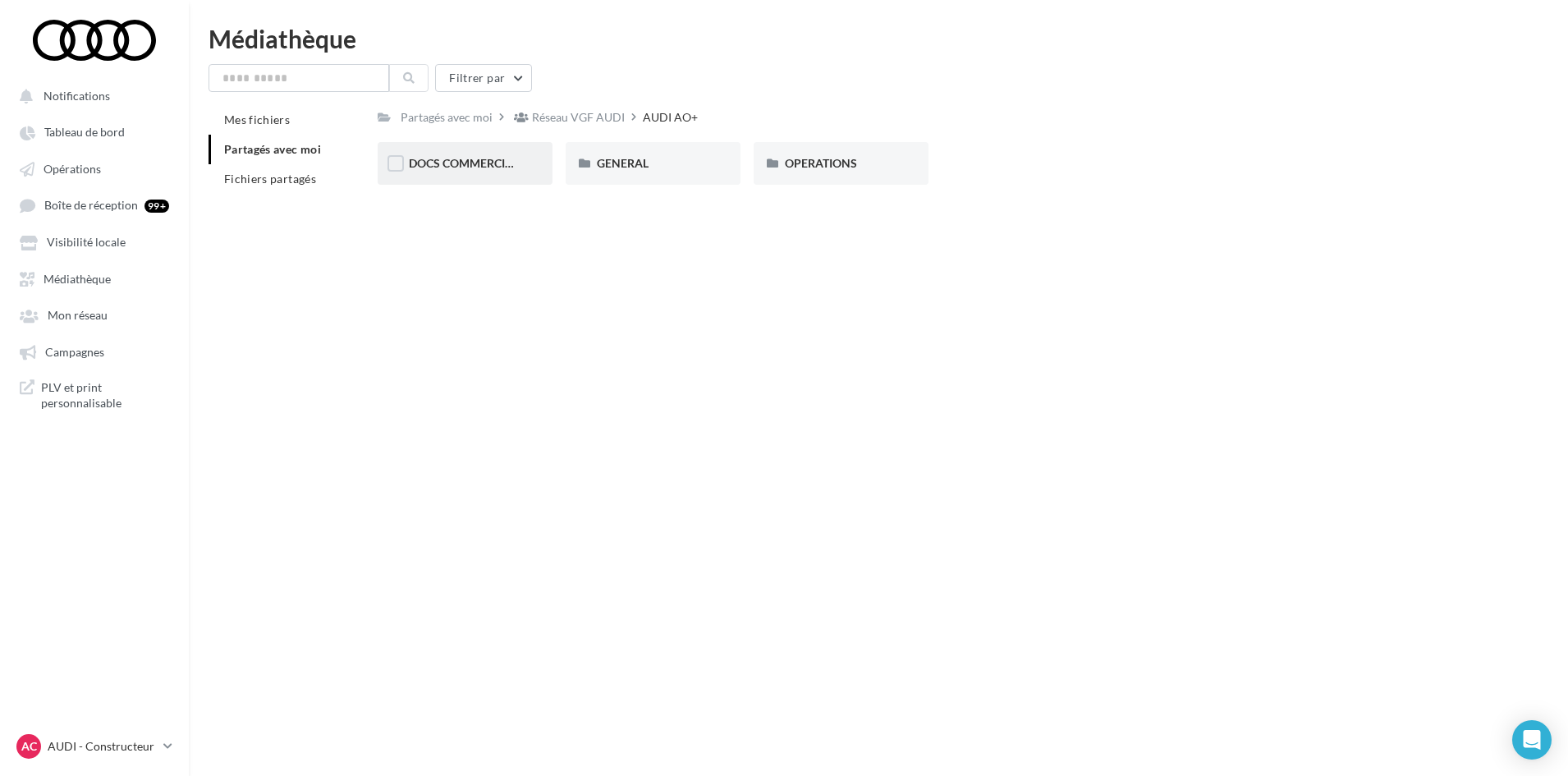
click at [475, 144] on div "DOCS COMMERCIAUX" at bounding box center [464, 163] width 175 height 43
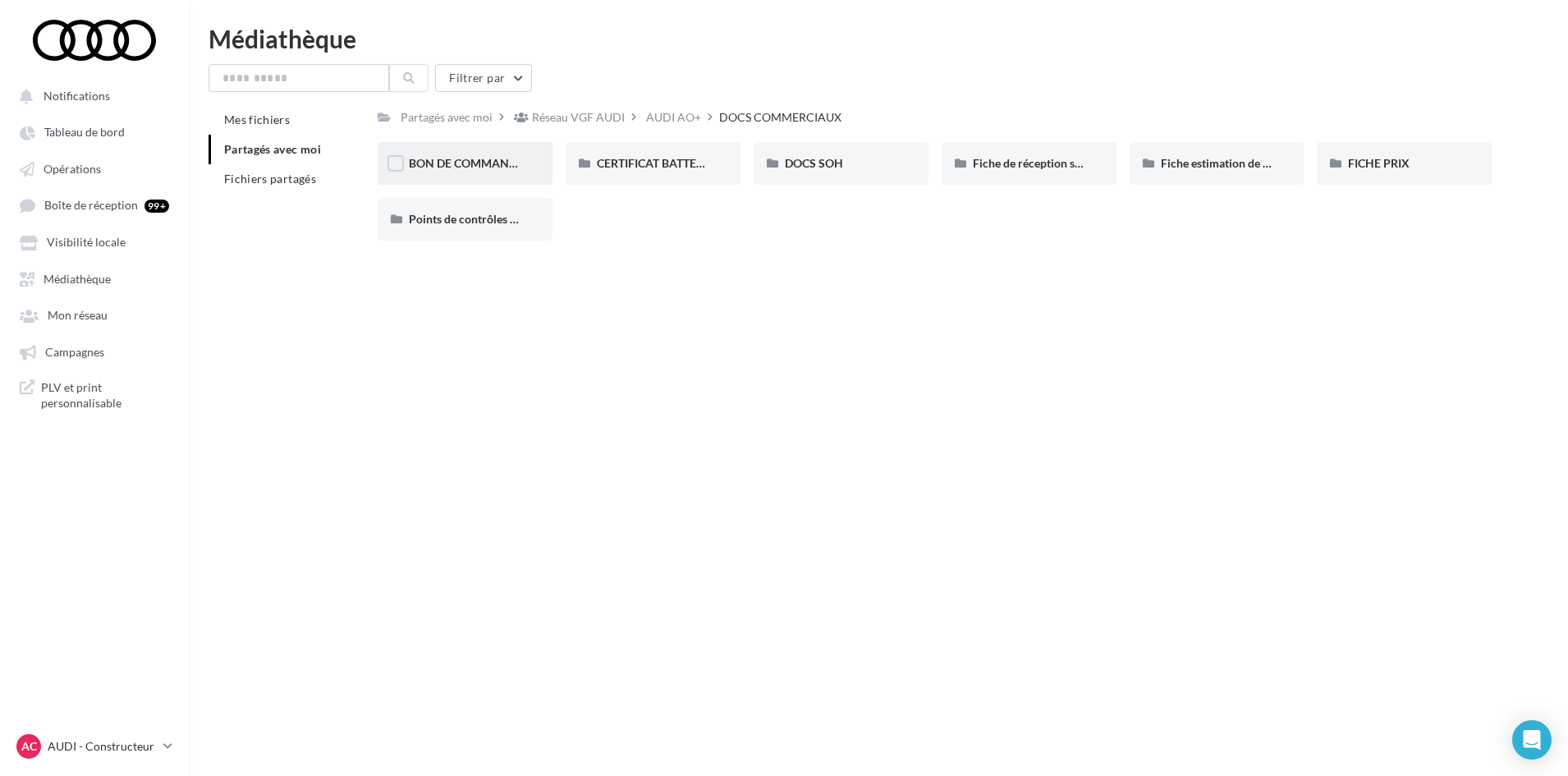
click at [428, 172] on div "BON DE COMMANDE" at bounding box center [465, 163] width 113 height 16
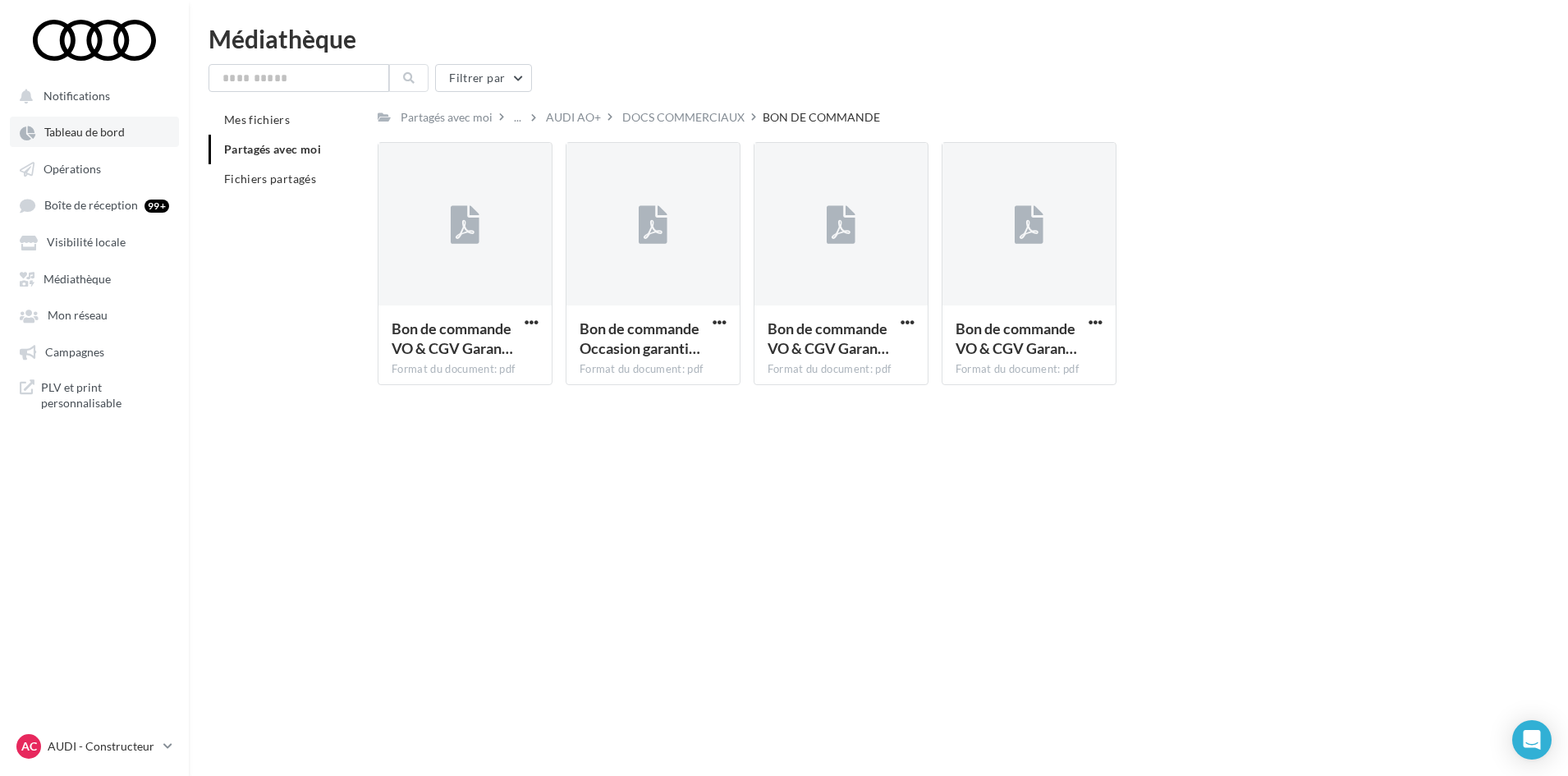
click at [119, 140] on link "Tableau de bord" at bounding box center [95, 131] width 169 height 30
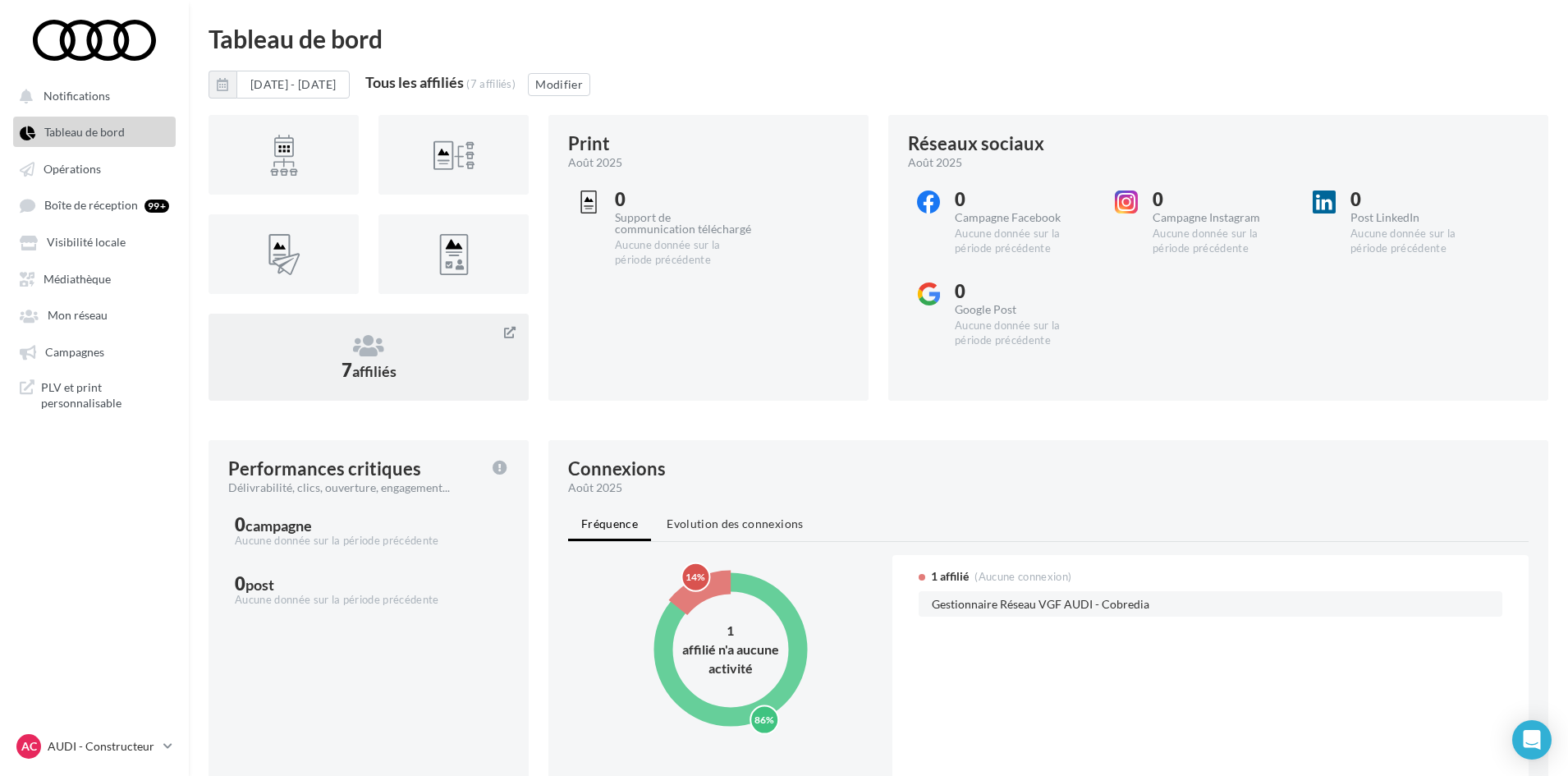
click at [347, 370] on span "7 affiliés" at bounding box center [369, 370] width 55 height 22
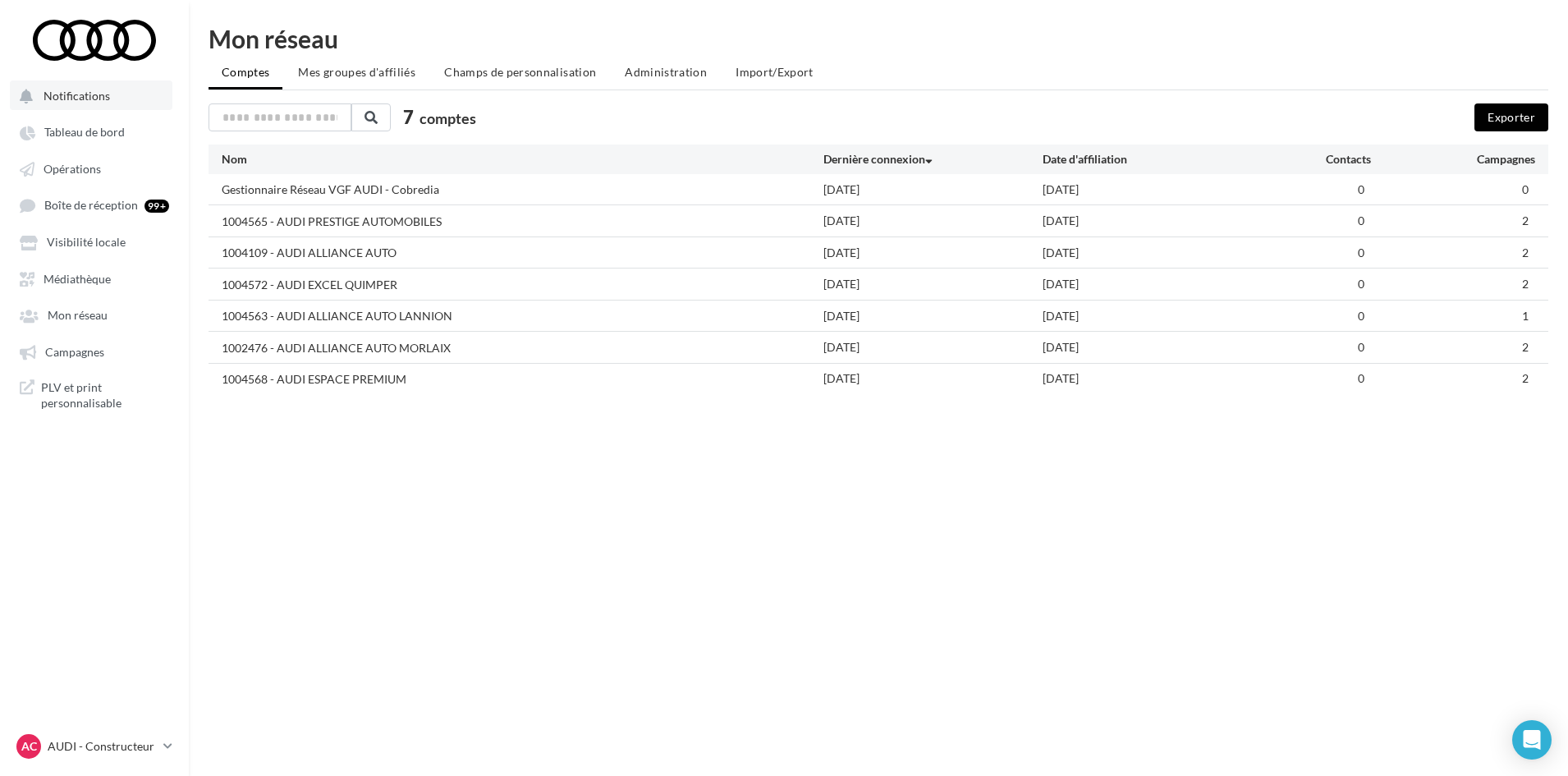
click at [131, 97] on button "Notifications" at bounding box center [91, 95] width 162 height 30
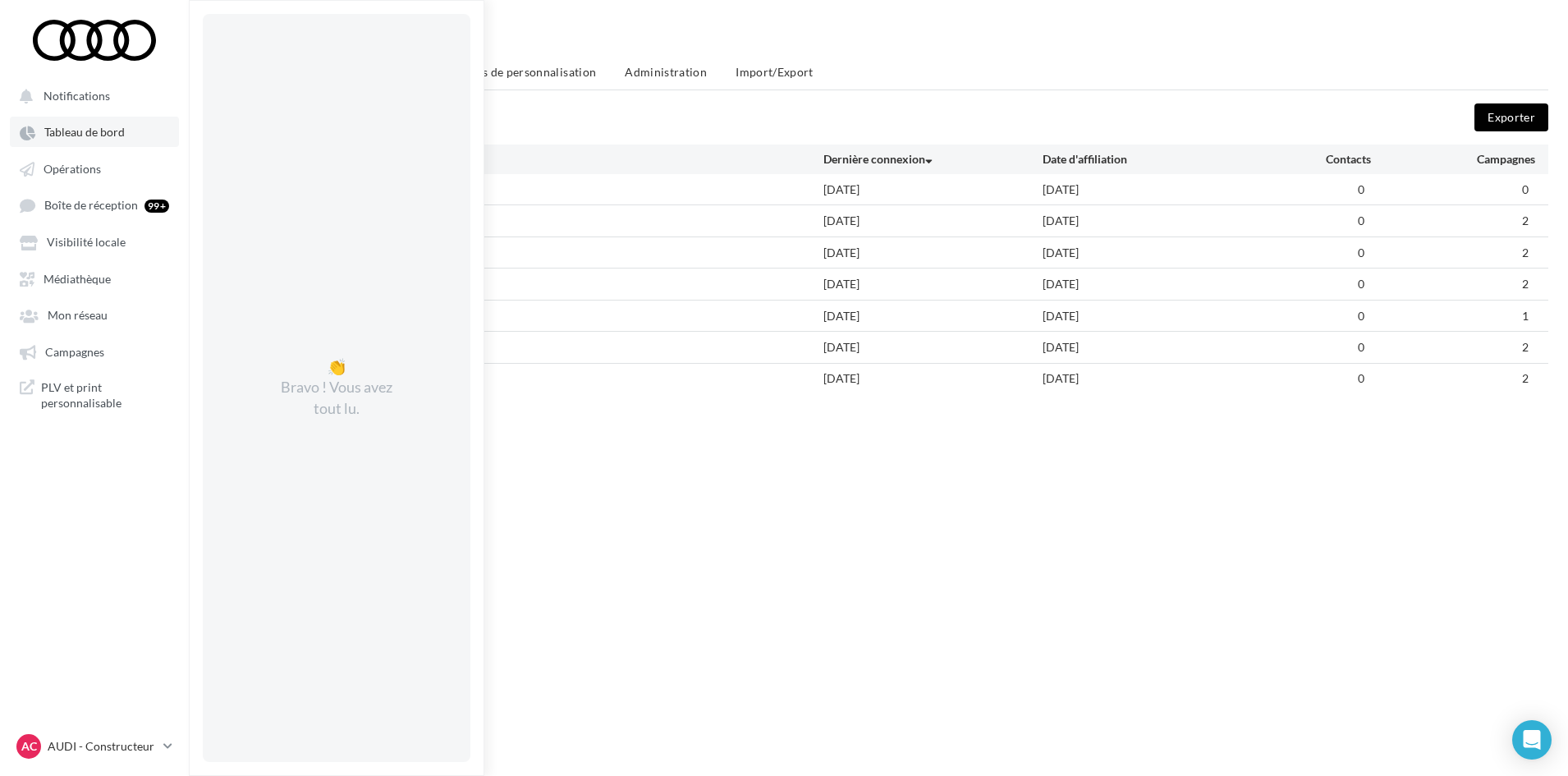
click at [137, 132] on link "Tableau de bord" at bounding box center [95, 131] width 169 height 30
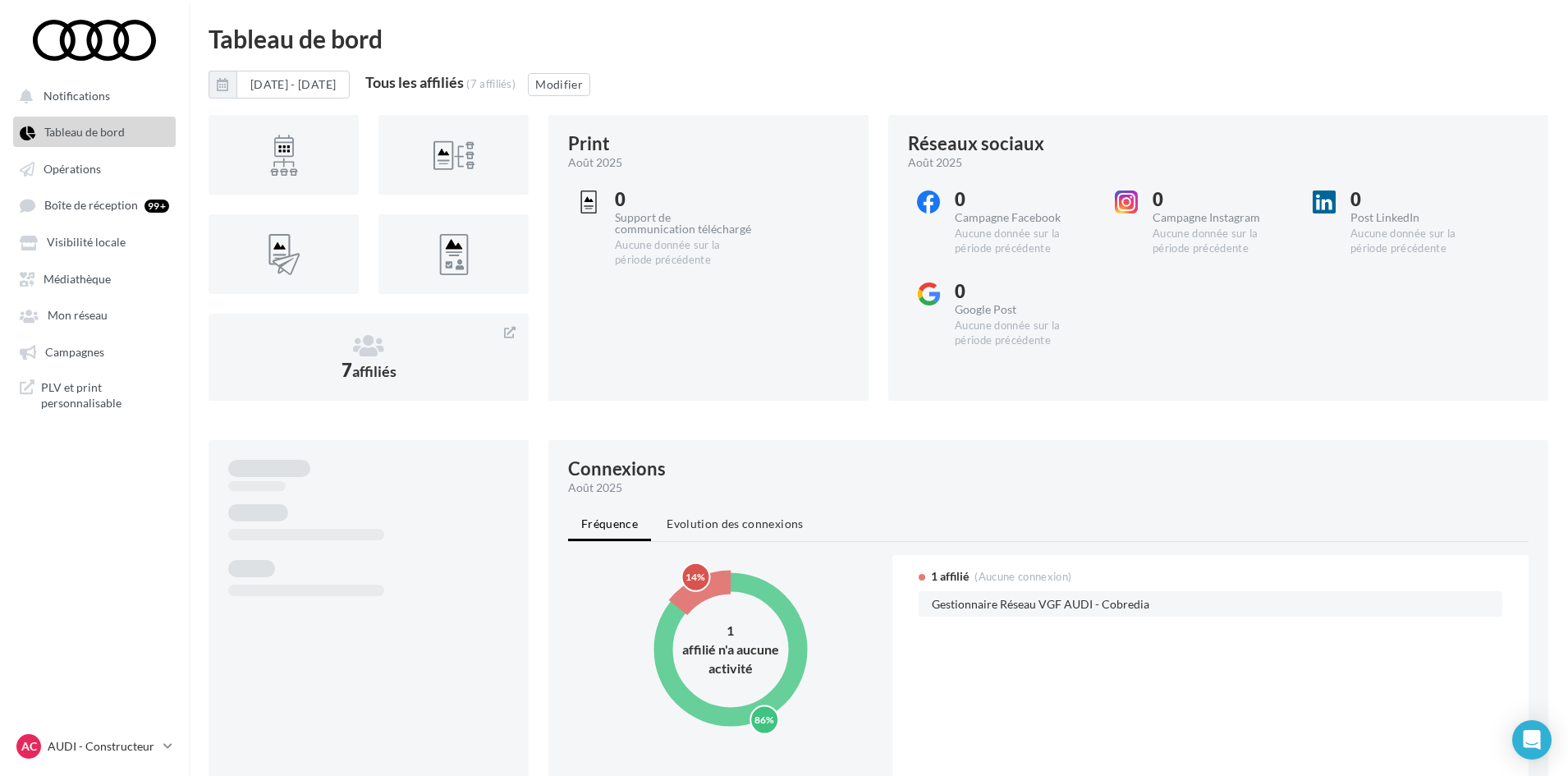
click at [668, 77] on div "[DATE] - [DATE] Tous les affiliés (7 affiliés) Modifier" at bounding box center [878, 91] width 1340 height 41
click at [591, 81] on button "Modifier" at bounding box center [558, 85] width 62 height 23
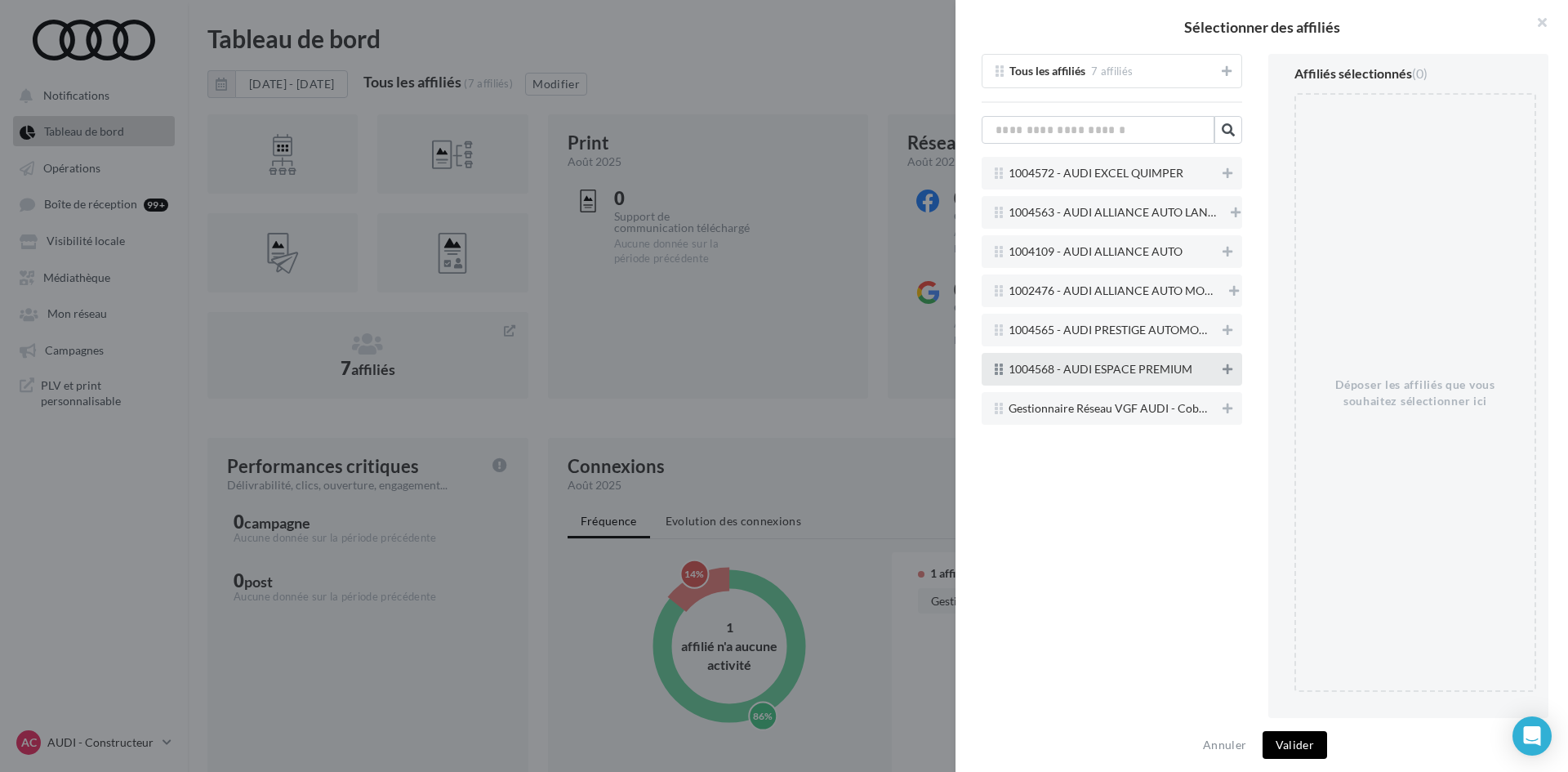
click at [1226, 375] on button at bounding box center [1227, 369] width 16 height 20
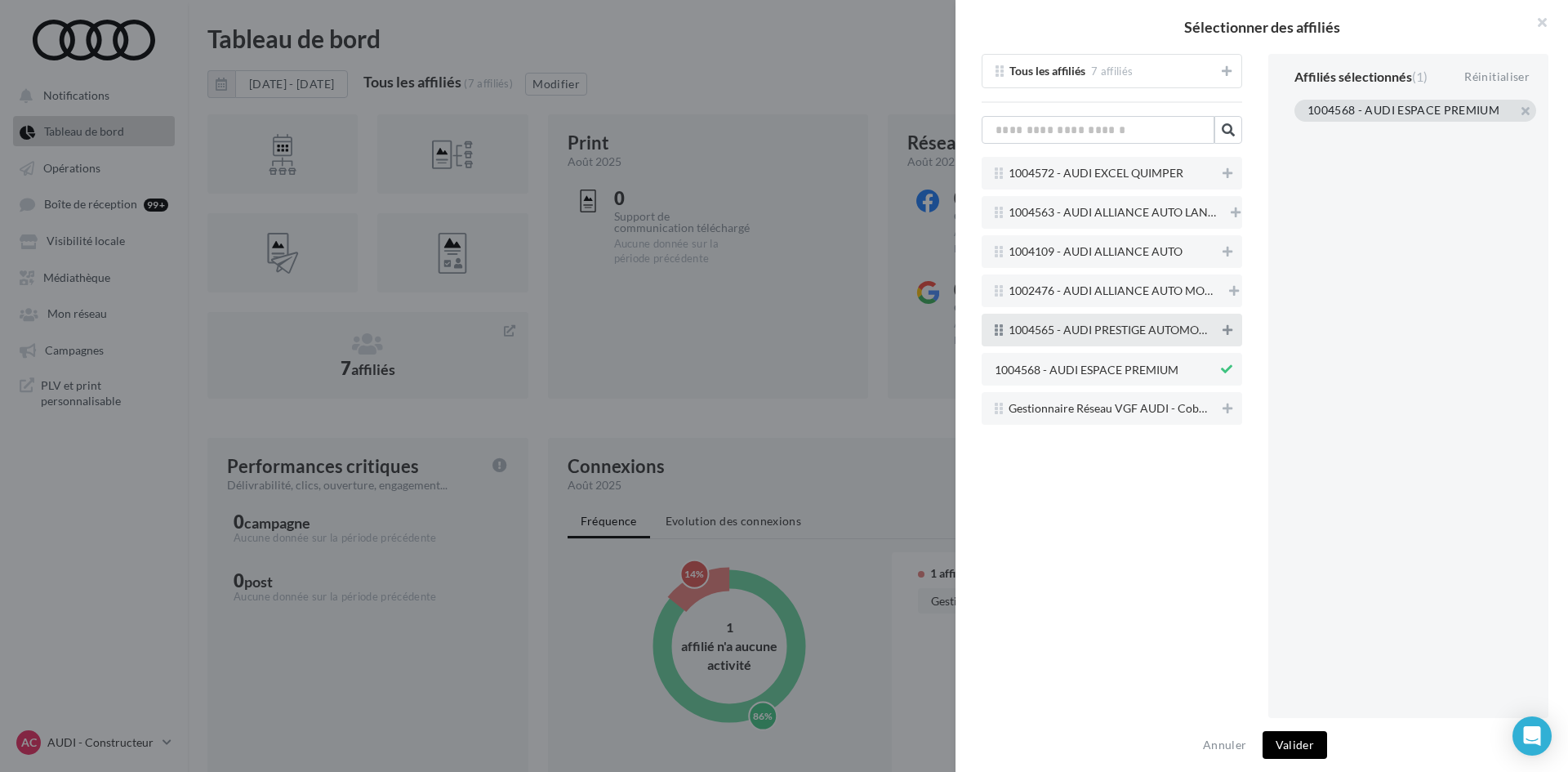
click at [1225, 334] on icon at bounding box center [1228, 330] width 10 height 11
click at [1229, 249] on button at bounding box center [1227, 251] width 16 height 20
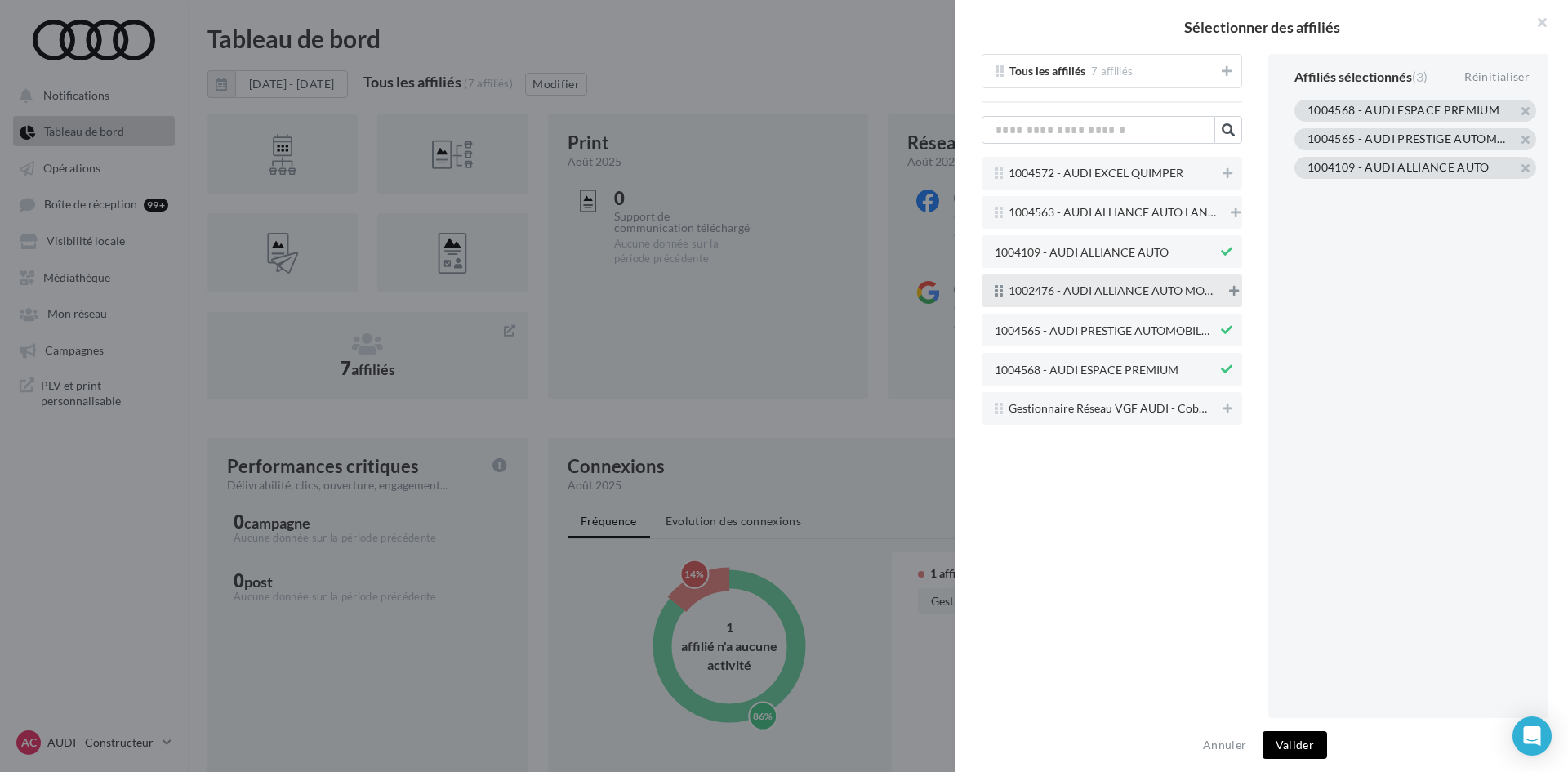
click at [1232, 284] on button at bounding box center [1234, 290] width 16 height 20
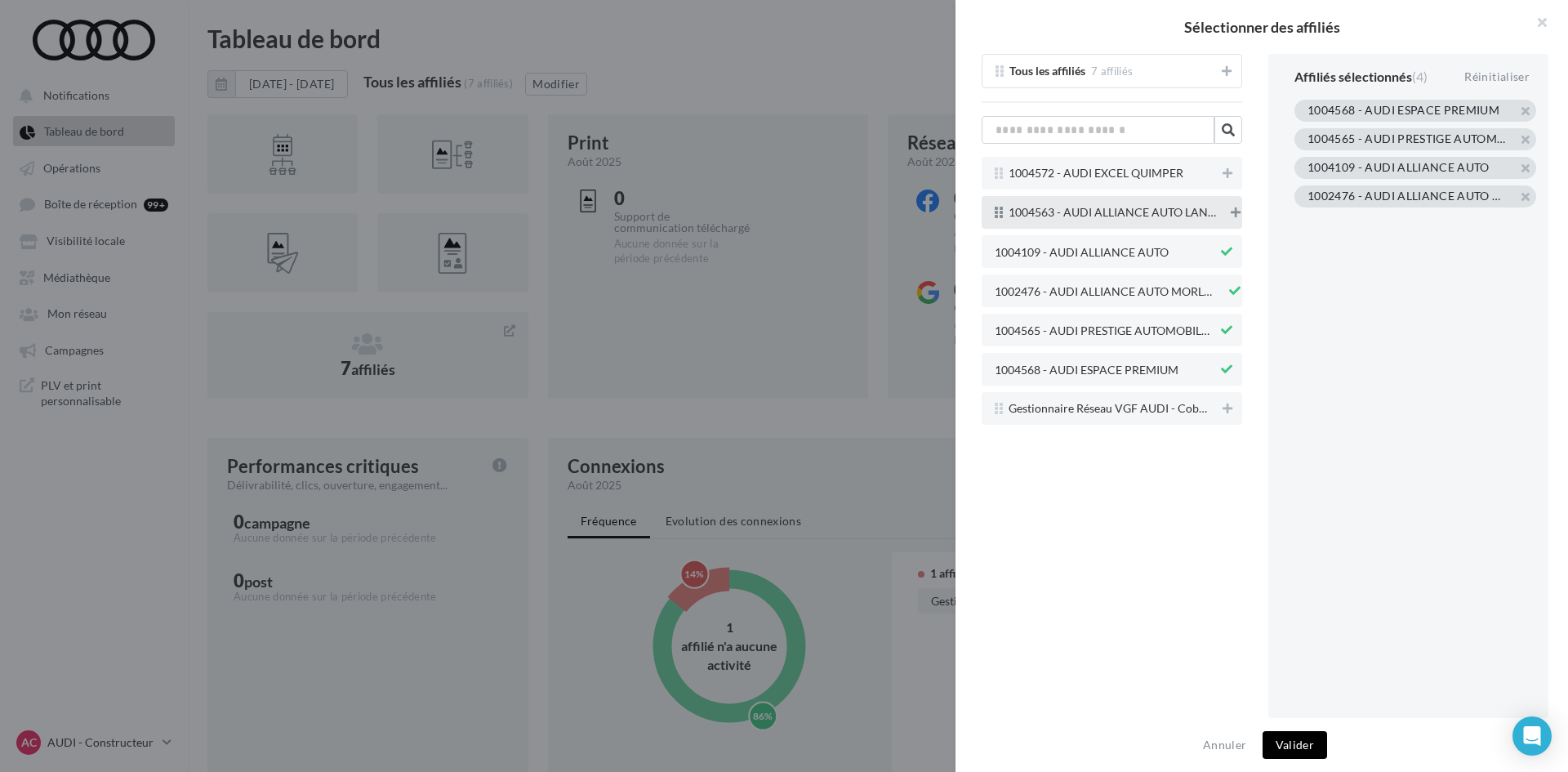
click at [1233, 211] on icon at bounding box center [1236, 211] width 10 height 11
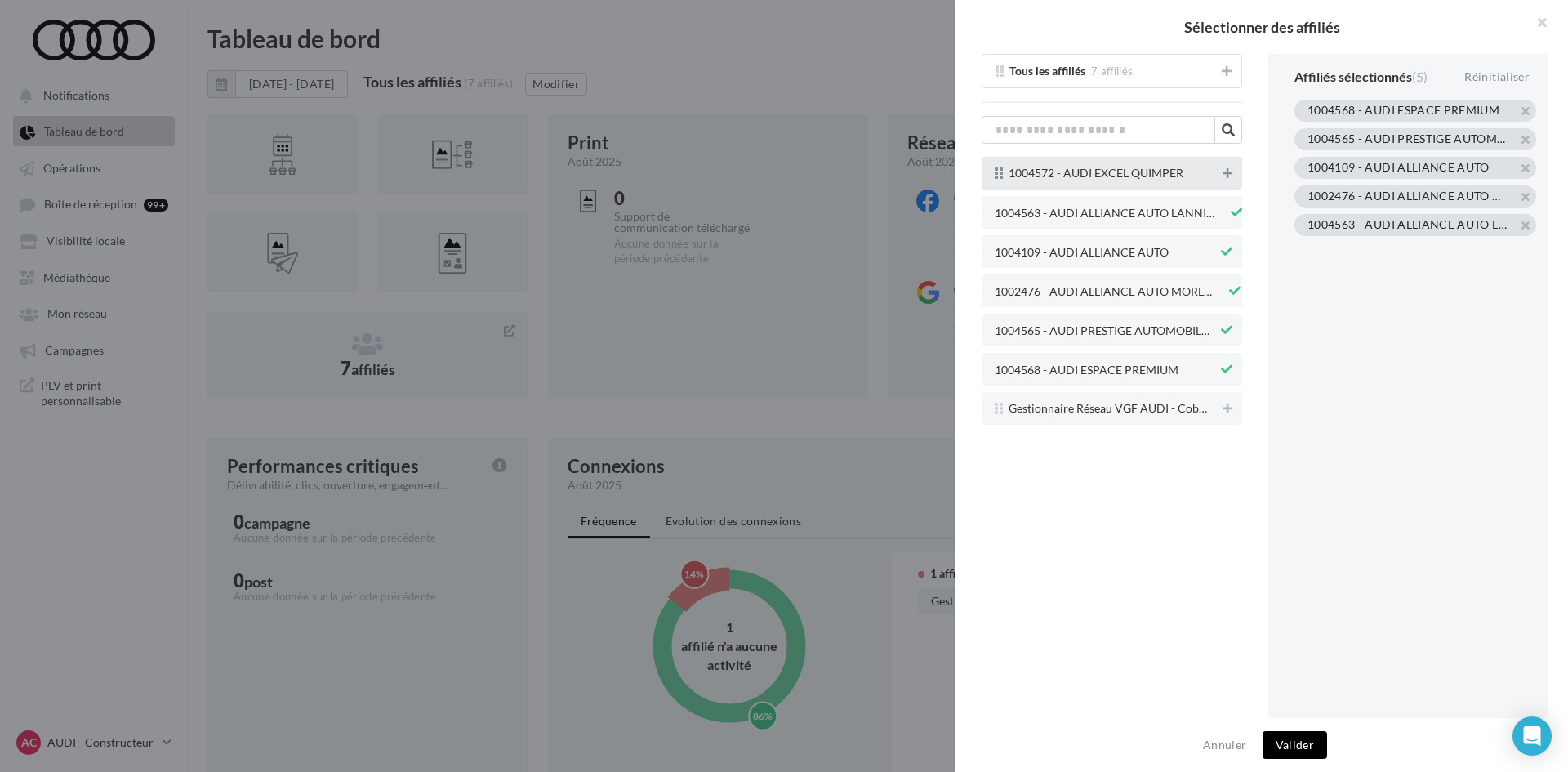
click at [1227, 171] on icon at bounding box center [1228, 172] width 10 height 11
click at [1284, 760] on div "Annuler Valider" at bounding box center [1261, 744] width 612 height 54
click at [1285, 744] on button "Valider" at bounding box center [1295, 745] width 65 height 28
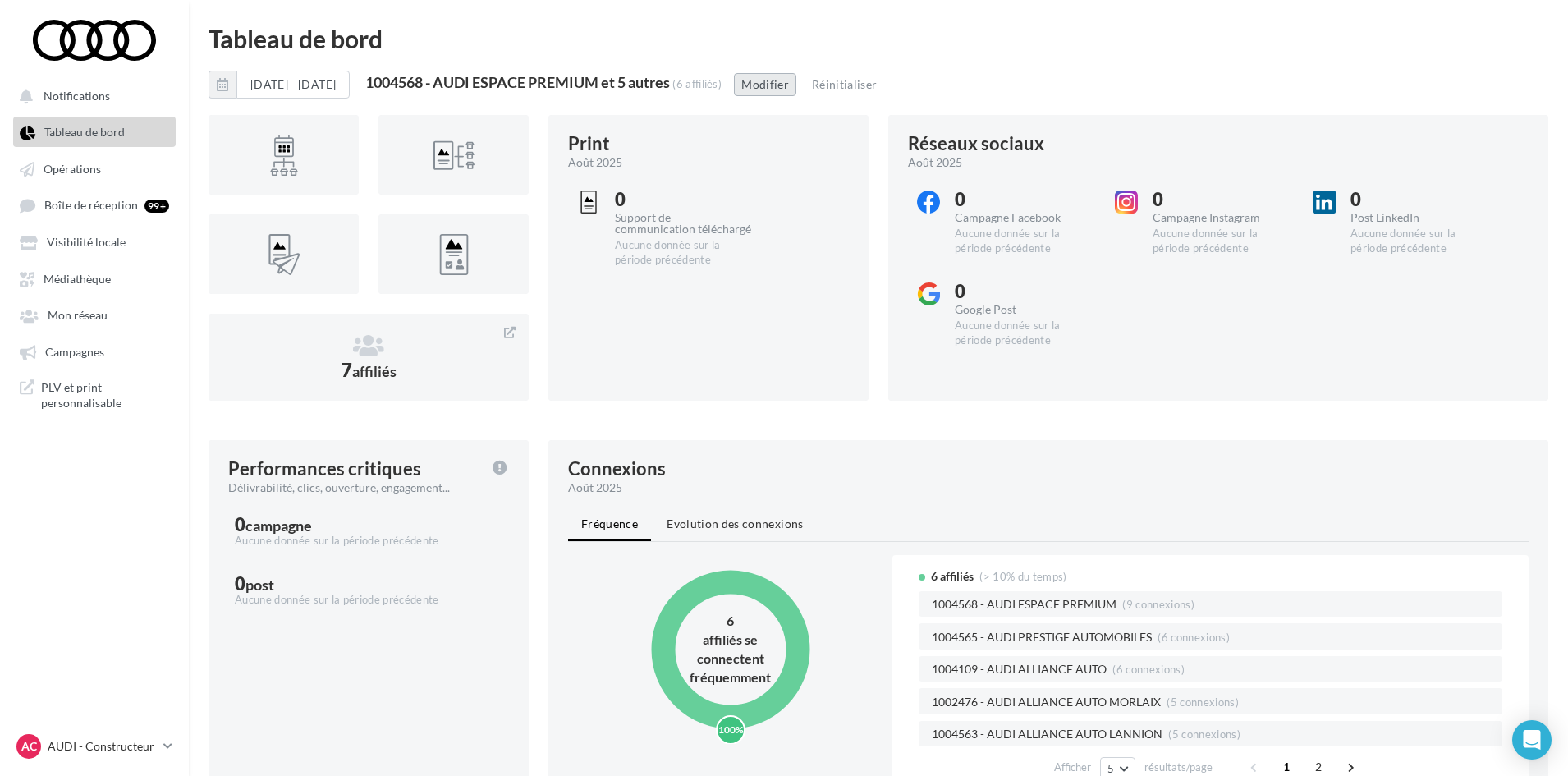
click at [854, 77] on div "[DATE] - [DATE] 1004568 - AUDI ESPACE PREMIUM et 5 autres (6 affiliés) Modifier…" at bounding box center [878, 91] width 1340 height 41
click at [796, 81] on button "Modifier" at bounding box center [765, 85] width 62 height 23
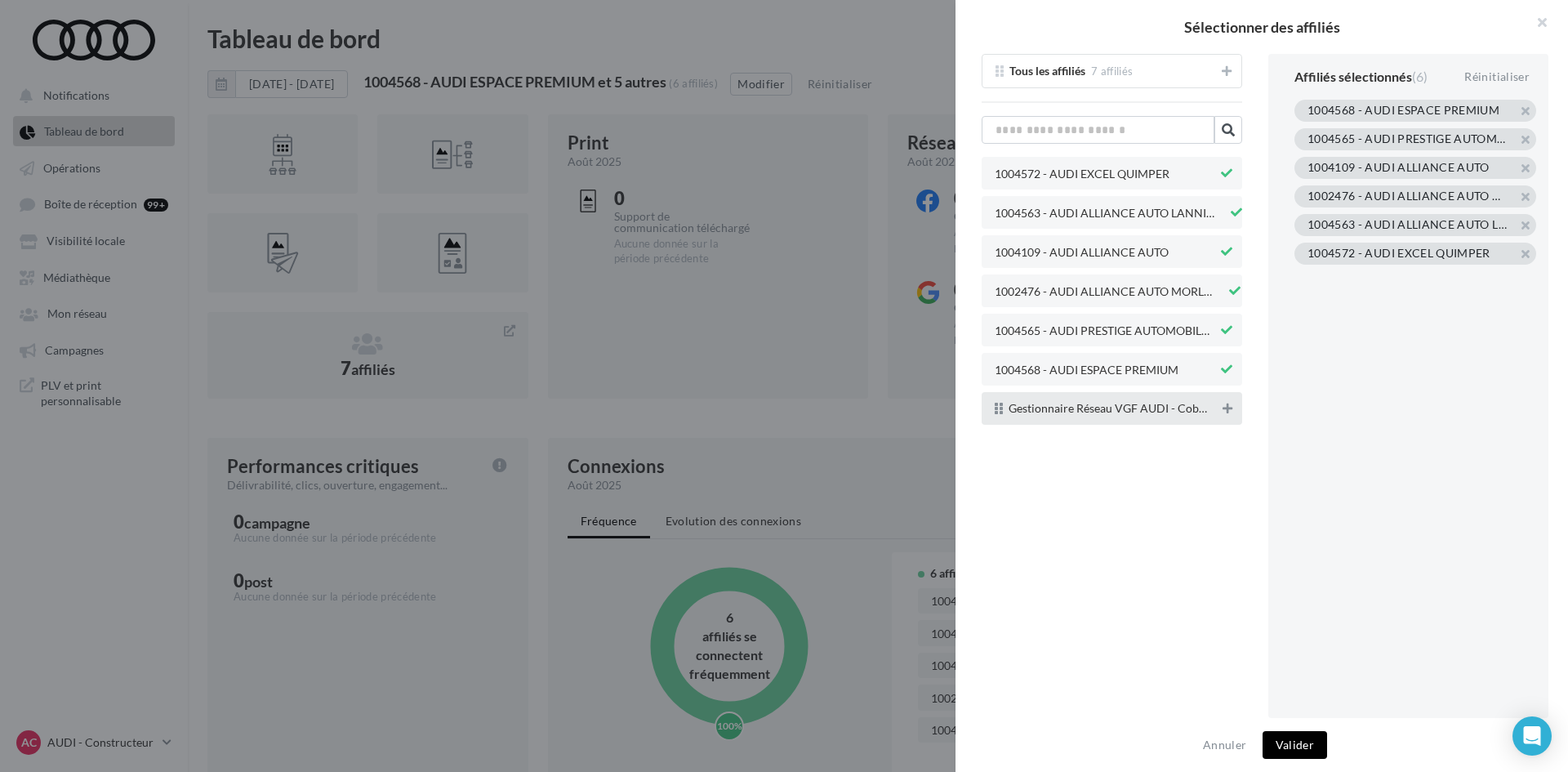
click at [1227, 405] on icon at bounding box center [1228, 408] width 10 height 11
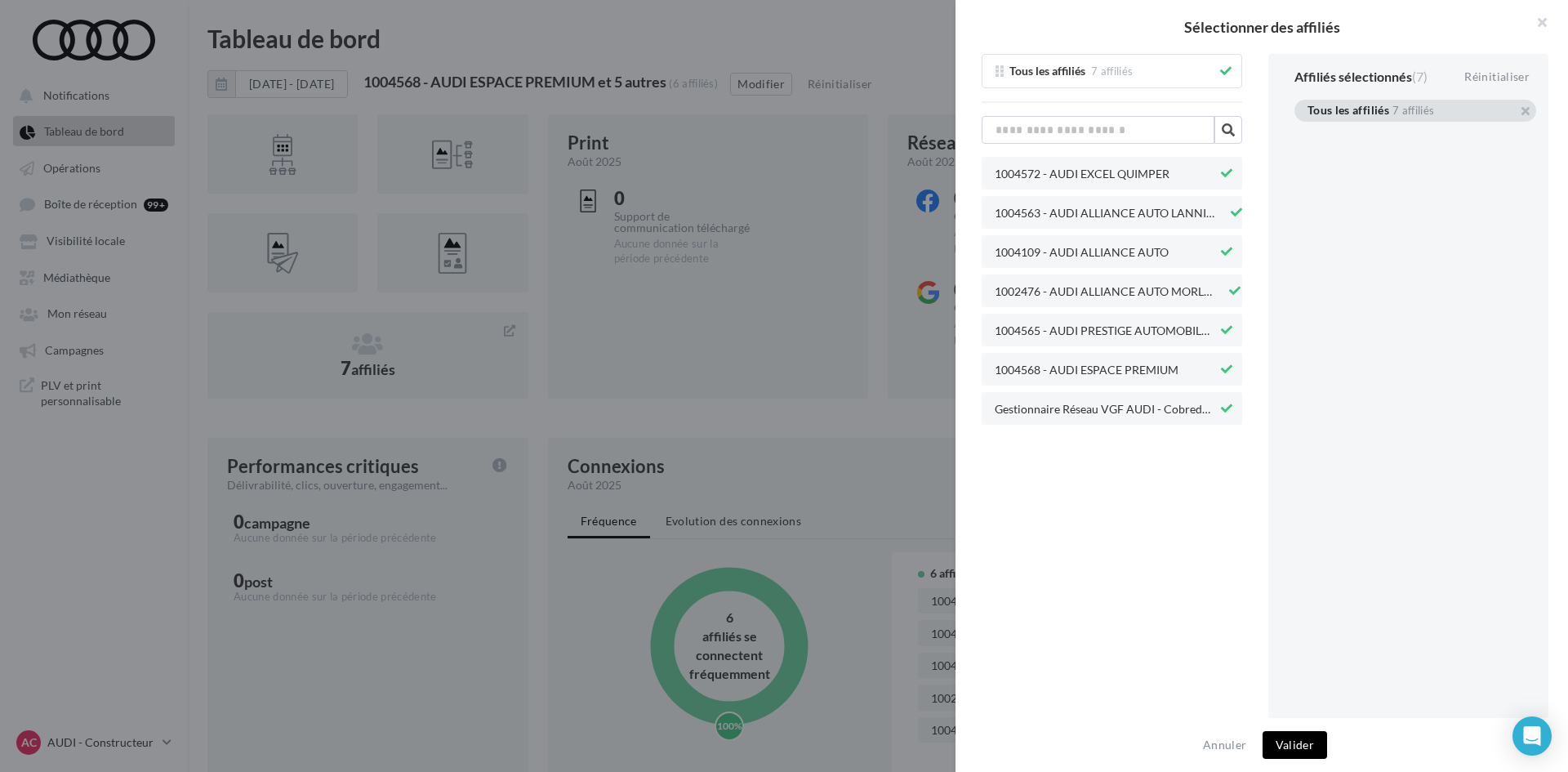
click at [1226, 375] on button at bounding box center [1226, 369] width 18 height 20
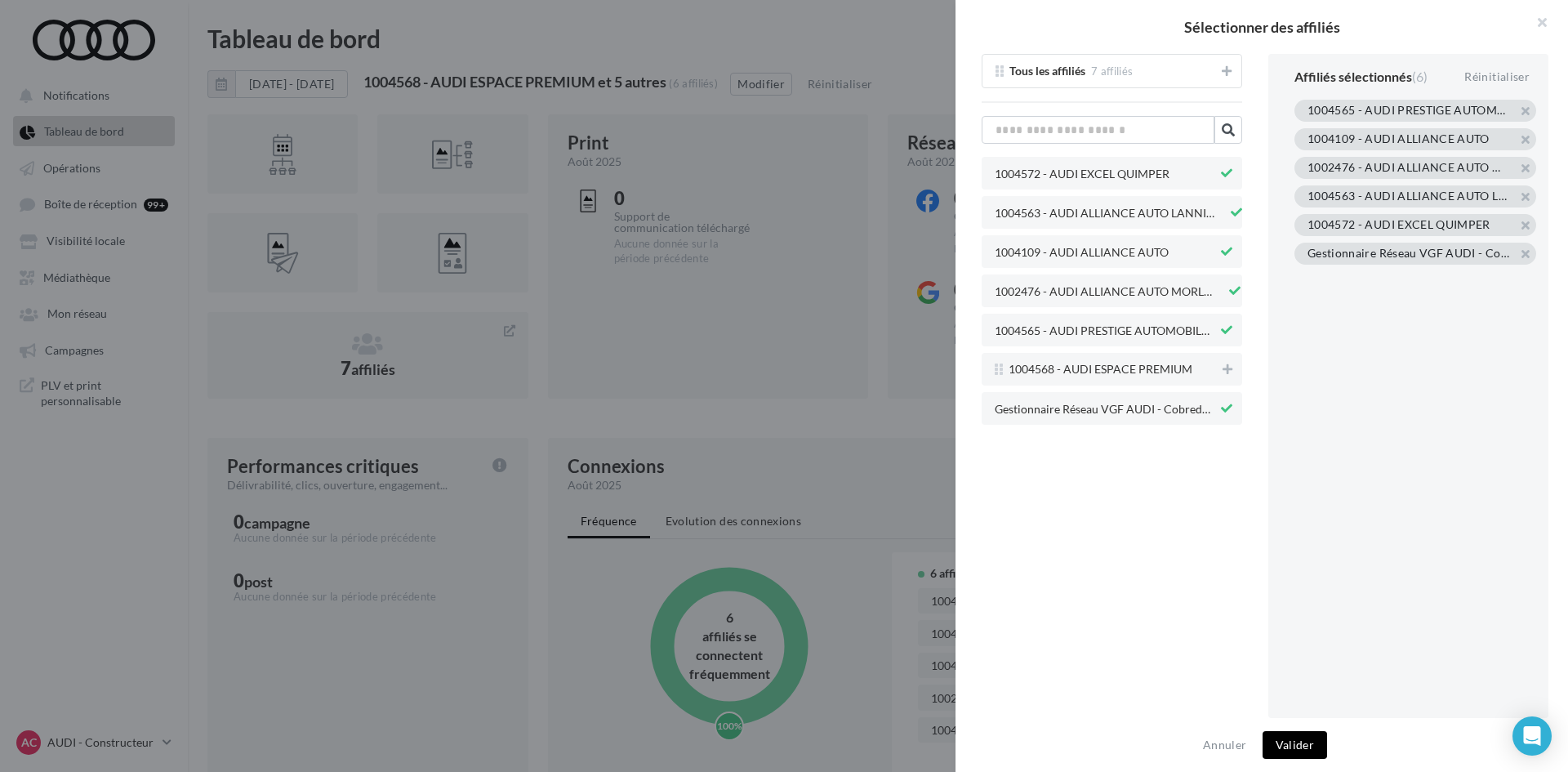
click at [1226, 332] on icon at bounding box center [1226, 330] width 11 height 11
click at [1229, 293] on icon at bounding box center [1234, 290] width 11 height 11
click at [1222, 243] on button at bounding box center [1226, 251] width 18 height 20
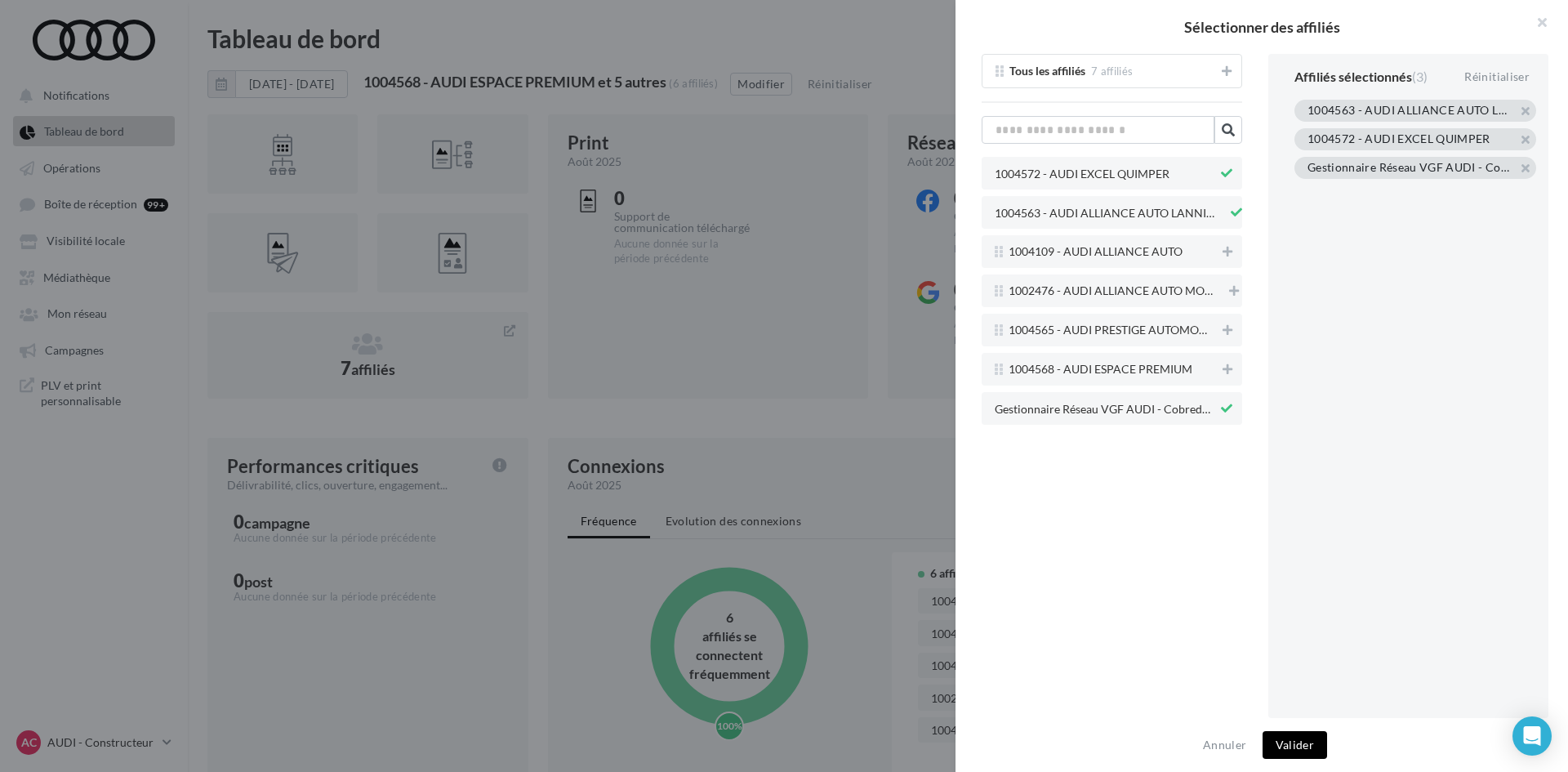
click at [1231, 211] on icon at bounding box center [1236, 211] width 11 height 11
click at [1227, 172] on icon at bounding box center [1226, 172] width 11 height 11
click at [1317, 743] on button "Valider" at bounding box center [1295, 745] width 65 height 28
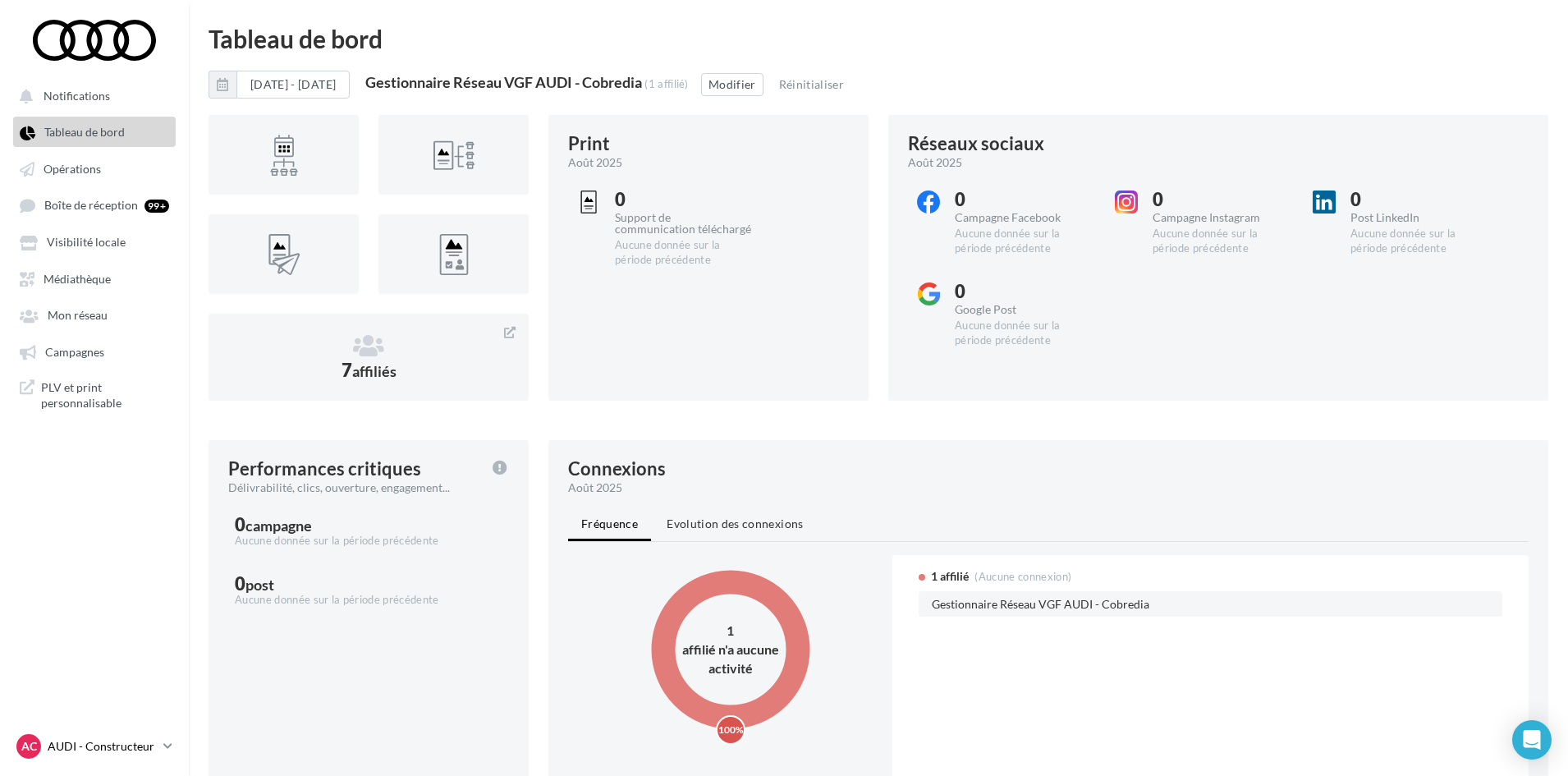
click at [160, 752] on link "AC AUDI - Constructeur gestaudicobredia" at bounding box center [94, 746] width 162 height 32
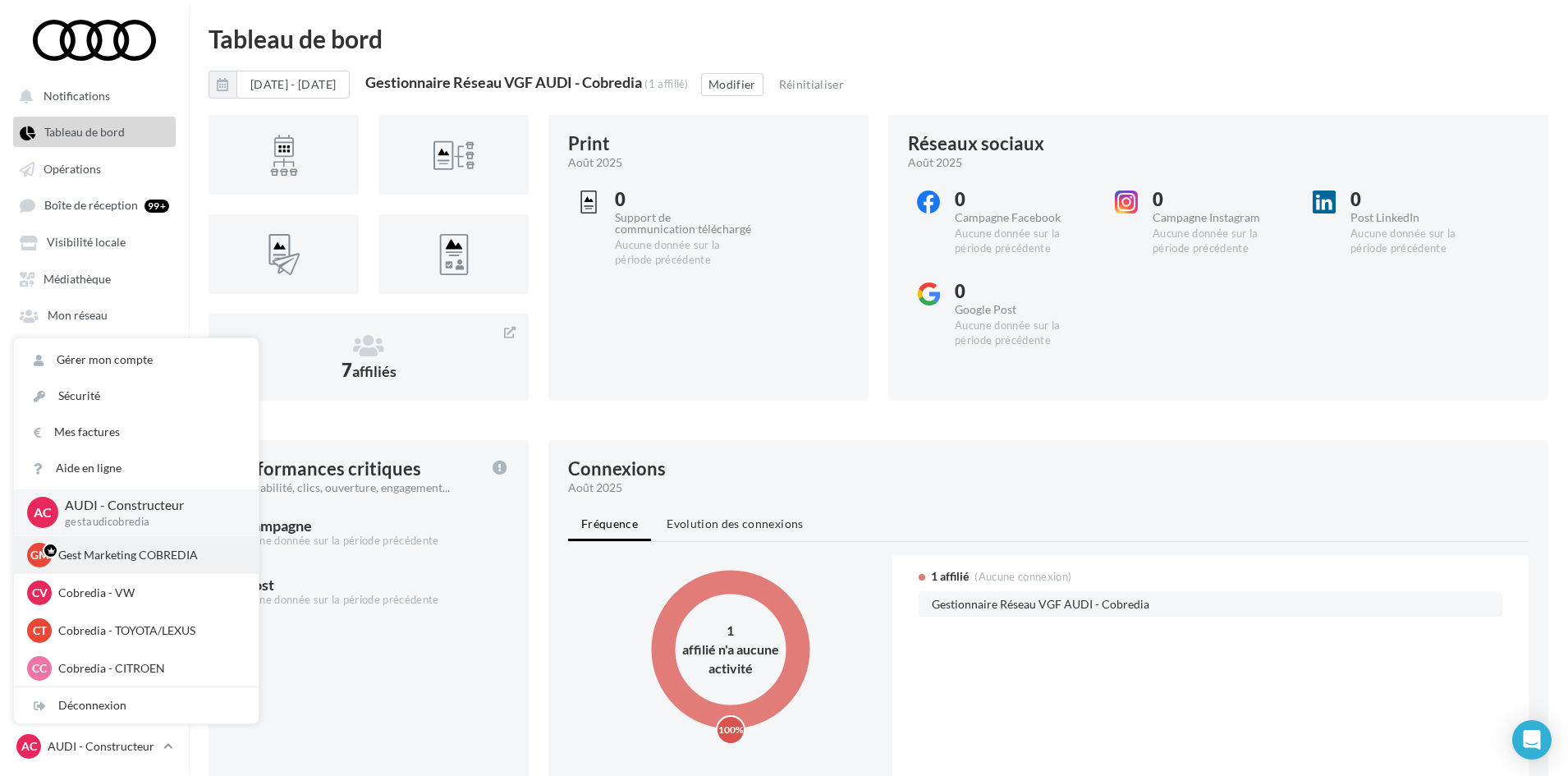
click at [165, 552] on p "Gest Marketing COBREDIA" at bounding box center [149, 555] width 181 height 16
